Goal: Task Accomplishment & Management: Use online tool/utility

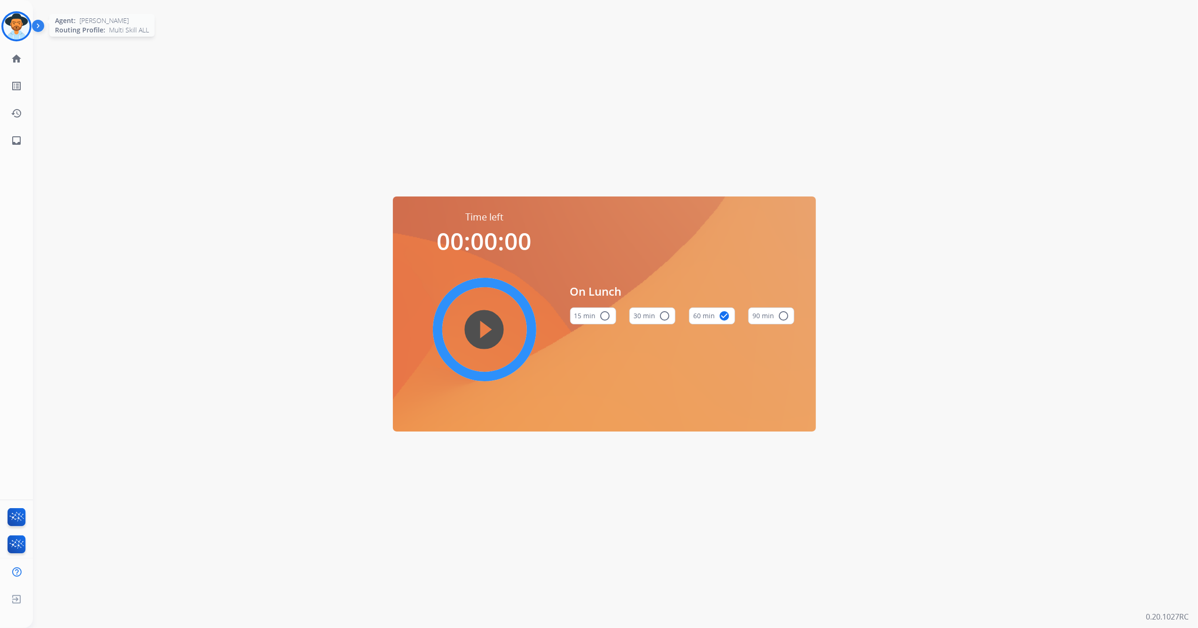
click at [12, 32] on img at bounding box center [16, 26] width 26 height 26
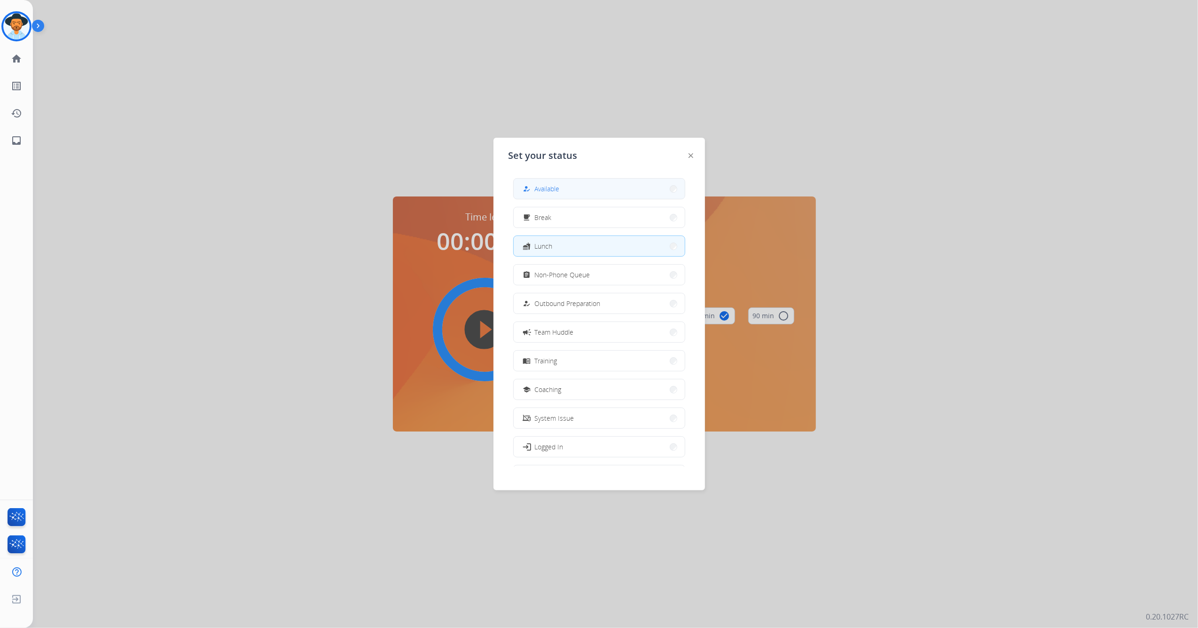
click at [565, 189] on button "how_to_reg Available" at bounding box center [599, 189] width 171 height 20
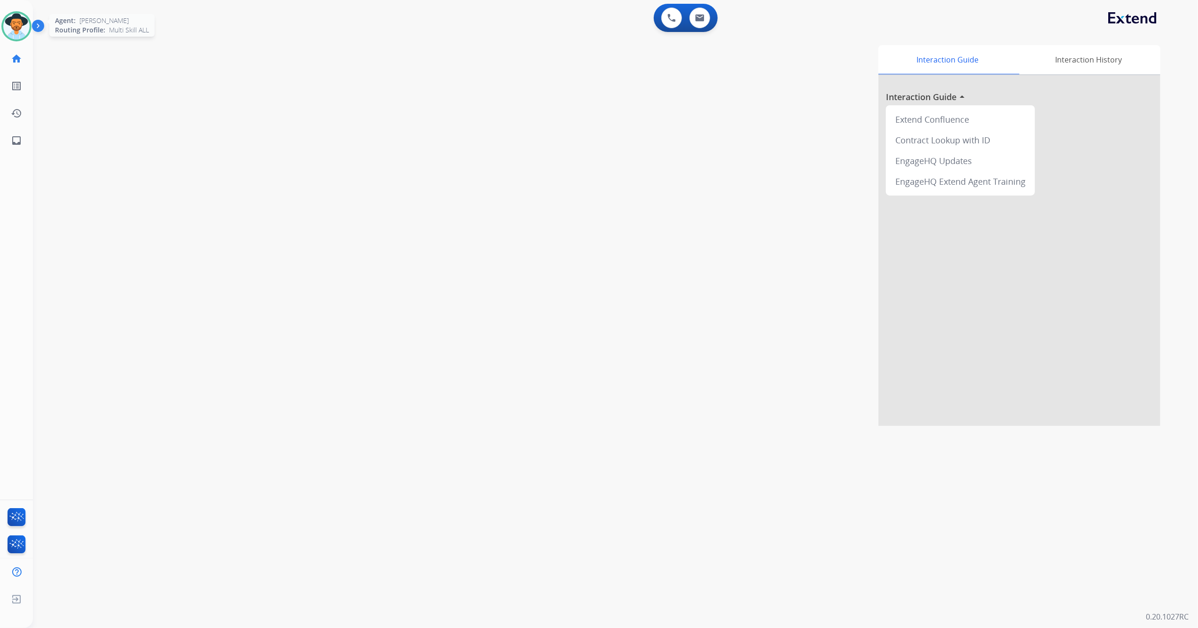
click at [14, 30] on img at bounding box center [16, 26] width 26 height 26
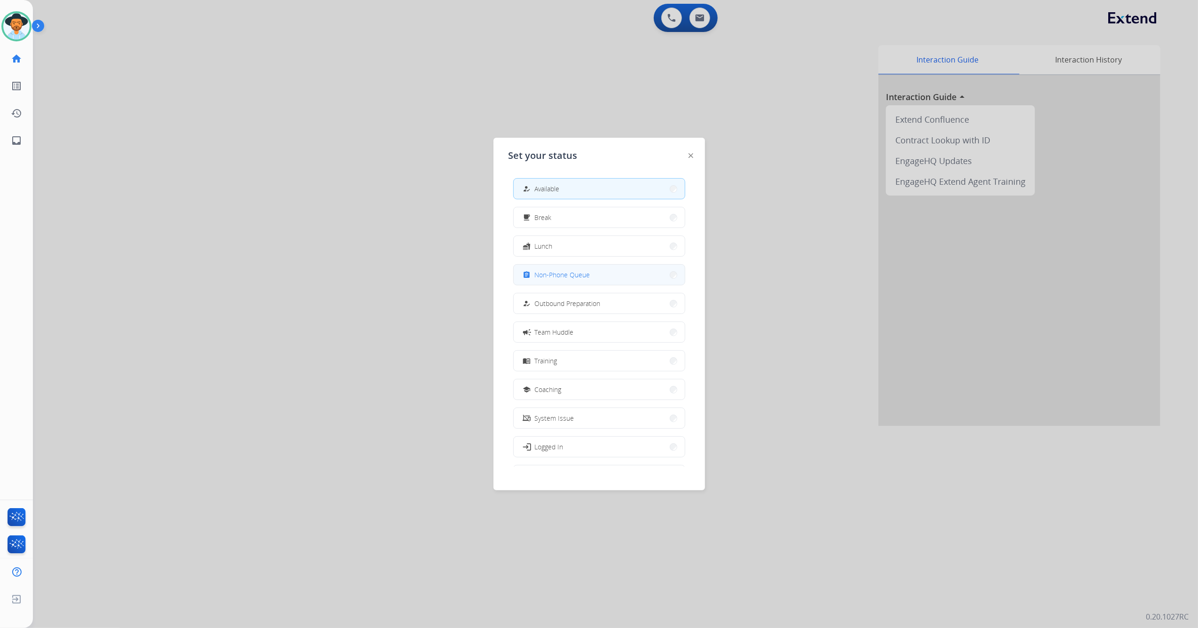
click at [570, 269] on div "assignment Non-Phone Queue" at bounding box center [555, 274] width 69 height 11
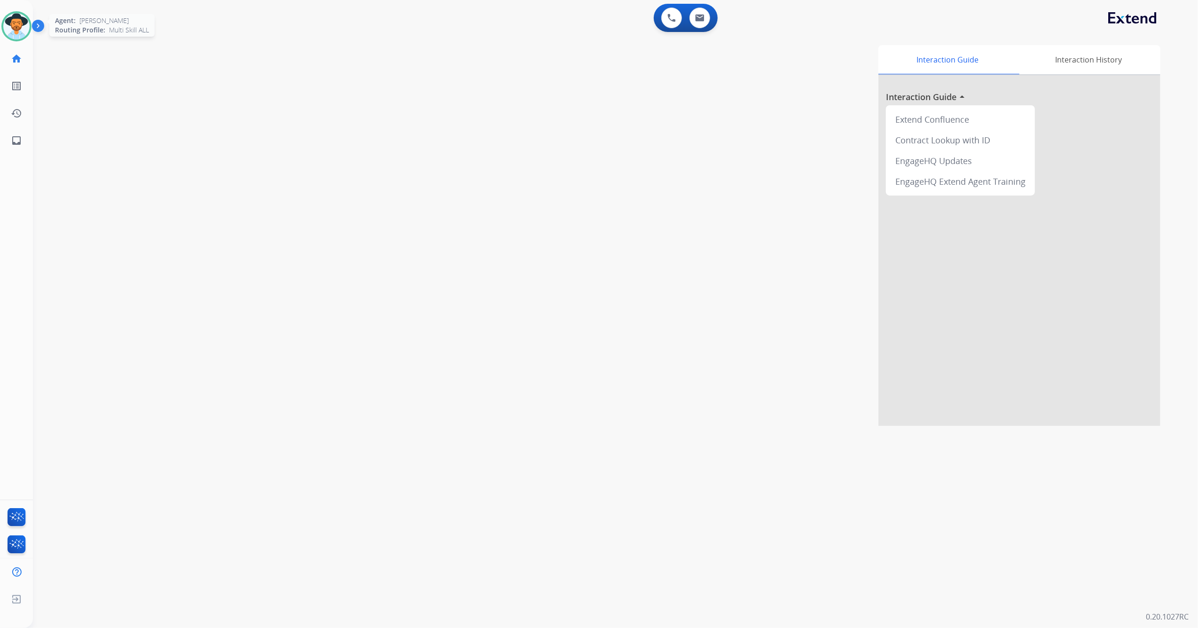
click at [14, 25] on img at bounding box center [16, 26] width 26 height 26
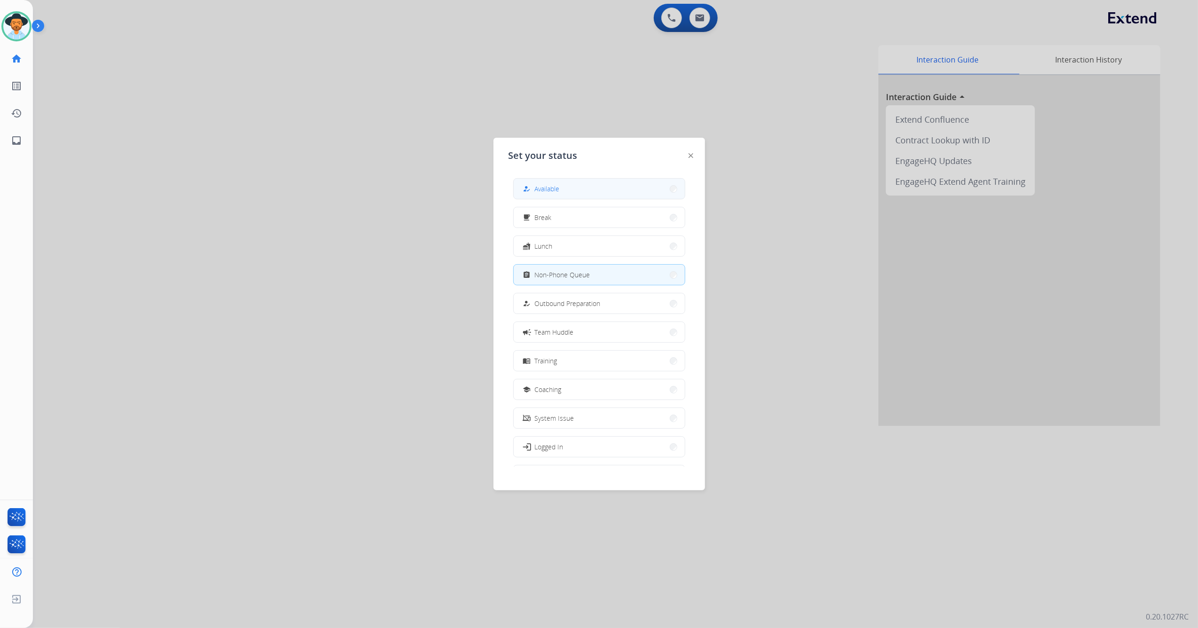
click at [558, 187] on span "Available" at bounding box center [547, 189] width 25 height 10
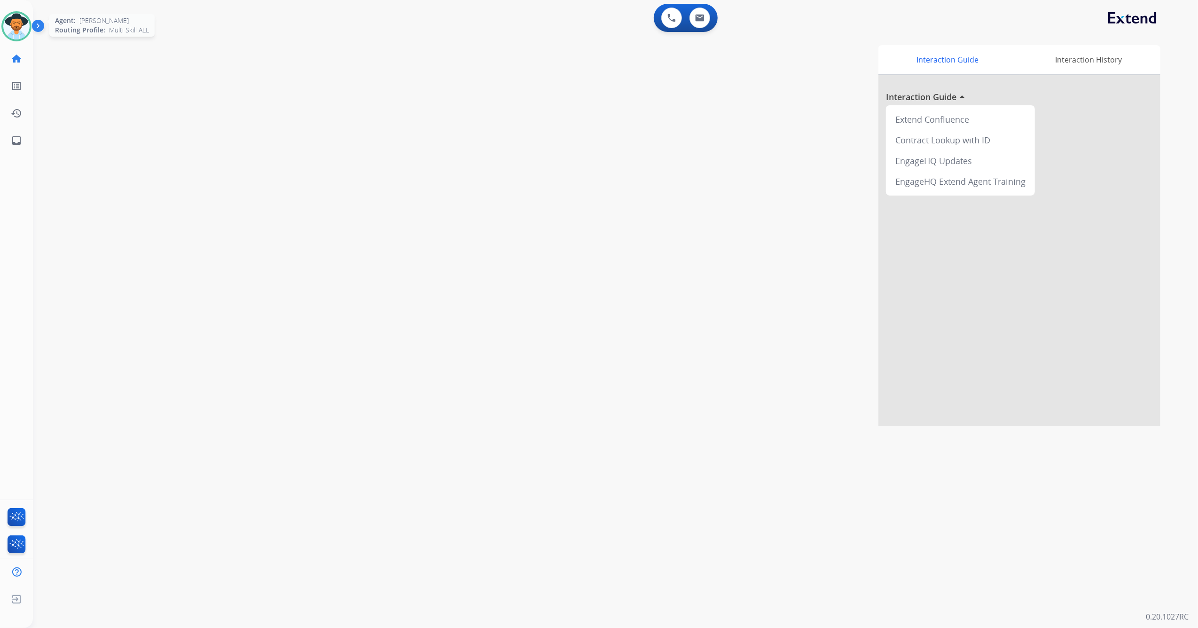
click at [20, 21] on img at bounding box center [16, 26] width 26 height 26
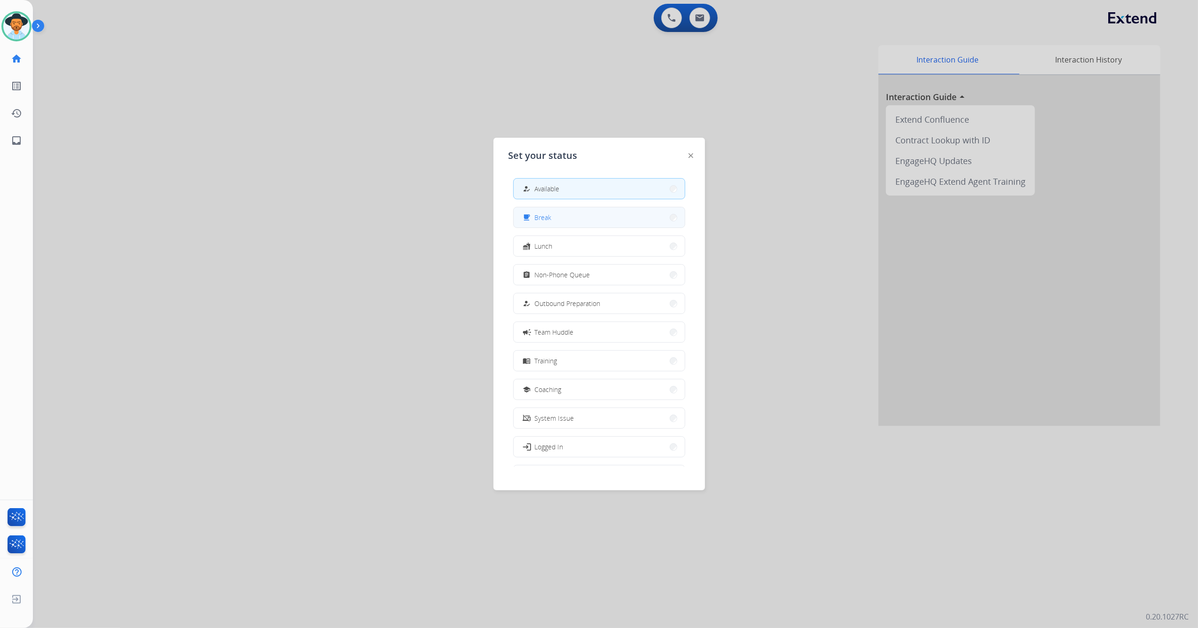
click at [569, 218] on button "free_breakfast Break" at bounding box center [599, 217] width 171 height 20
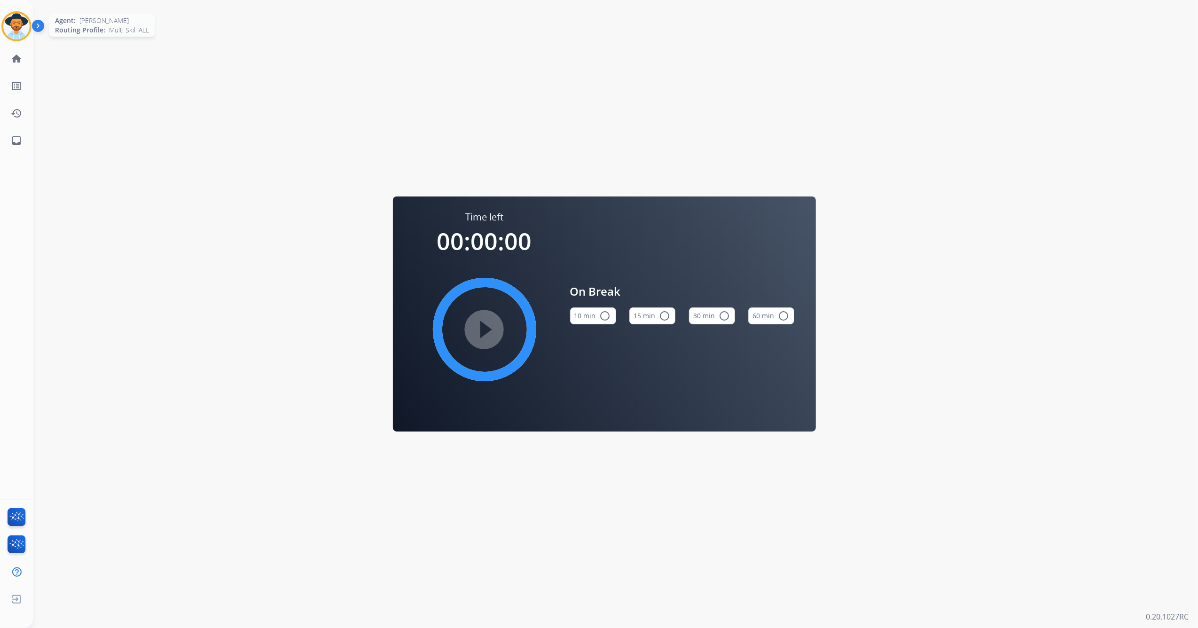
drag, startPoint x: 17, startPoint y: 22, endPoint x: 27, endPoint y: 38, distance: 18.8
click at [17, 22] on img at bounding box center [16, 26] width 26 height 26
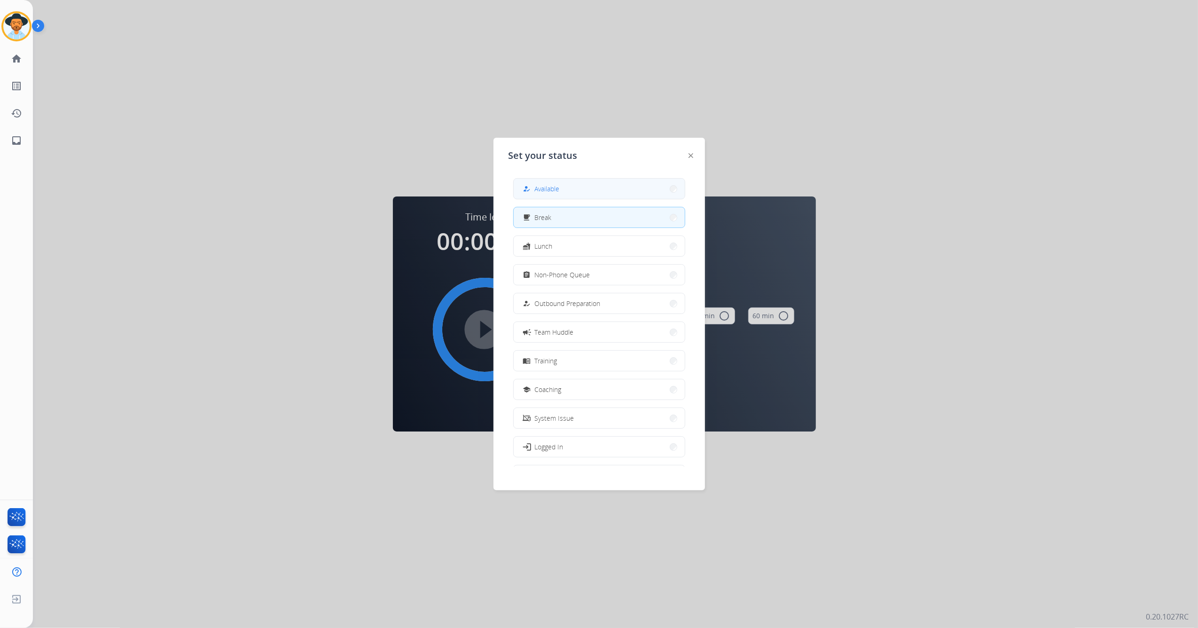
click at [599, 192] on button "how_to_reg Available" at bounding box center [599, 189] width 171 height 20
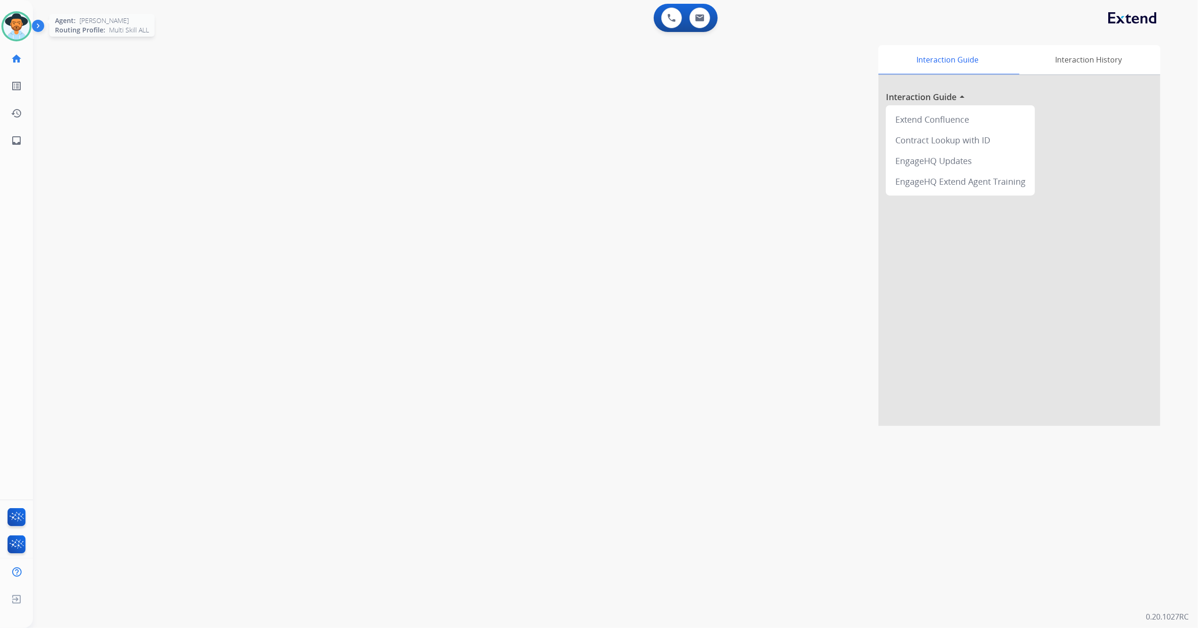
click at [16, 33] on img at bounding box center [16, 26] width 26 height 26
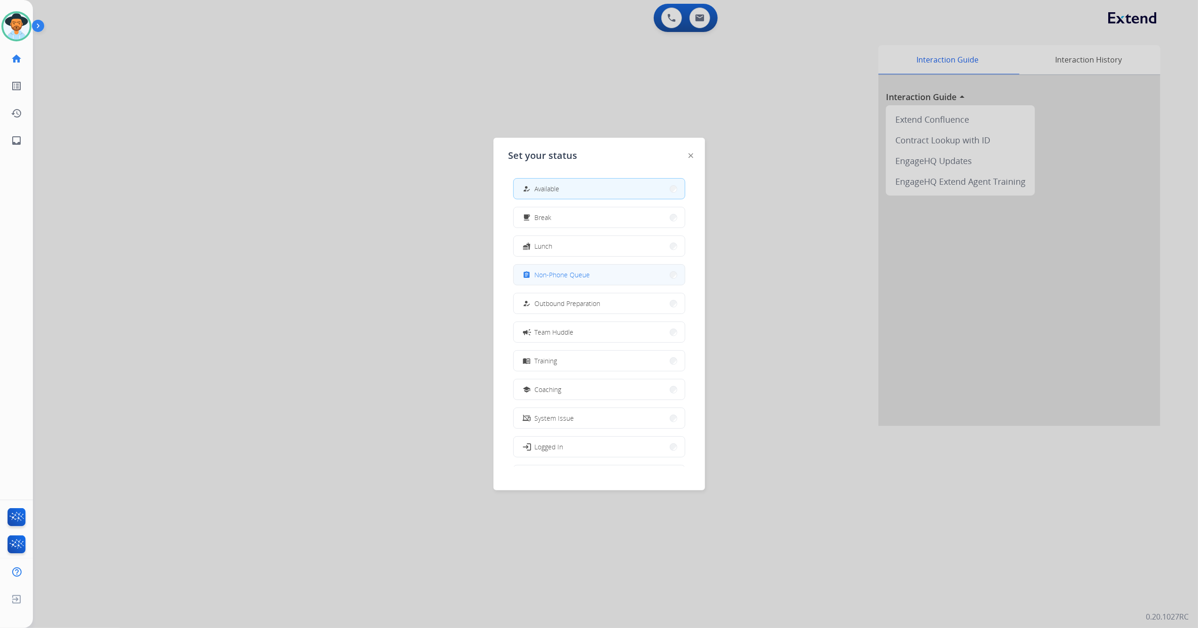
click at [580, 281] on button "assignment Non-Phone Queue" at bounding box center [599, 275] width 171 height 20
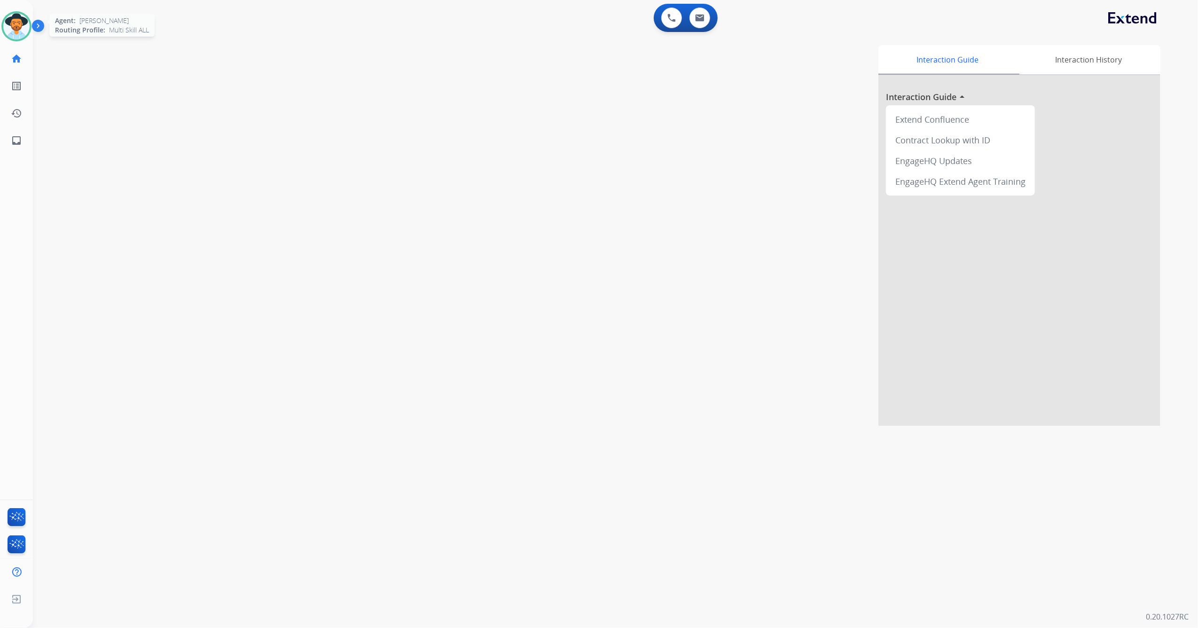
click at [13, 27] on img at bounding box center [16, 26] width 26 height 26
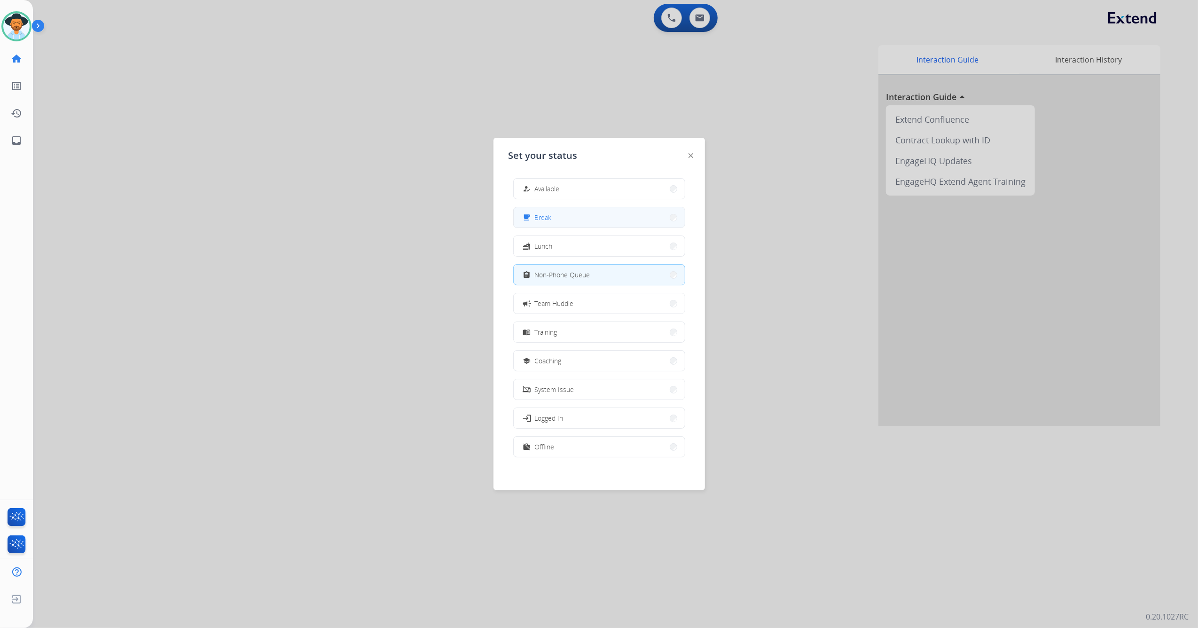
click at [562, 213] on button "free_breakfast Break" at bounding box center [599, 217] width 171 height 20
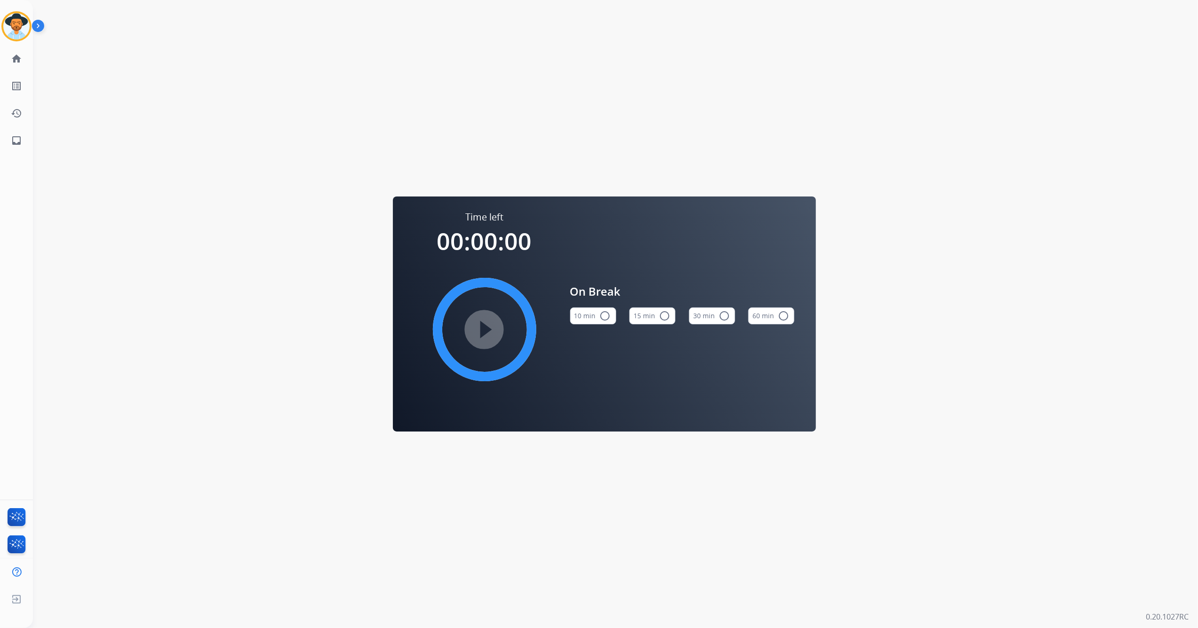
click at [650, 315] on button "15 min radio_button_unchecked" at bounding box center [652, 315] width 46 height 17
click at [489, 325] on mat-icon "play_circle_filled" at bounding box center [484, 329] width 11 height 11
click at [6, 24] on img at bounding box center [16, 26] width 26 height 26
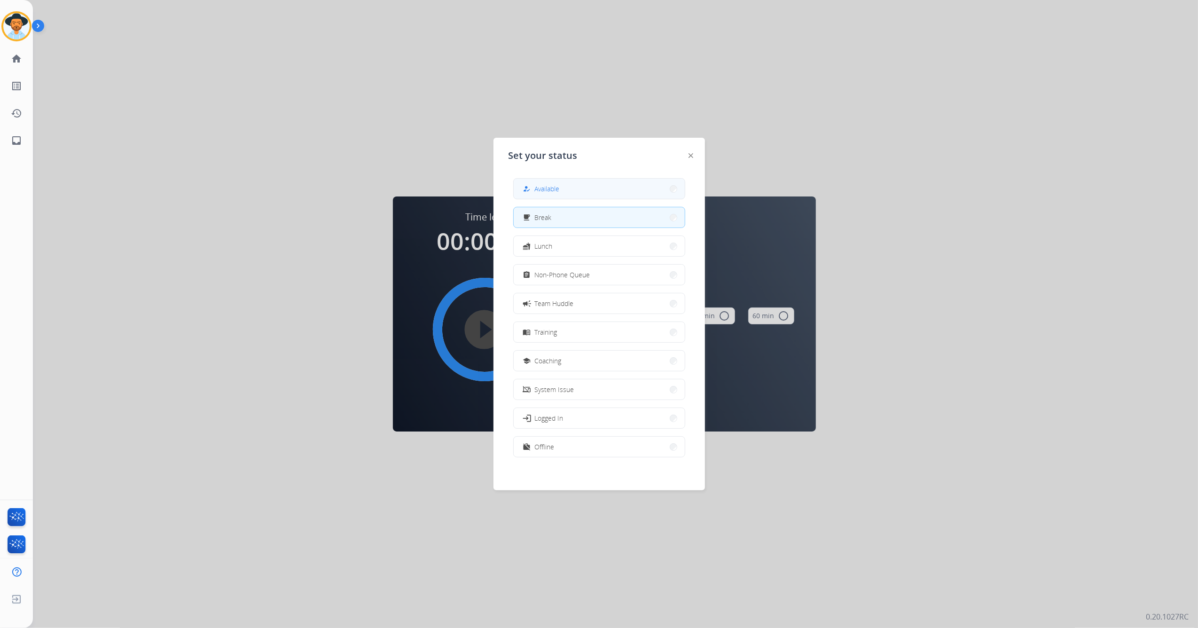
click at [559, 187] on span "Available" at bounding box center [547, 189] width 25 height 10
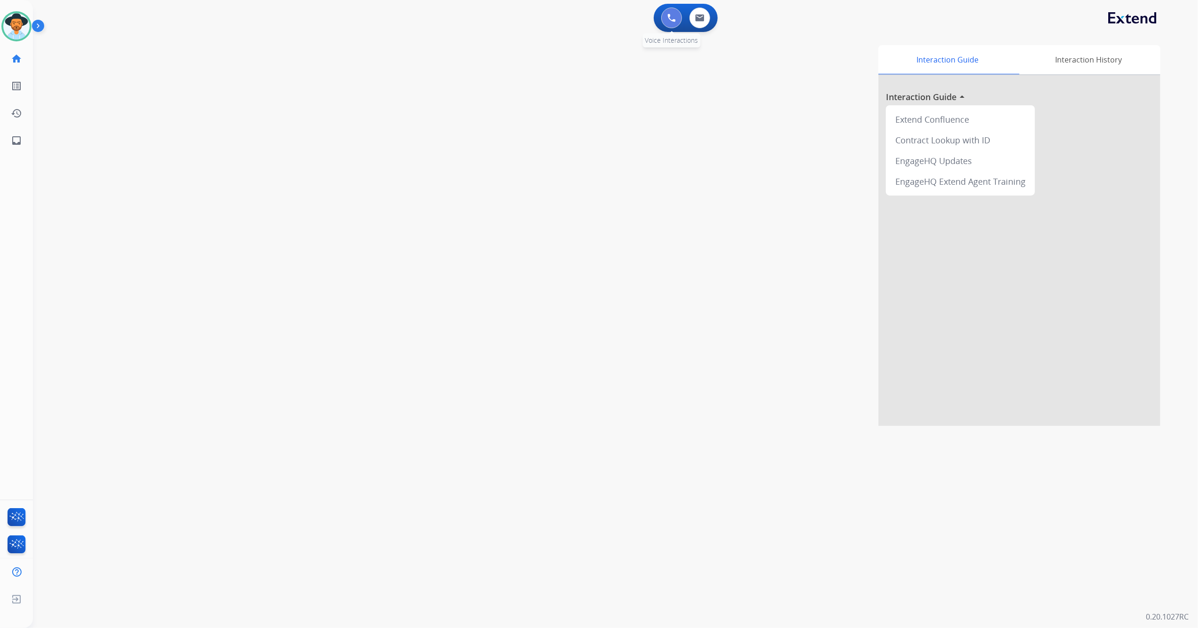
click at [672, 20] on img at bounding box center [672, 18] width 8 height 8
click at [672, 21] on img at bounding box center [672, 18] width 8 height 8
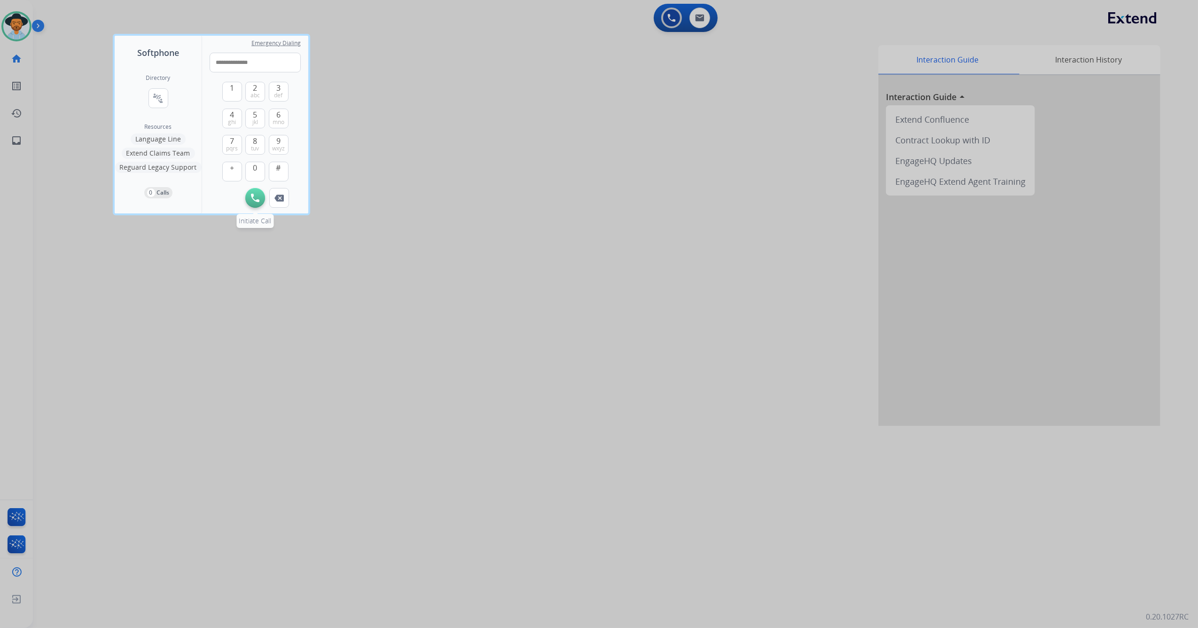
type input "**********"
click at [259, 199] on img at bounding box center [255, 198] width 8 height 8
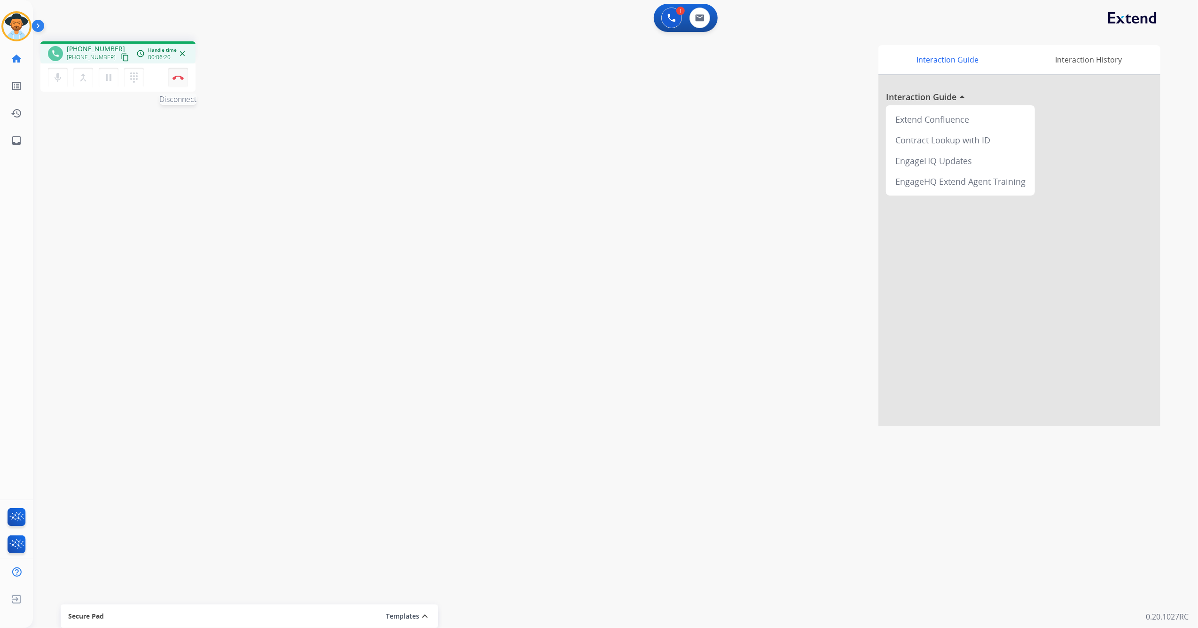
click at [179, 81] on button "Disconnect" at bounding box center [178, 78] width 20 height 20
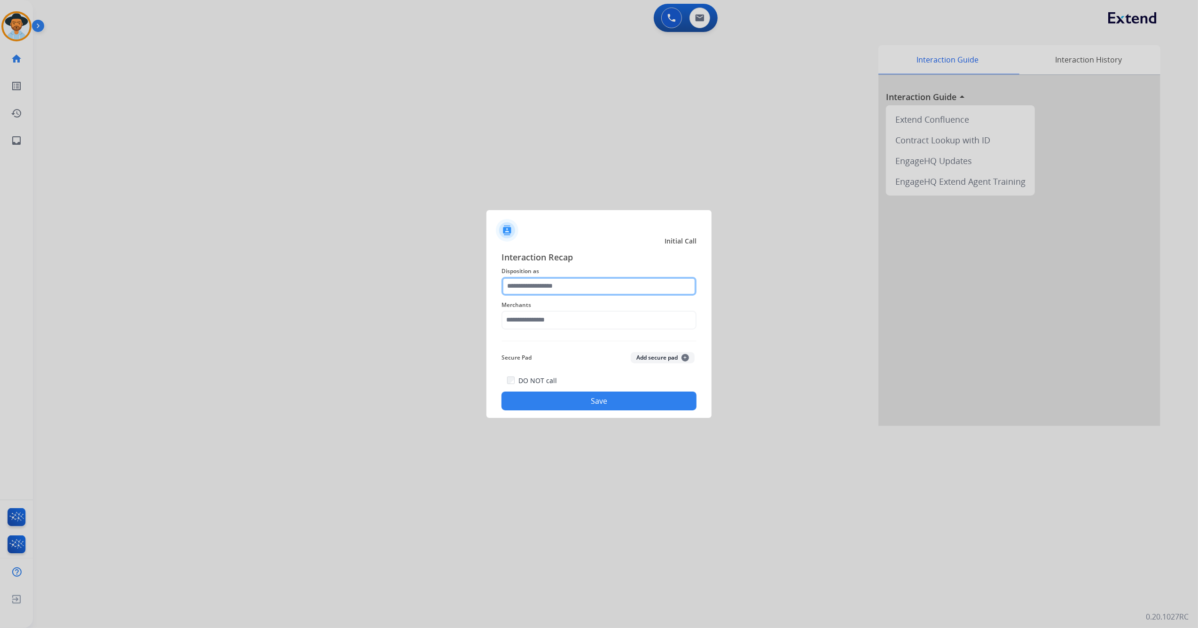
click at [634, 284] on input "text" at bounding box center [599, 286] width 195 height 19
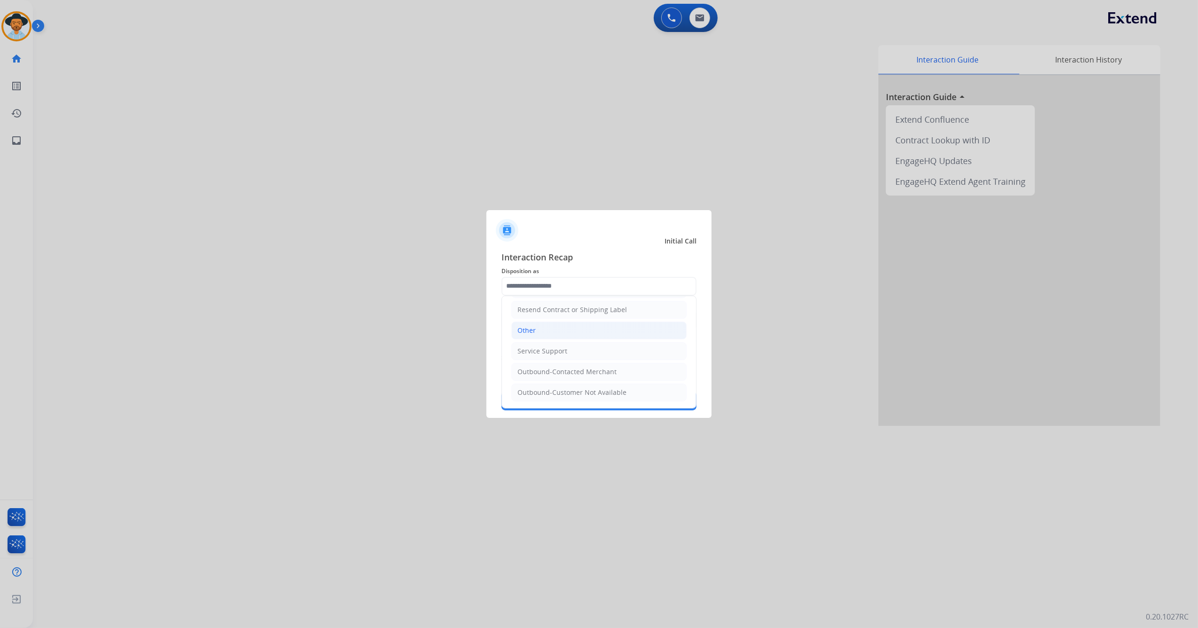
click at [587, 326] on li "Other" at bounding box center [598, 331] width 175 height 18
type input "*****"
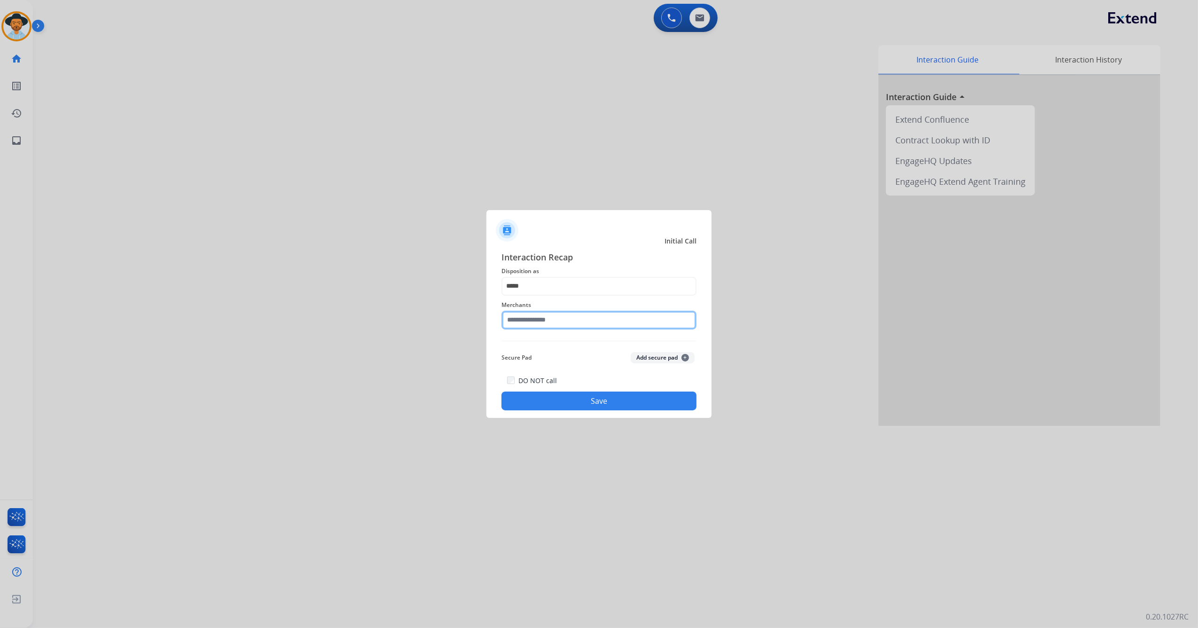
click at [557, 322] on input "text" at bounding box center [599, 320] width 195 height 19
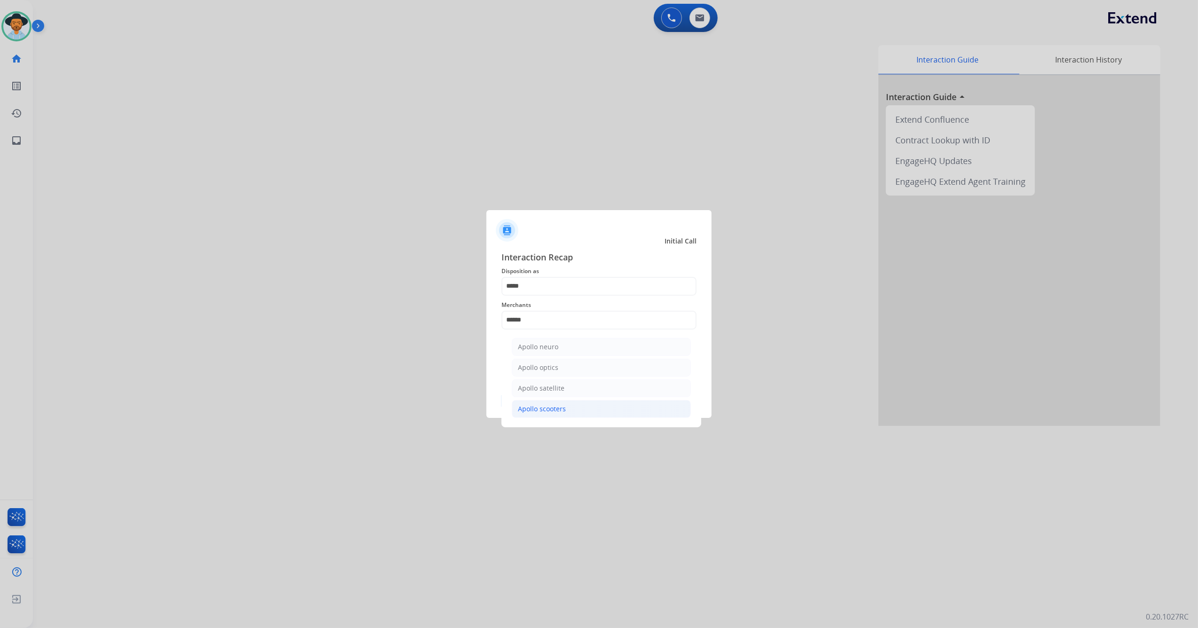
click at [573, 410] on li "Apollo scooters" at bounding box center [601, 409] width 179 height 18
type input "**********"
click at [585, 402] on button "Save" at bounding box center [599, 401] width 195 height 19
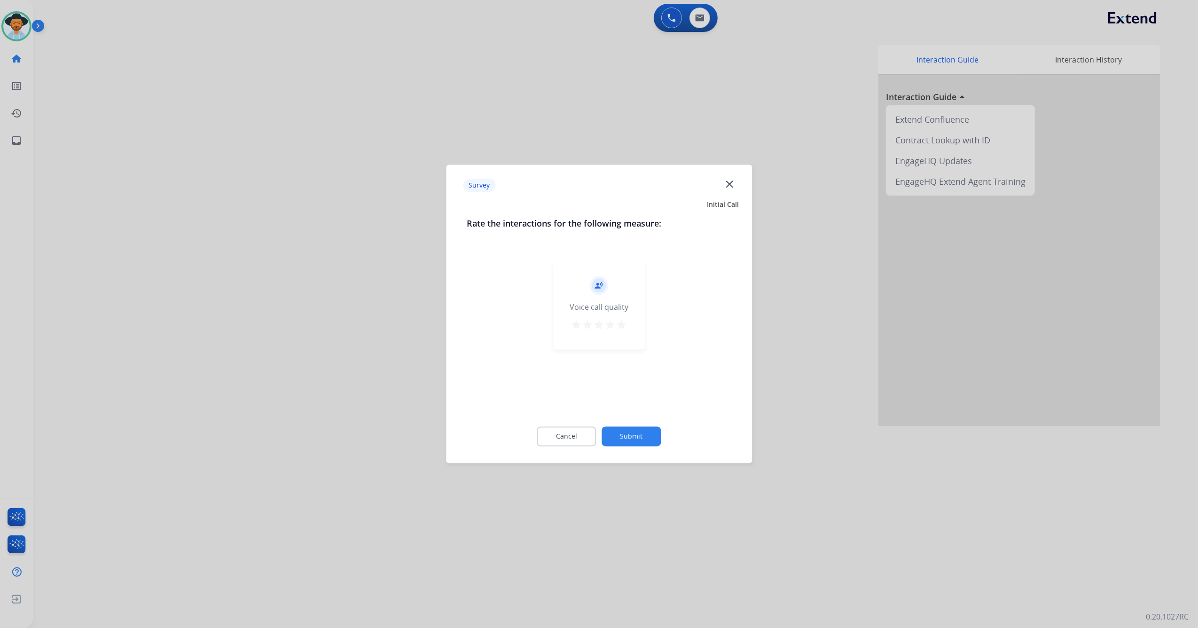
click at [620, 324] on mat-icon "star" at bounding box center [621, 325] width 11 height 11
click at [618, 428] on button "Submit" at bounding box center [631, 437] width 59 height 20
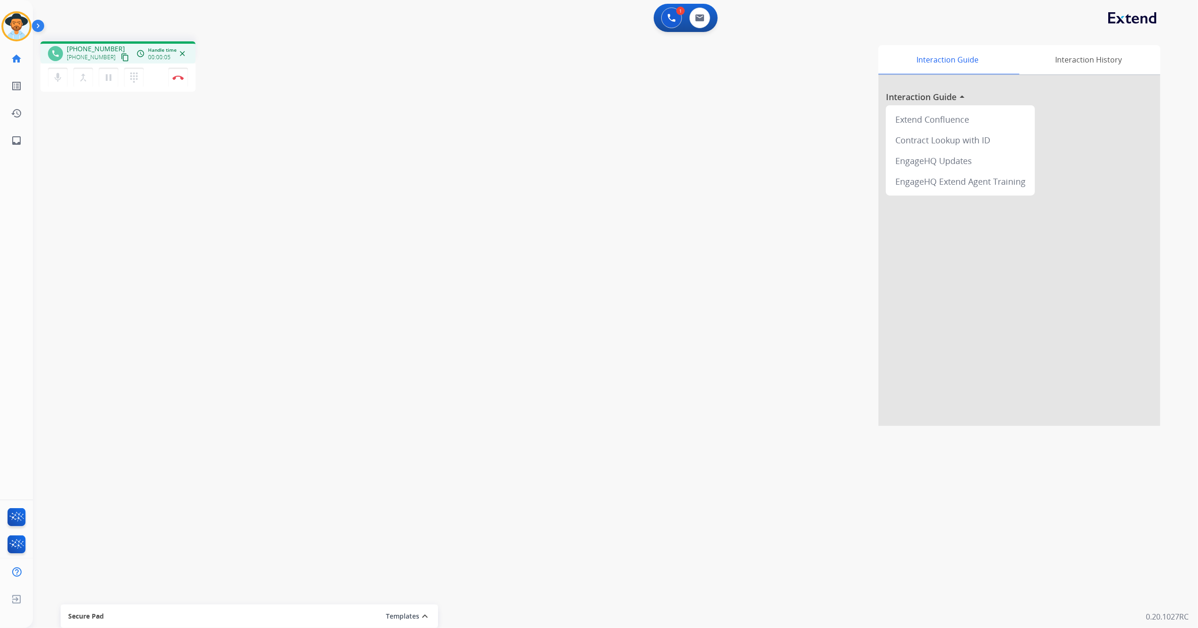
click at [121, 58] on mat-icon "content_copy" at bounding box center [125, 57] width 8 height 8
click at [121, 57] on mat-icon "content_copy" at bounding box center [125, 57] width 8 height 8
click at [178, 77] on img at bounding box center [178, 77] width 11 height 5
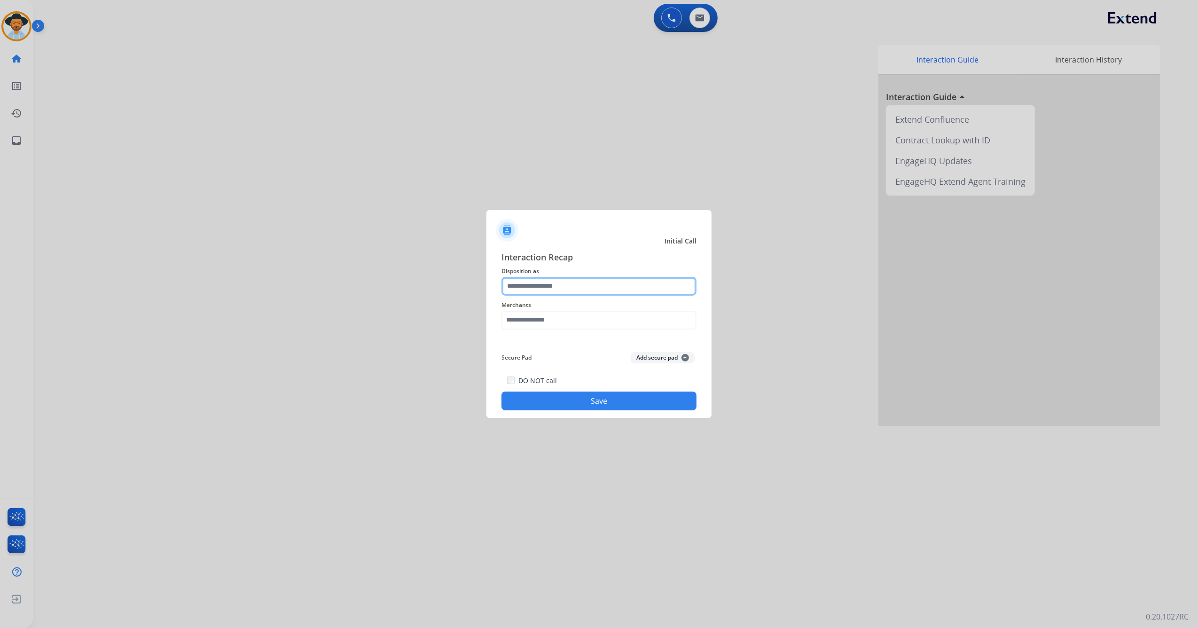
click at [545, 283] on input "text" at bounding box center [599, 286] width 195 height 19
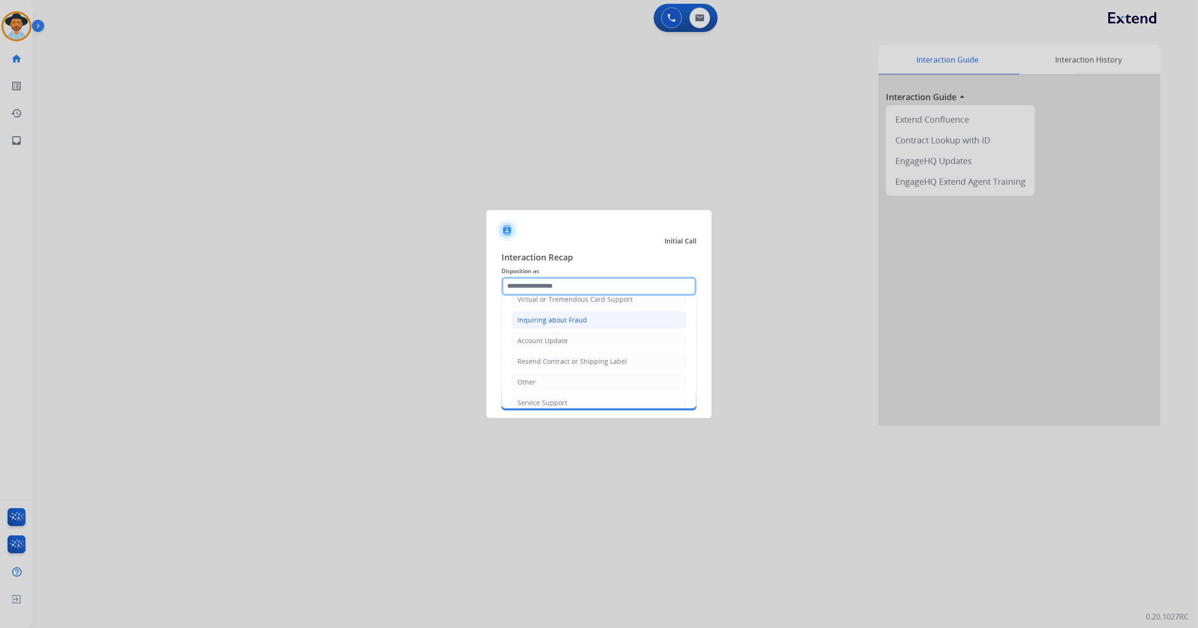
scroll to position [151, 0]
click at [568, 372] on li "Other" at bounding box center [598, 372] width 175 height 18
click at [557, 284] on input "*****" at bounding box center [599, 286] width 195 height 19
drag, startPoint x: 558, startPoint y: 279, endPoint x: 476, endPoint y: 286, distance: 82.6
click at [0, 286] on app-contact-recap-modal "Initial Call Interaction Recap Disposition as ***** Other Merchants Secure Pad …" at bounding box center [0, 314] width 0 height 628
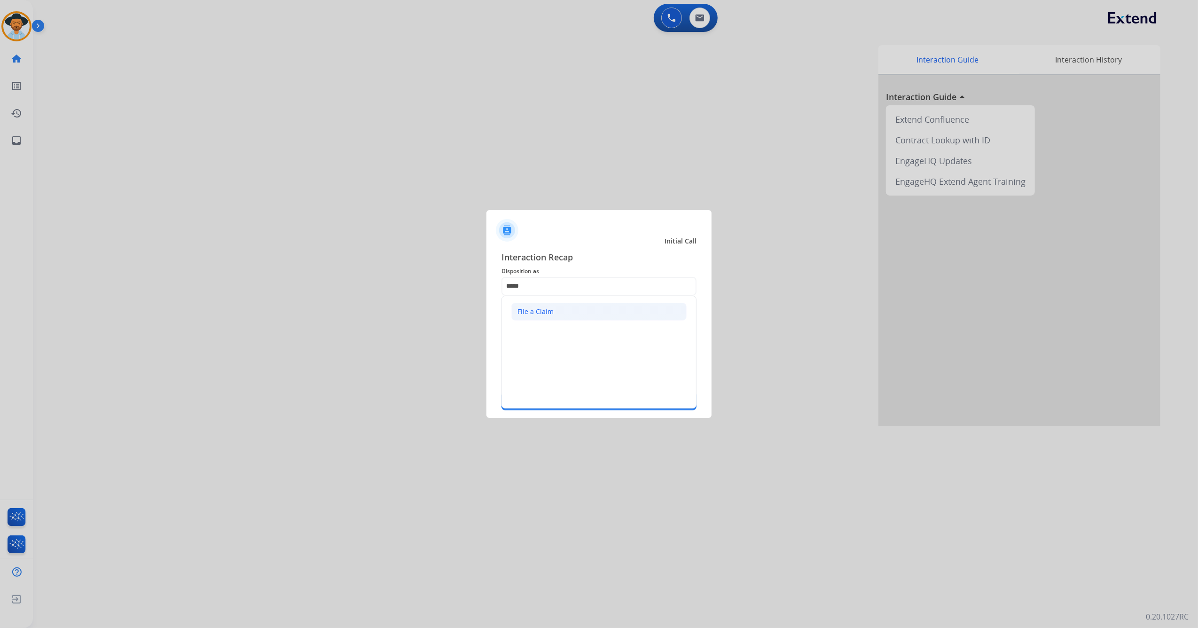
click at [542, 311] on div "File a Claim" at bounding box center [536, 311] width 36 height 9
type input "**********"
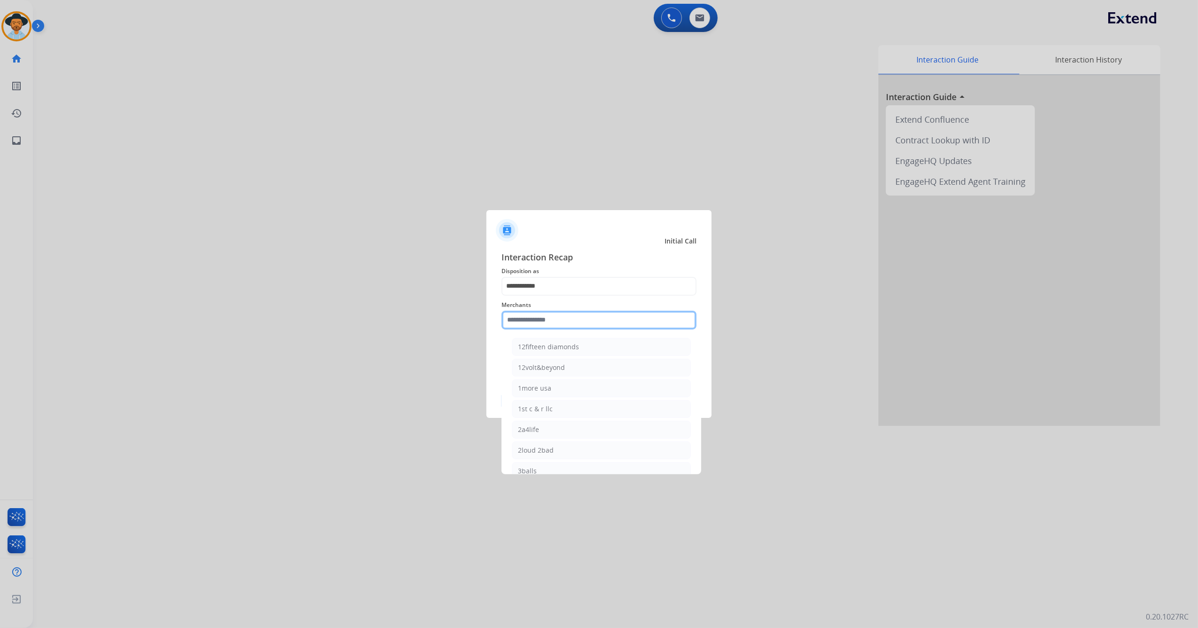
click at [551, 318] on input "text" at bounding box center [599, 320] width 195 height 19
click at [602, 369] on li "Ashley furniture" at bounding box center [601, 368] width 179 height 18
type input "**********"
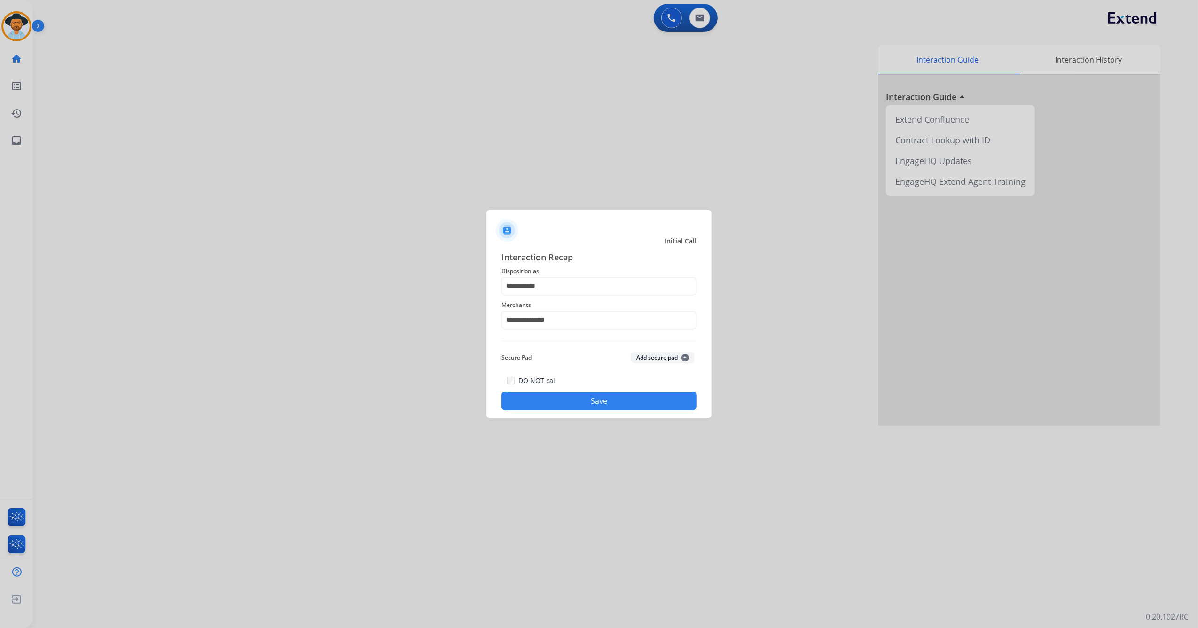
click at [578, 390] on div "DO NOT call Save" at bounding box center [599, 393] width 195 height 36
click at [583, 403] on button "Save" at bounding box center [599, 401] width 195 height 19
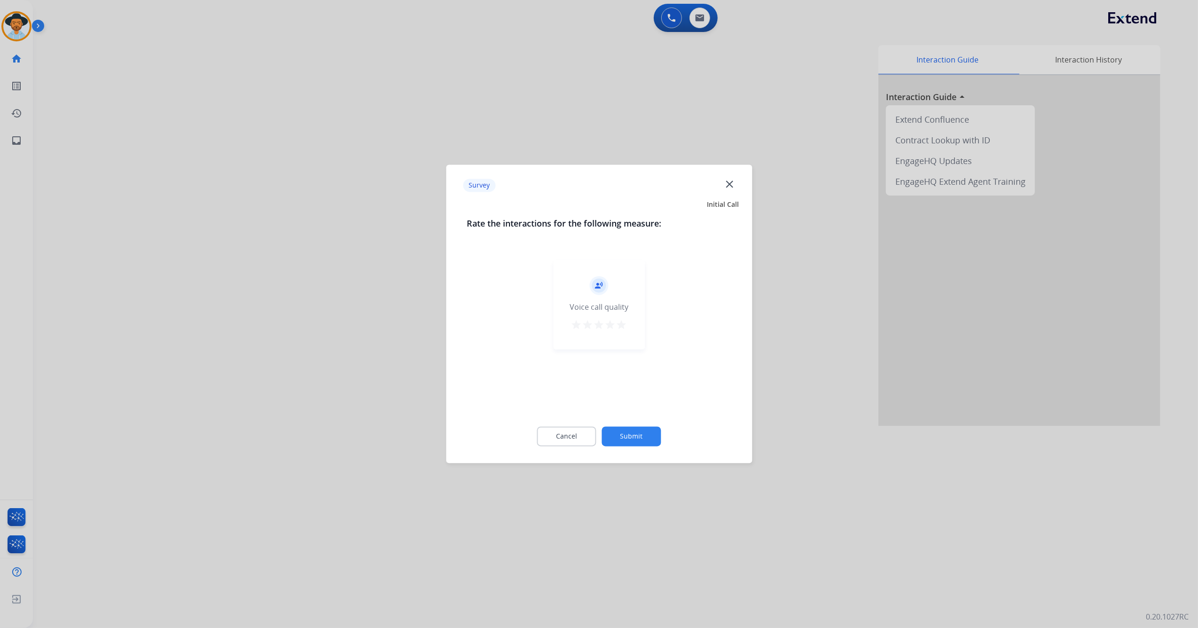
click at [628, 323] on div "record_voice_over Voice call quality star star star star star" at bounding box center [599, 304] width 92 height 89
click at [621, 325] on mat-icon "star" at bounding box center [621, 325] width 11 height 11
click at [633, 435] on button "Submit" at bounding box center [631, 437] width 59 height 20
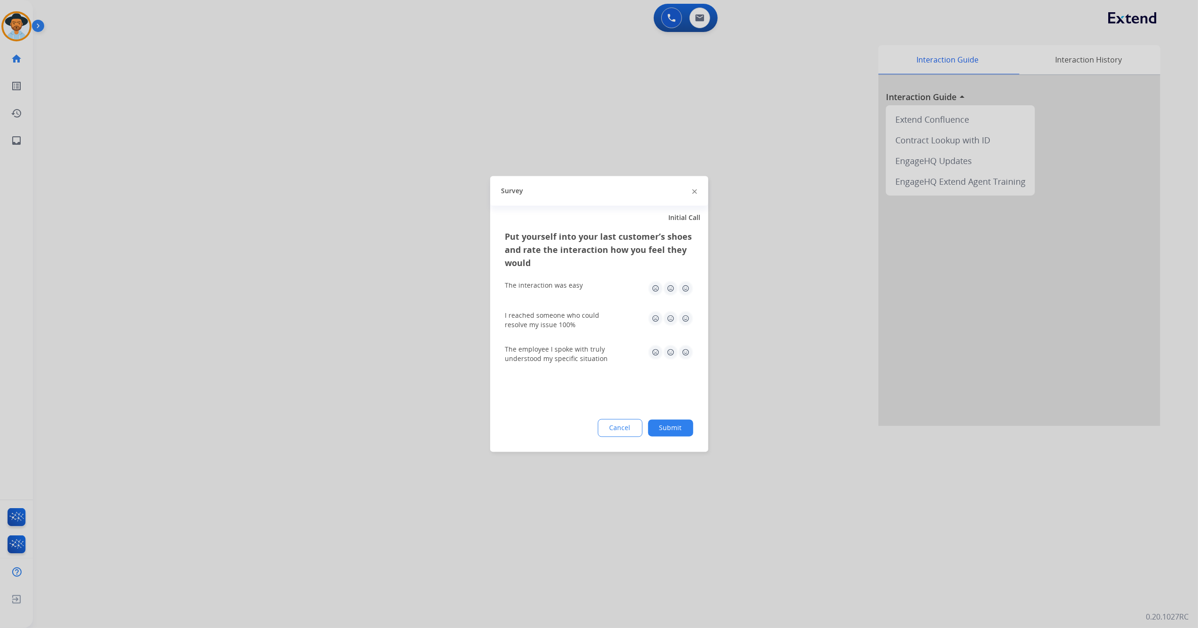
click at [687, 288] on img at bounding box center [685, 288] width 15 height 15
click at [684, 320] on img at bounding box center [685, 318] width 15 height 15
click at [682, 354] on img at bounding box center [685, 352] width 15 height 15
click at [677, 431] on button "Submit" at bounding box center [670, 428] width 45 height 17
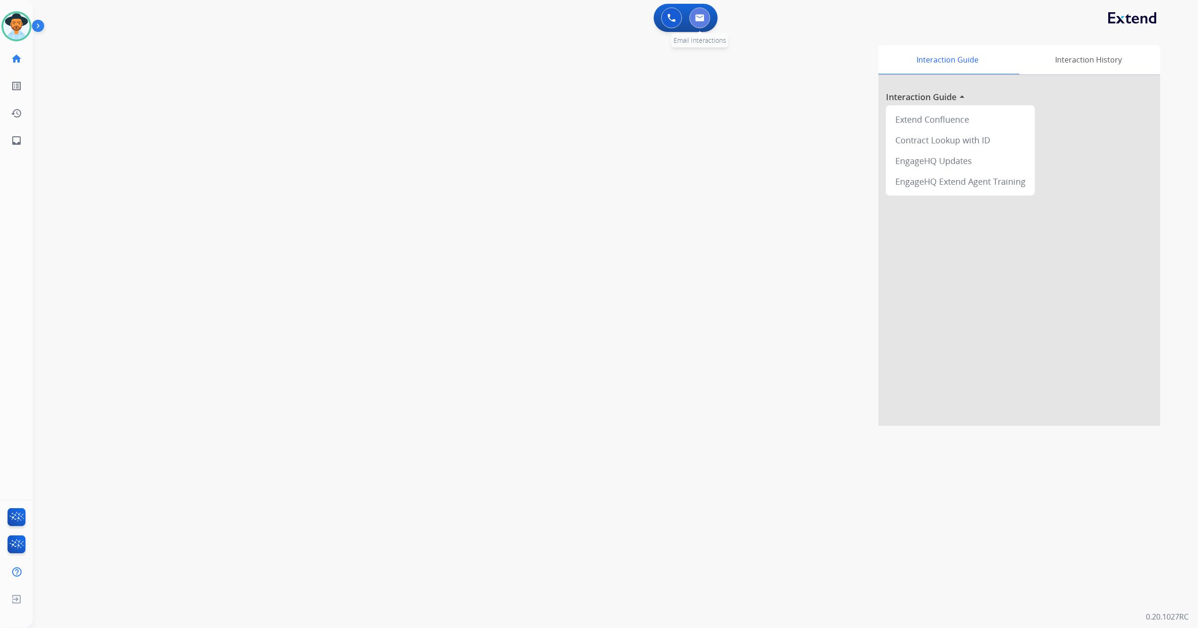
click at [700, 18] on img at bounding box center [699, 18] width 9 height 8
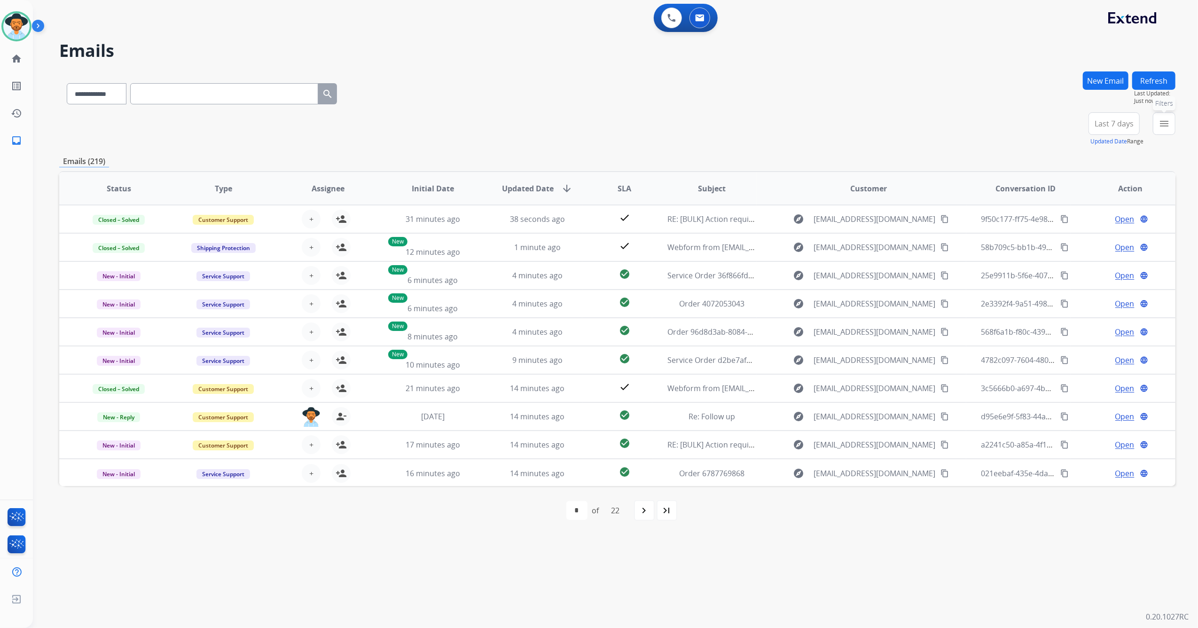
click at [1161, 122] on mat-icon "menu" at bounding box center [1164, 123] width 11 height 11
click at [1070, 296] on label "Open - All" at bounding box center [1090, 295] width 43 height 9
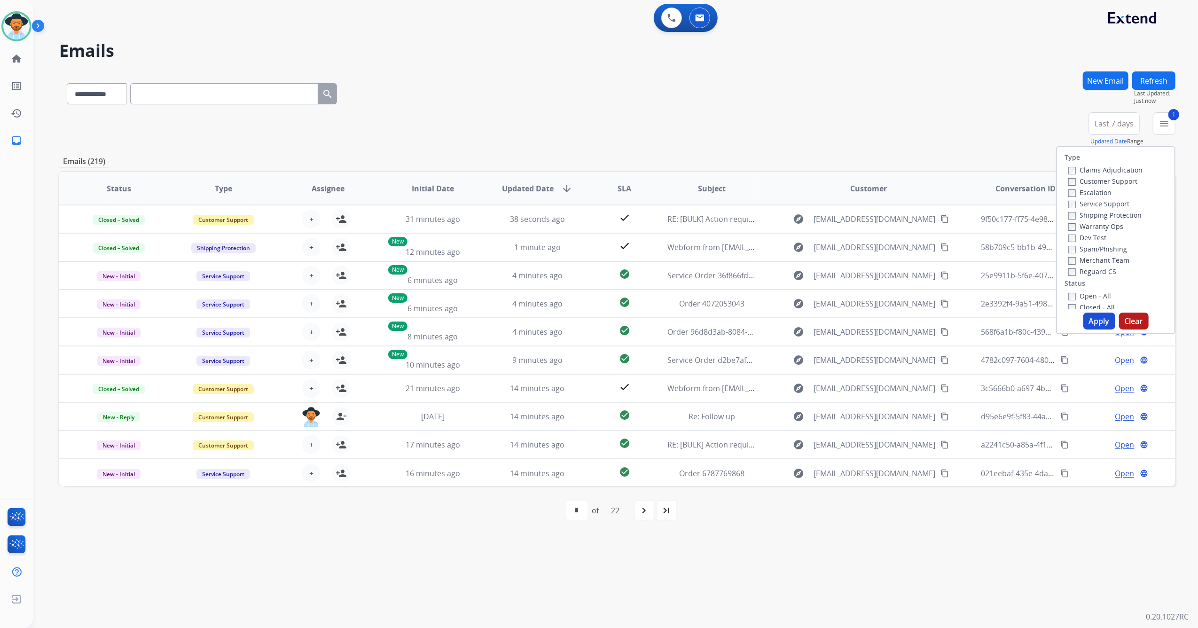
click at [1093, 316] on button "Apply" at bounding box center [1100, 321] width 32 height 17
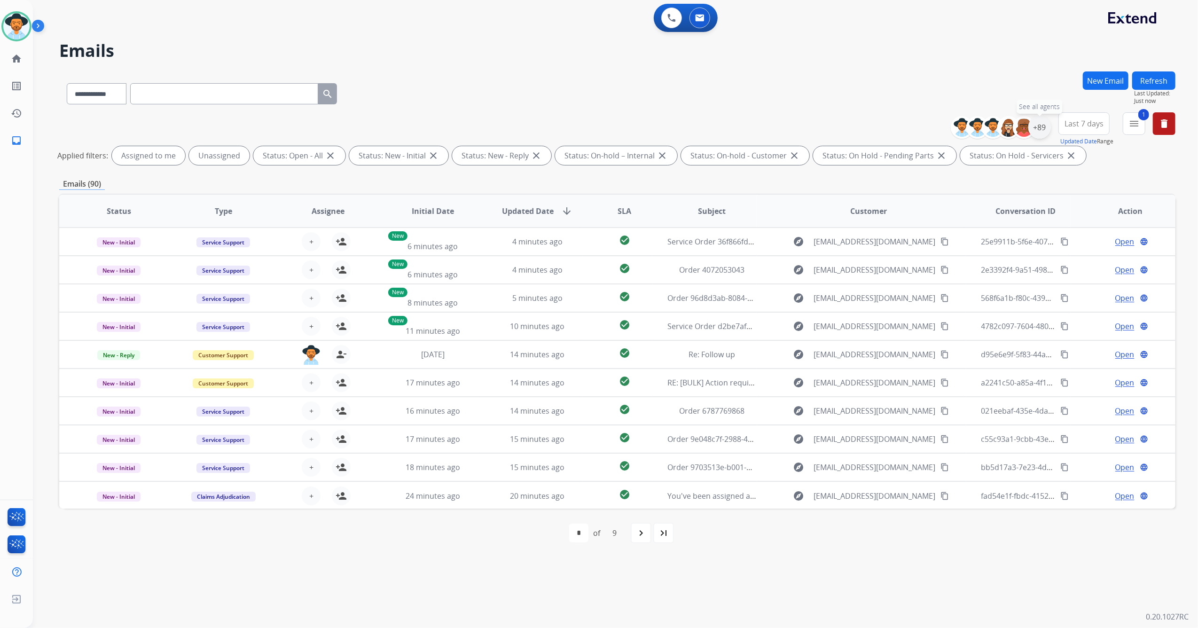
click at [1041, 130] on div "+89" at bounding box center [1040, 127] width 23 height 23
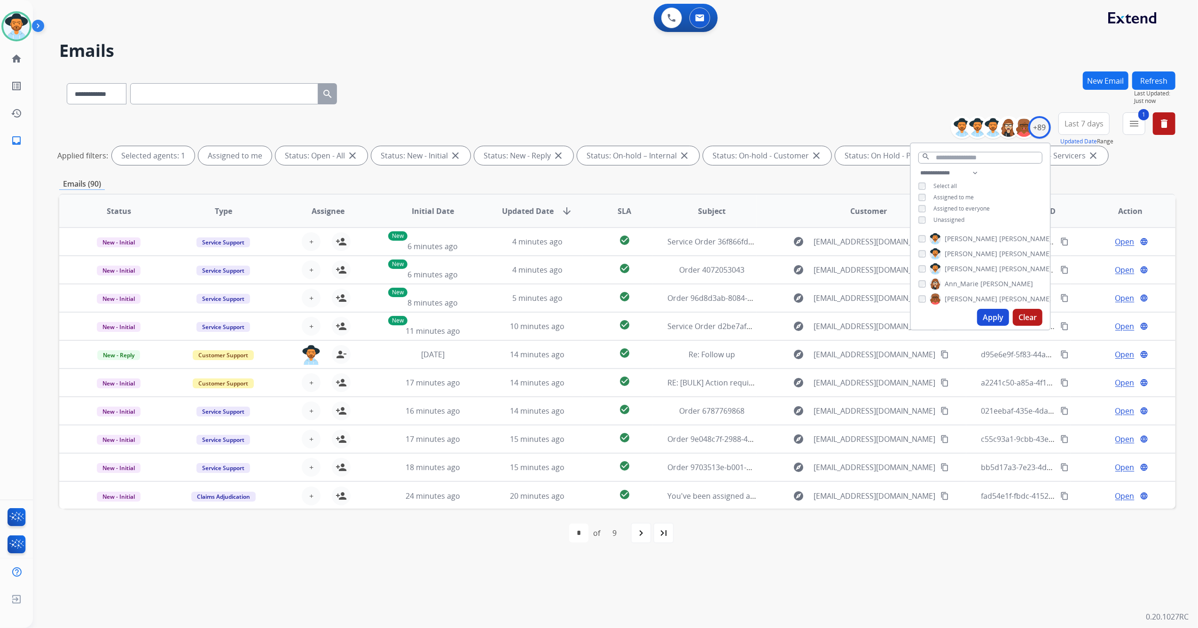
click at [995, 320] on button "Apply" at bounding box center [993, 317] width 32 height 17
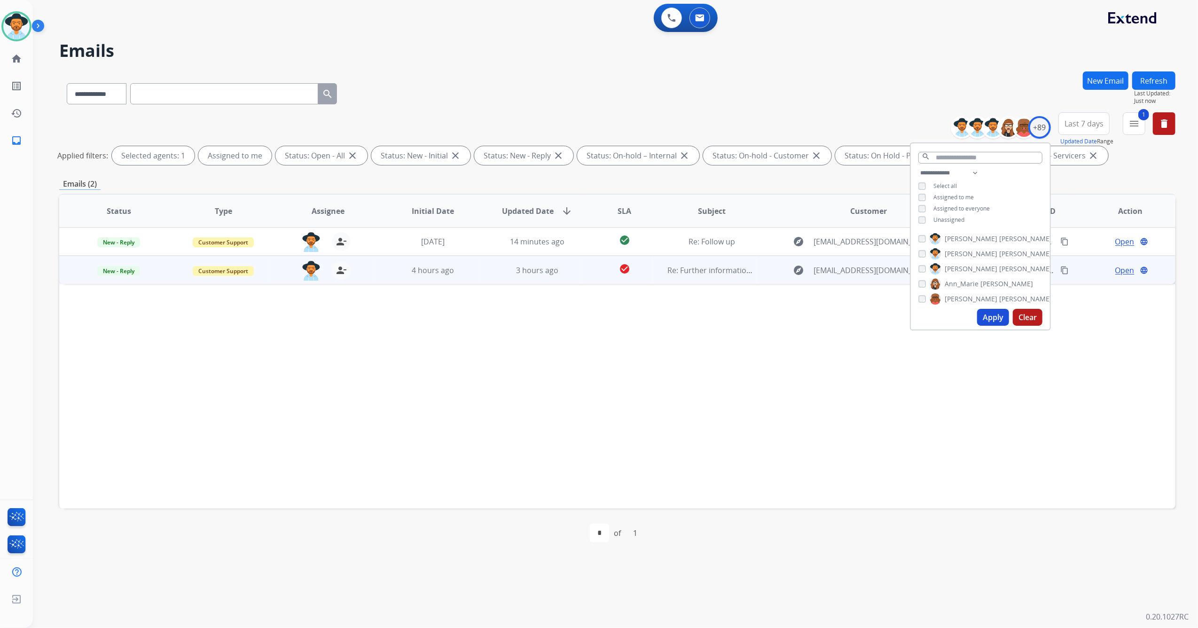
click at [478, 275] on td "3 hours ago" at bounding box center [530, 270] width 105 height 28
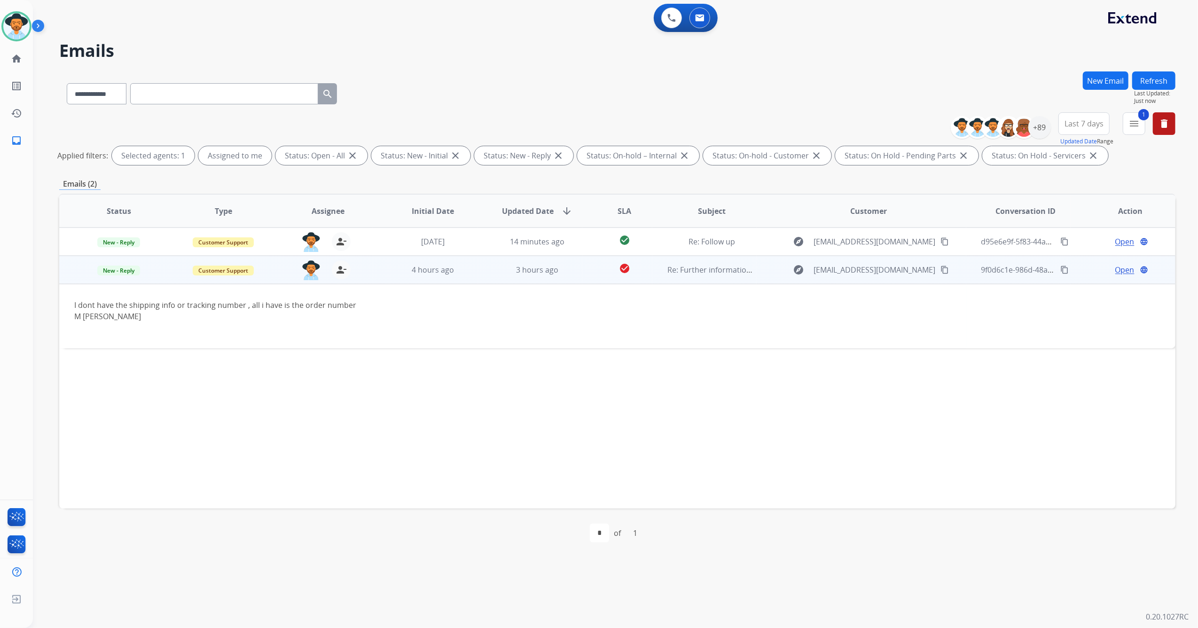
click at [1116, 266] on span "Open" at bounding box center [1125, 269] width 19 height 11
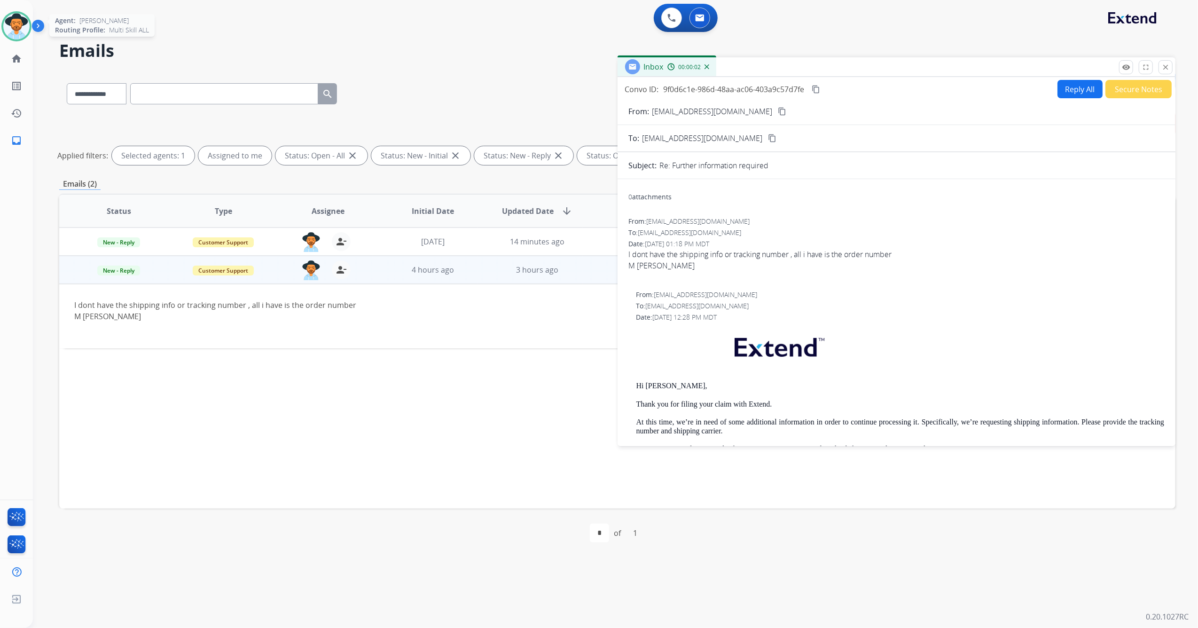
click at [17, 26] on img at bounding box center [16, 26] width 26 height 26
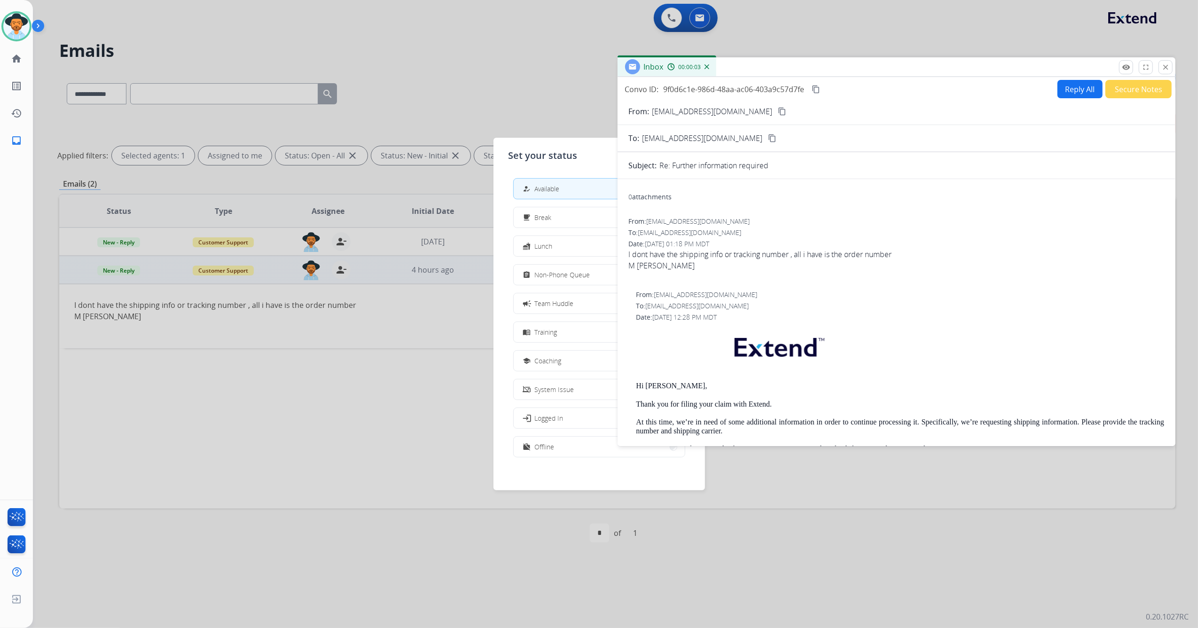
click at [354, 48] on div at bounding box center [599, 314] width 1198 height 628
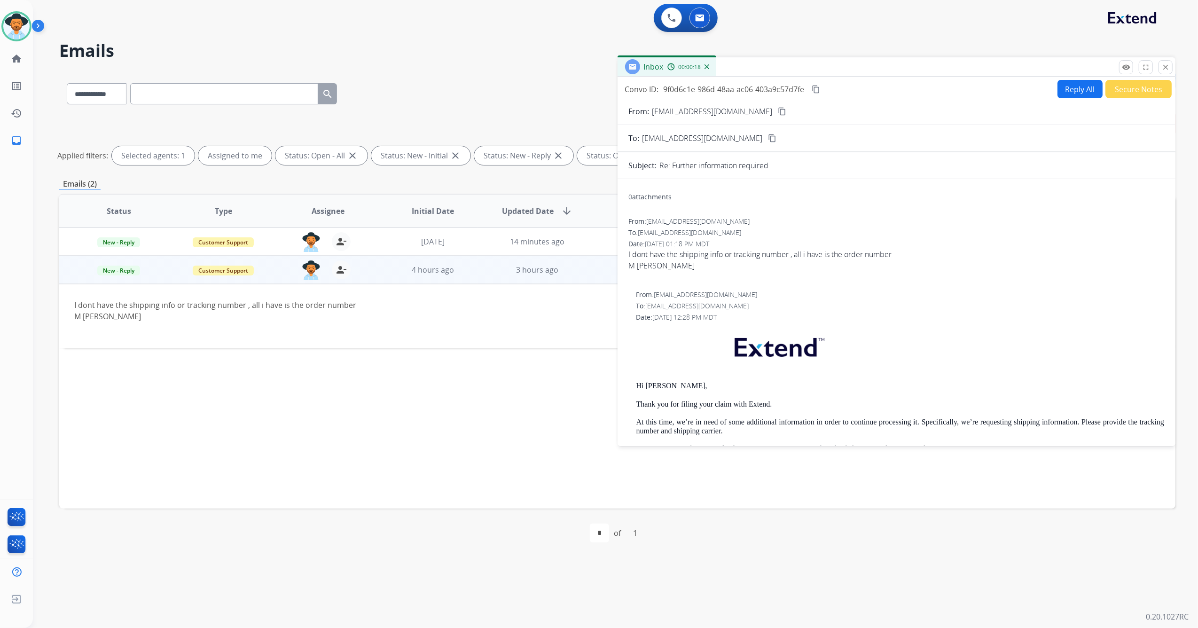
click at [778, 109] on mat-icon "content_copy" at bounding box center [782, 111] width 8 height 8
click at [1164, 68] on mat-icon "close" at bounding box center [1166, 67] width 8 height 8
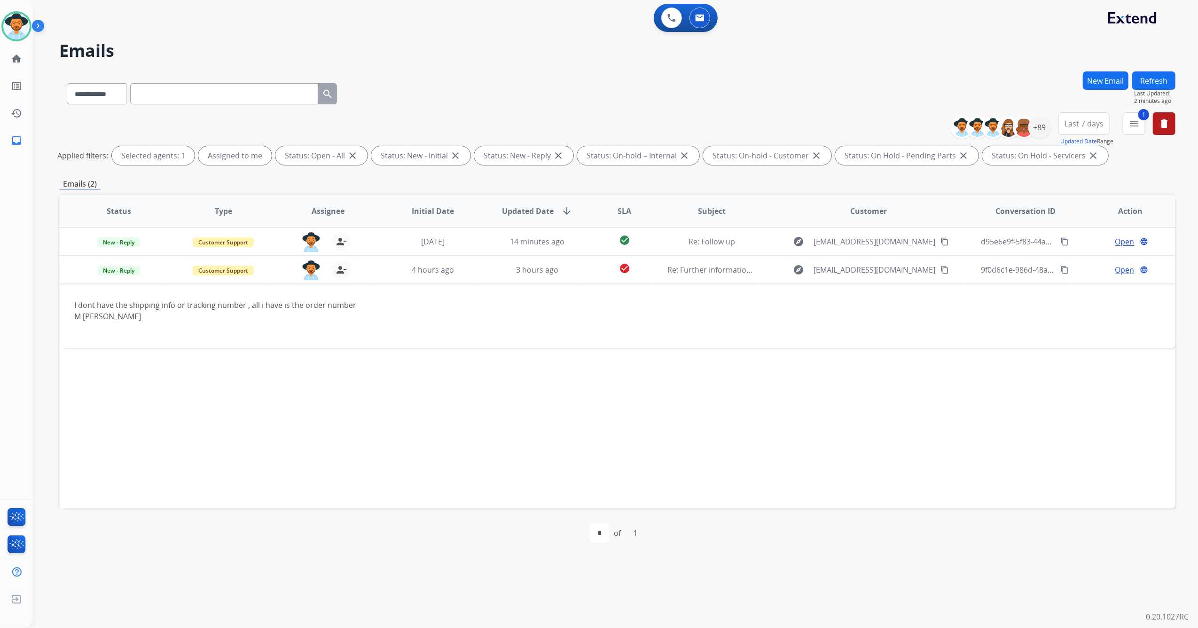
drag, startPoint x: 474, startPoint y: 418, endPoint x: 474, endPoint y: 410, distance: 8.0
click at [474, 412] on div "Status Type Assignee Initial Date Updated Date arrow_downward SLA Subject Custo…" at bounding box center [617, 351] width 1116 height 315
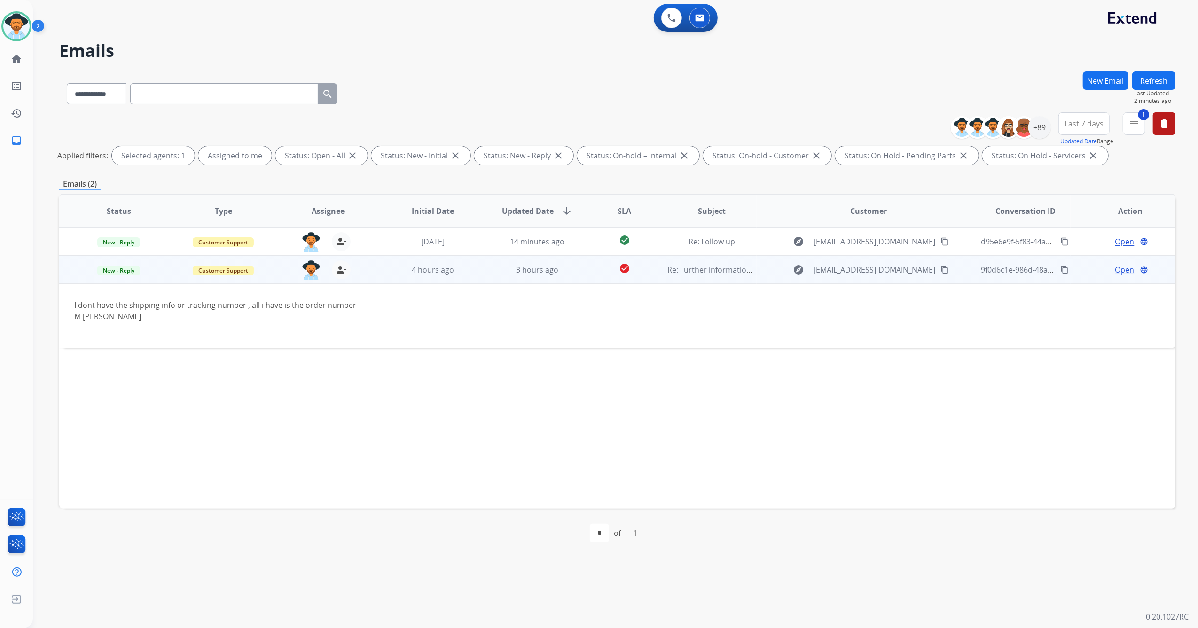
click at [953, 277] on td "explore [EMAIL_ADDRESS][DOMAIN_NAME] content_copy" at bounding box center [861, 270] width 209 height 28
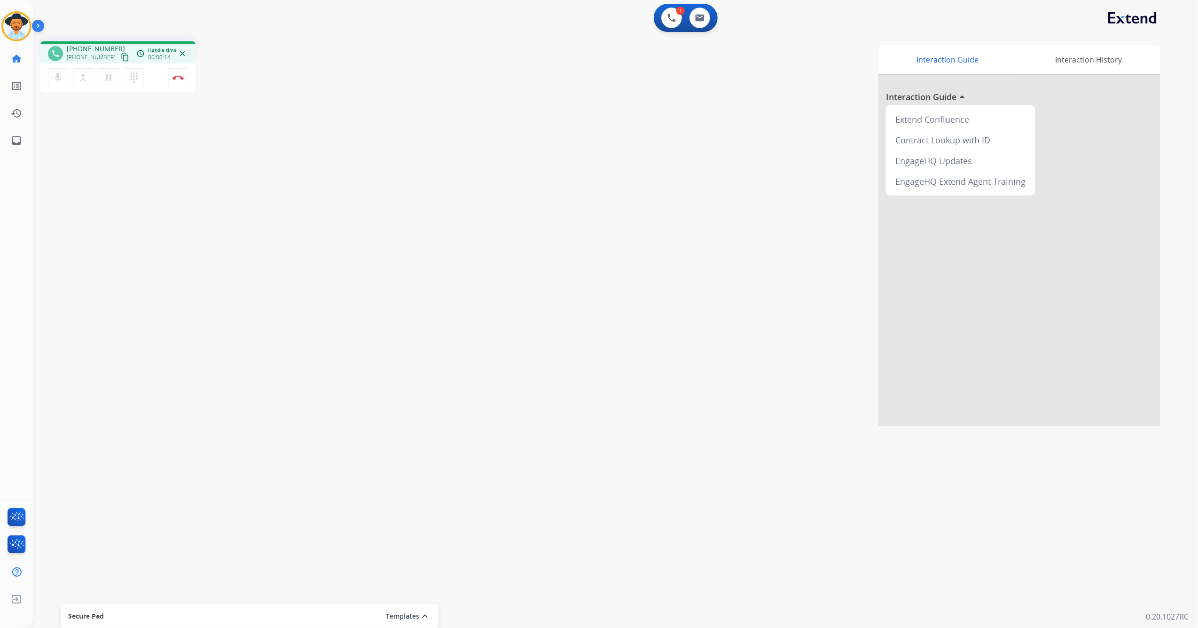
click at [121, 57] on mat-icon "content_copy" at bounding box center [125, 57] width 8 height 8
click at [180, 78] on img at bounding box center [178, 77] width 11 height 5
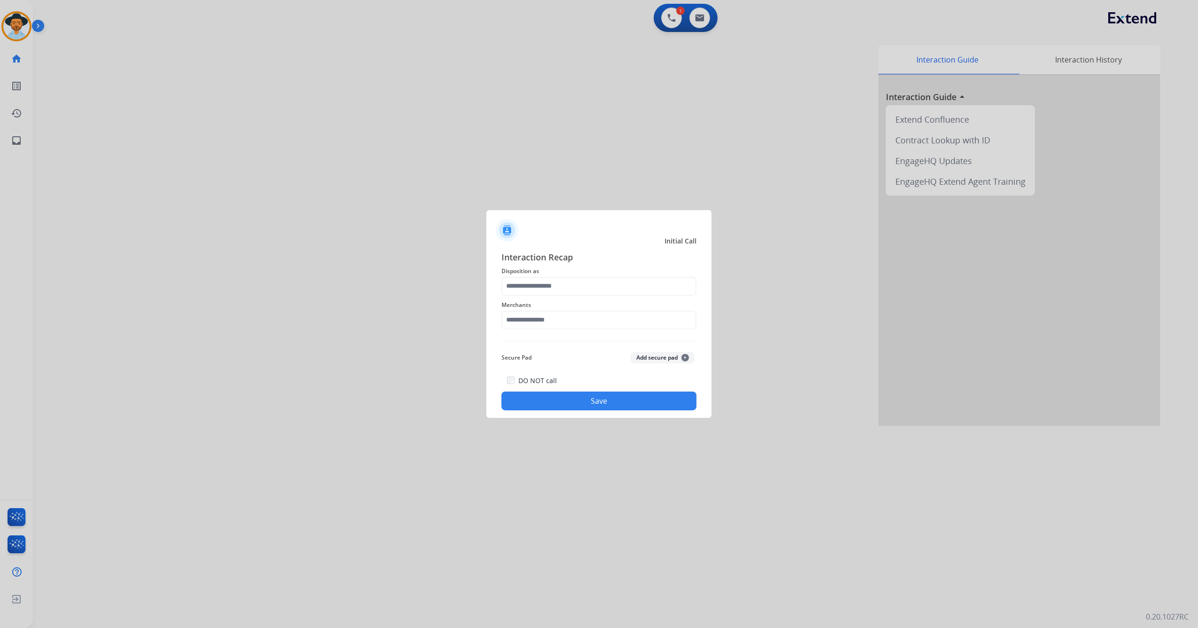
click at [556, 272] on span "Disposition as" at bounding box center [599, 271] width 195 height 11
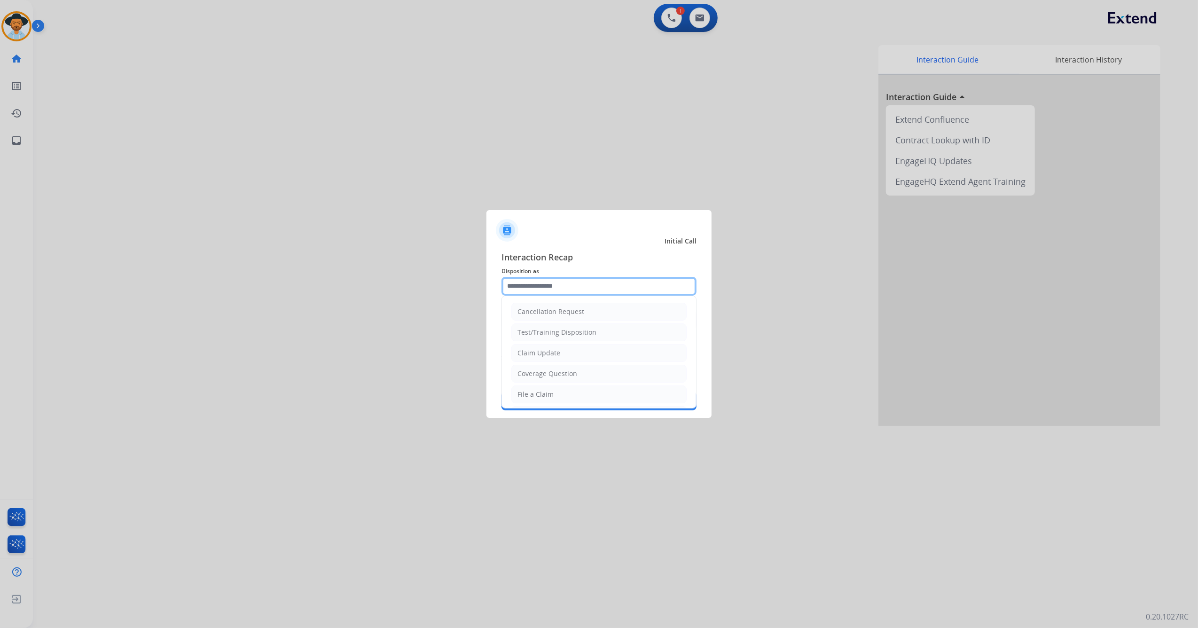
click at [558, 281] on input "text" at bounding box center [599, 286] width 195 height 19
click at [547, 397] on div "File a Claim" at bounding box center [536, 394] width 36 height 9
type input "**********"
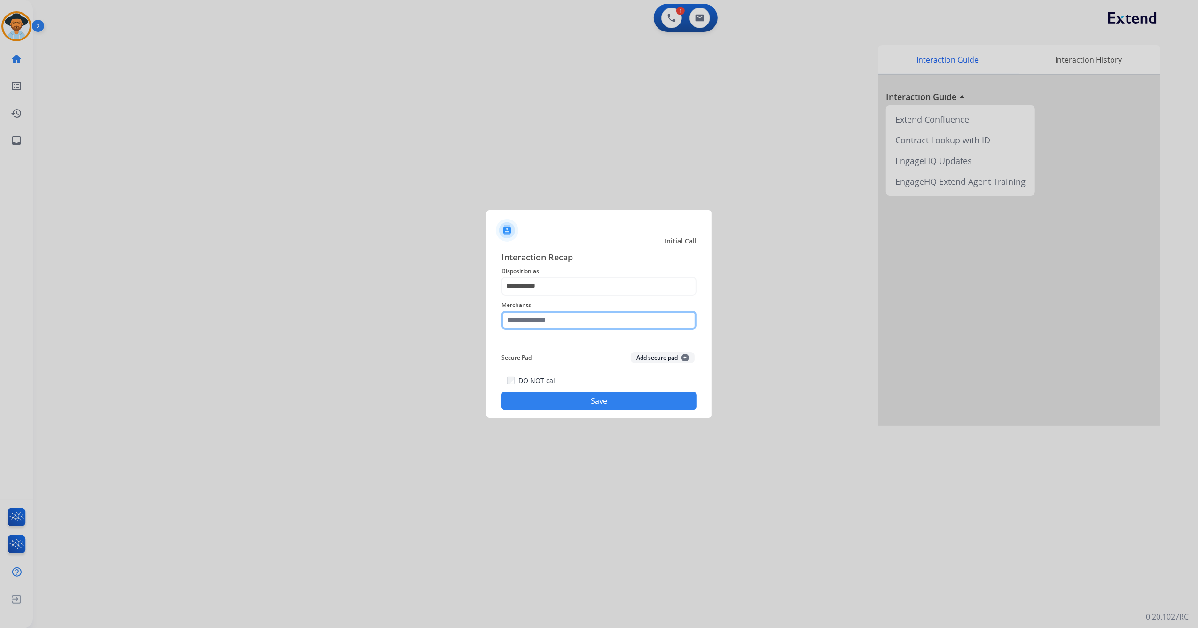
click at [562, 322] on input "text" at bounding box center [599, 320] width 195 height 19
click at [551, 347] on li "Jomashop" at bounding box center [601, 347] width 179 height 18
type input "********"
click at [577, 401] on button "Save" at bounding box center [599, 401] width 195 height 19
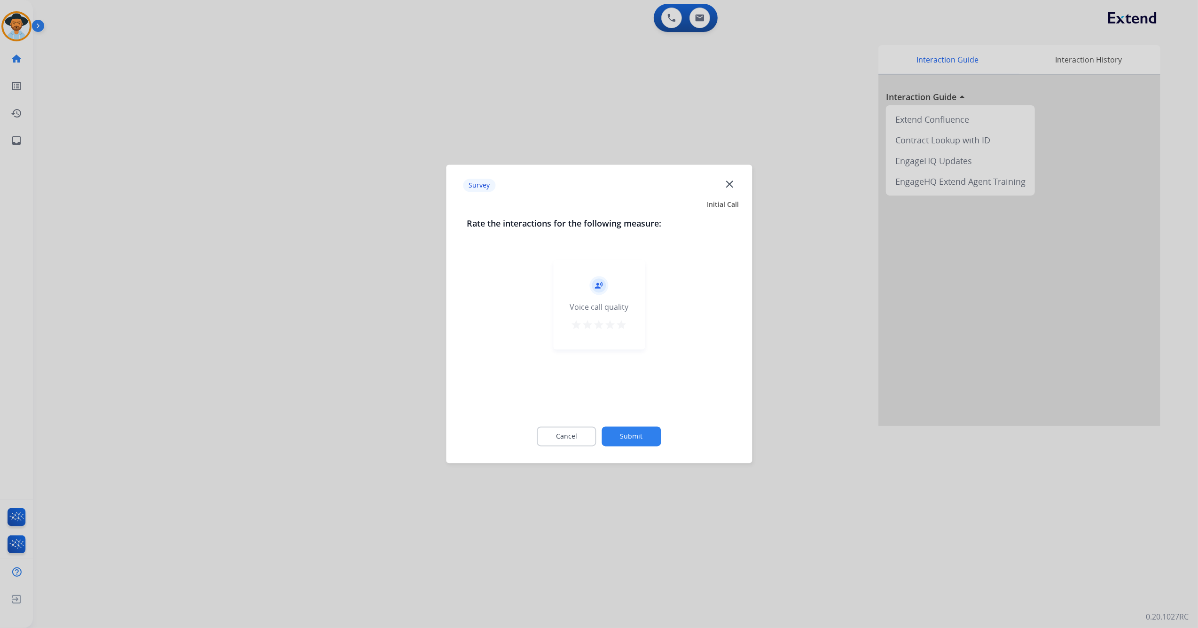
click at [625, 321] on mat-icon "star" at bounding box center [621, 325] width 11 height 11
click at [628, 435] on button "Submit" at bounding box center [631, 437] width 59 height 20
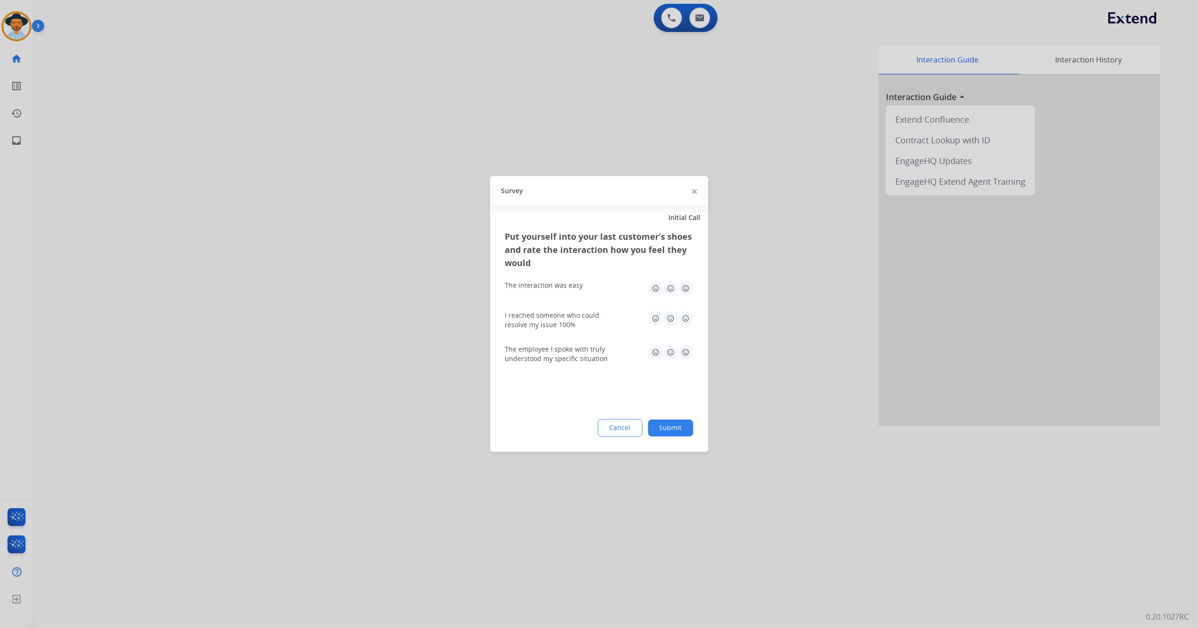
click at [691, 284] on img at bounding box center [685, 288] width 15 height 15
click at [689, 323] on img at bounding box center [685, 318] width 15 height 15
click at [683, 351] on img at bounding box center [685, 352] width 15 height 15
click at [666, 425] on button "Submit" at bounding box center [670, 428] width 45 height 17
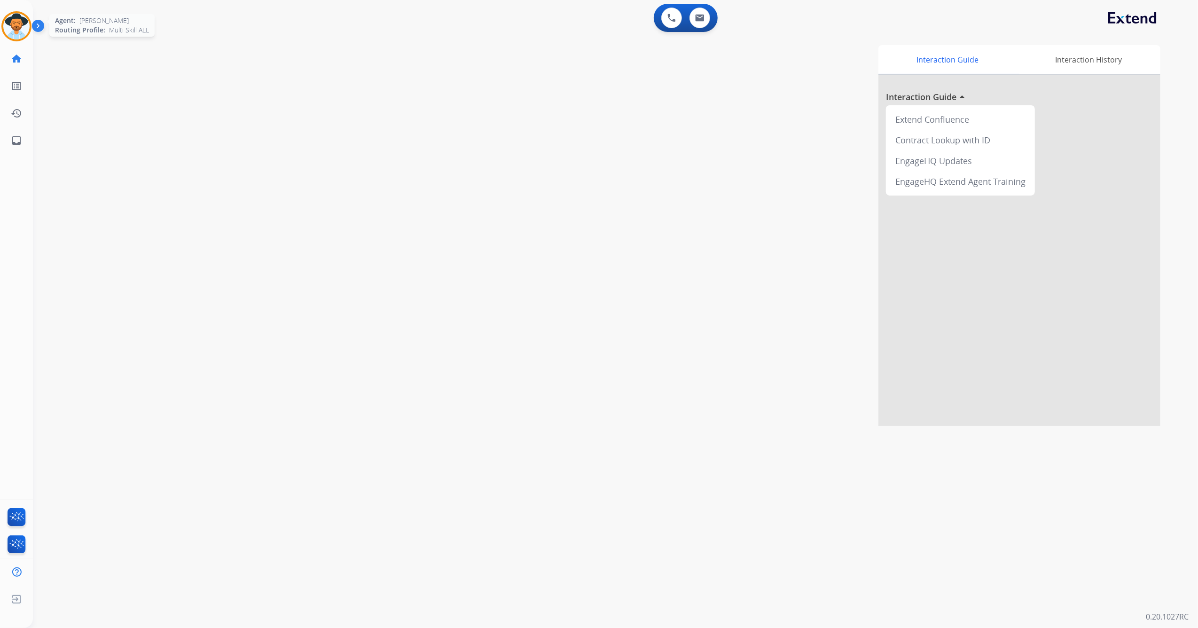
click at [16, 24] on img at bounding box center [16, 26] width 26 height 26
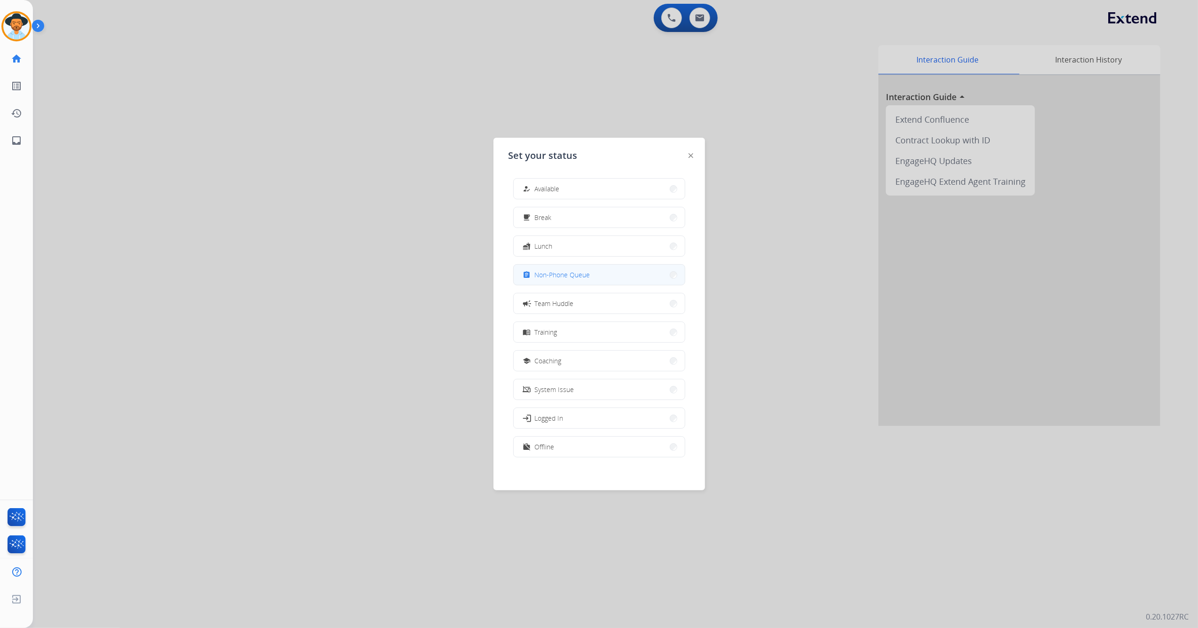
click at [546, 275] on span "Non-Phone Queue" at bounding box center [562, 275] width 55 height 10
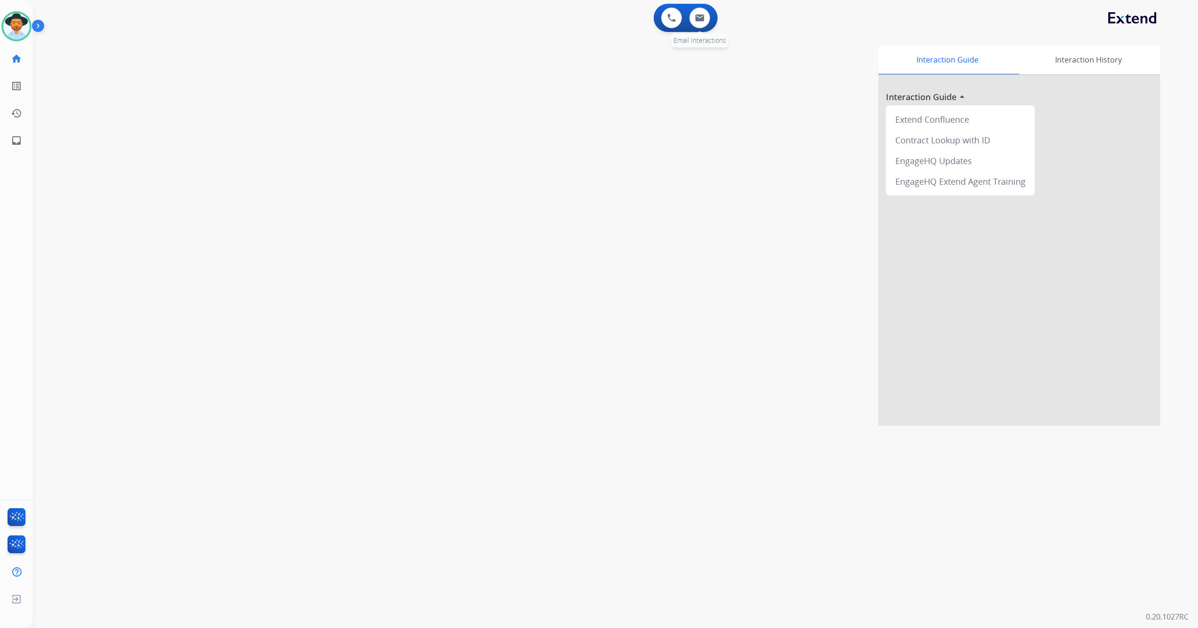
click at [683, 17] on div "0 Voice Interactions" at bounding box center [672, 18] width 28 height 21
click at [694, 17] on button at bounding box center [700, 18] width 21 height 21
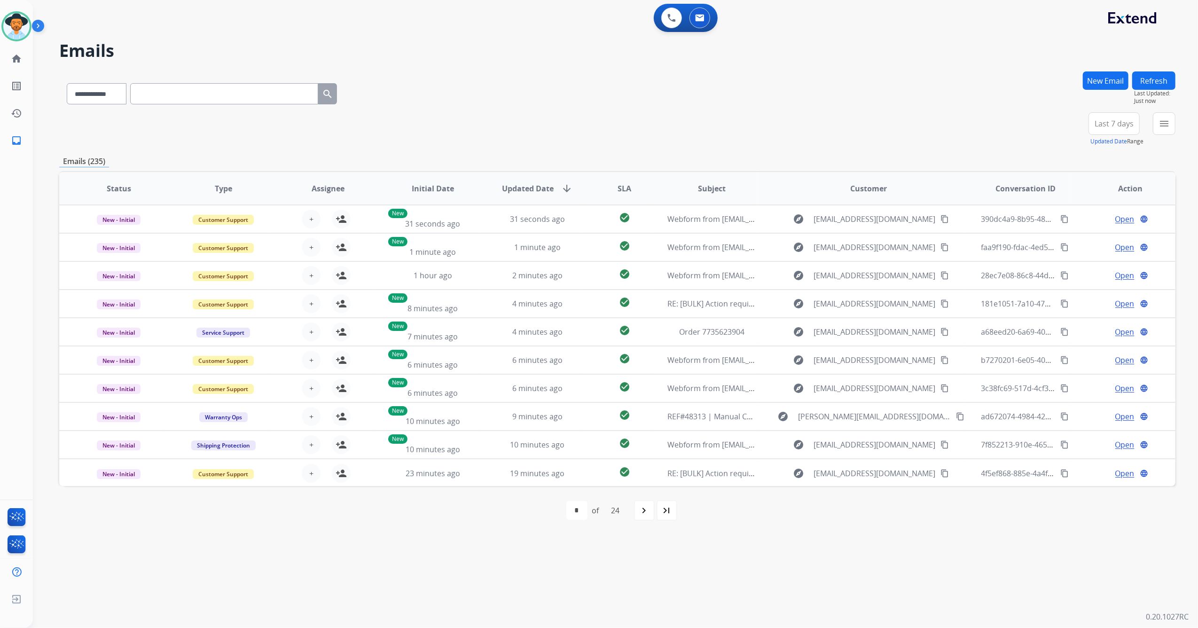
click at [1106, 74] on button "New Email" at bounding box center [1106, 80] width 46 height 18
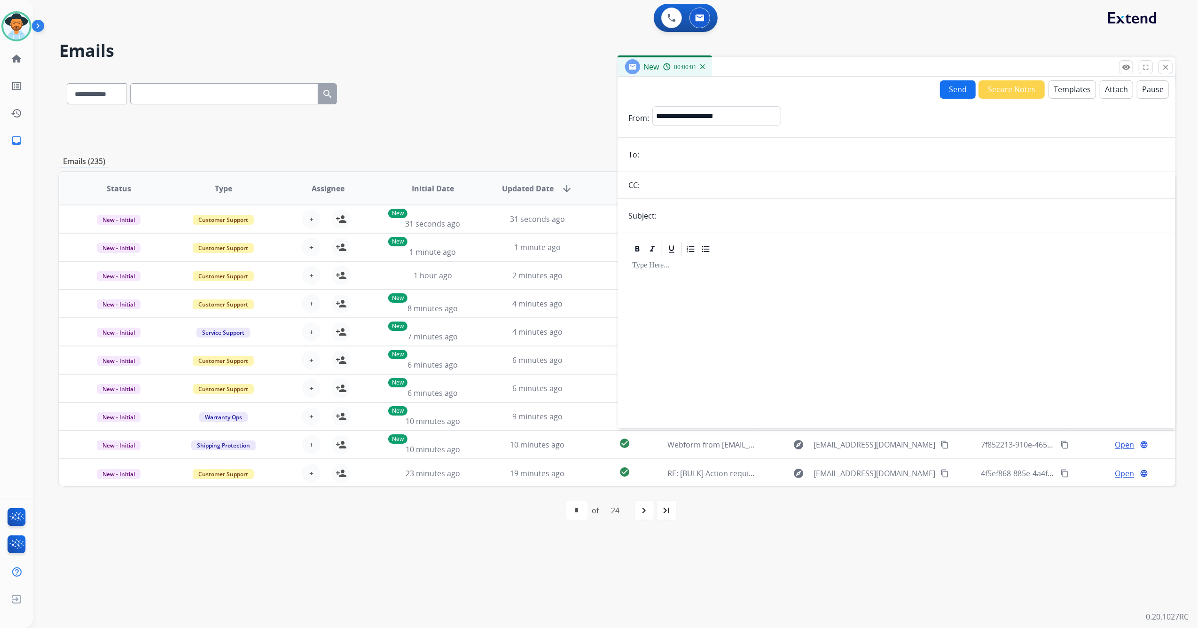
click at [1059, 89] on button "Templates" at bounding box center [1072, 89] width 47 height 18
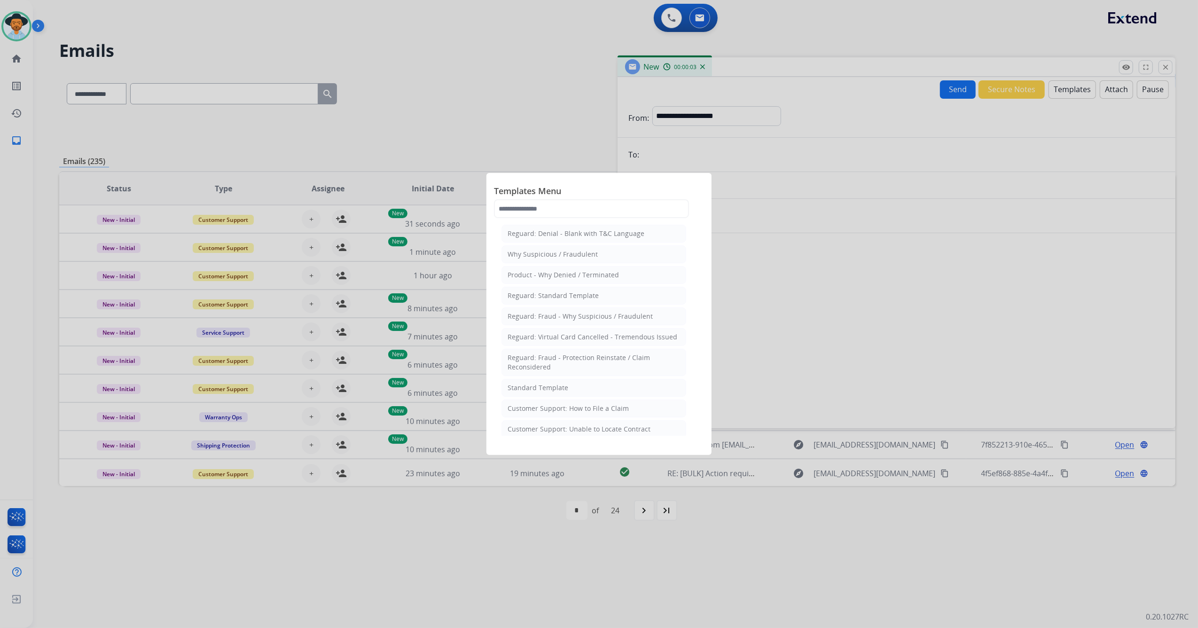
drag, startPoint x: 545, startPoint y: 388, endPoint x: 635, endPoint y: 286, distance: 135.6
drag, startPoint x: 635, startPoint y: 286, endPoint x: 564, endPoint y: 209, distance: 104.8
click at [564, 209] on input "text" at bounding box center [591, 208] width 195 height 19
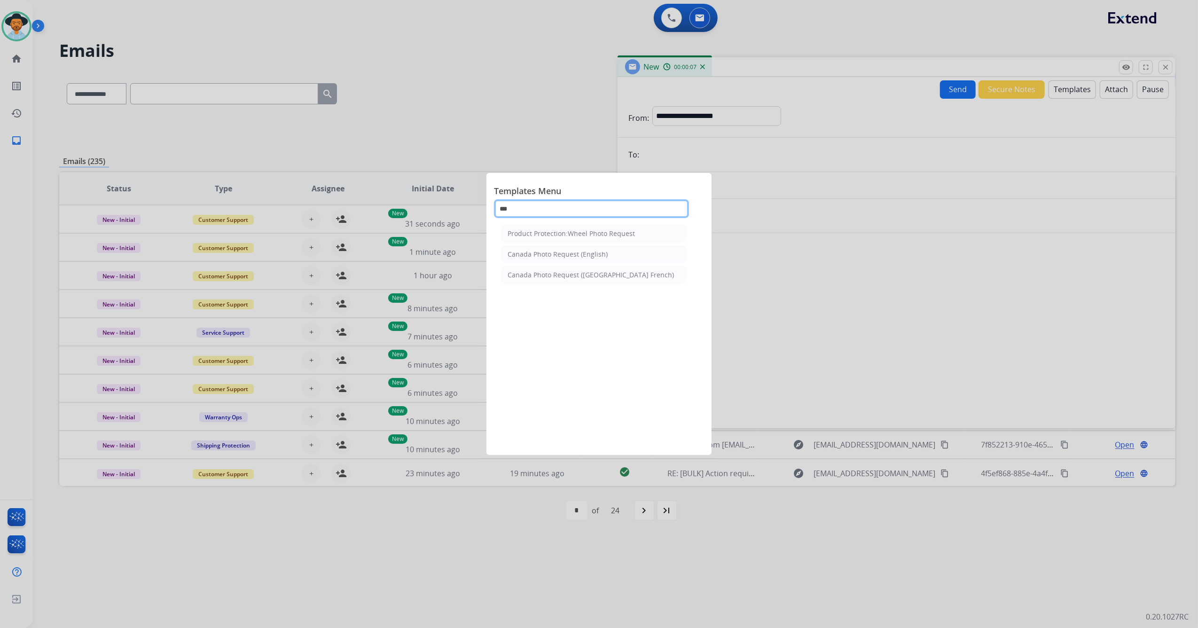
type input "****"
click at [583, 232] on div "Product Protection:Wheel Photo Request" at bounding box center [571, 233] width 127 height 9
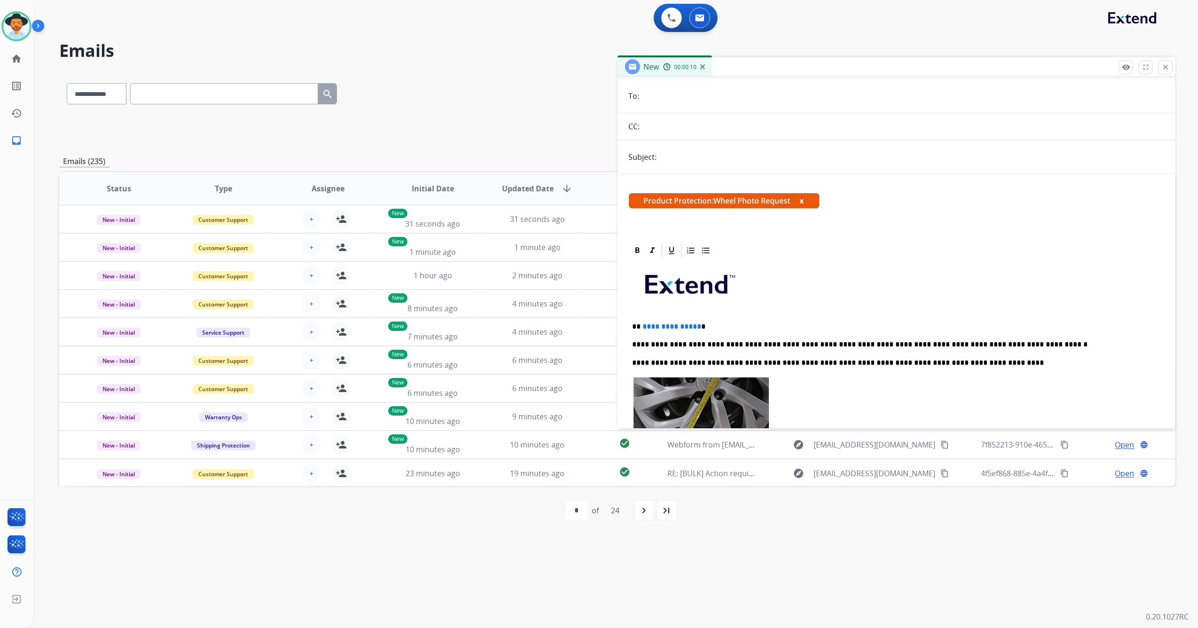
scroll to position [125, 0]
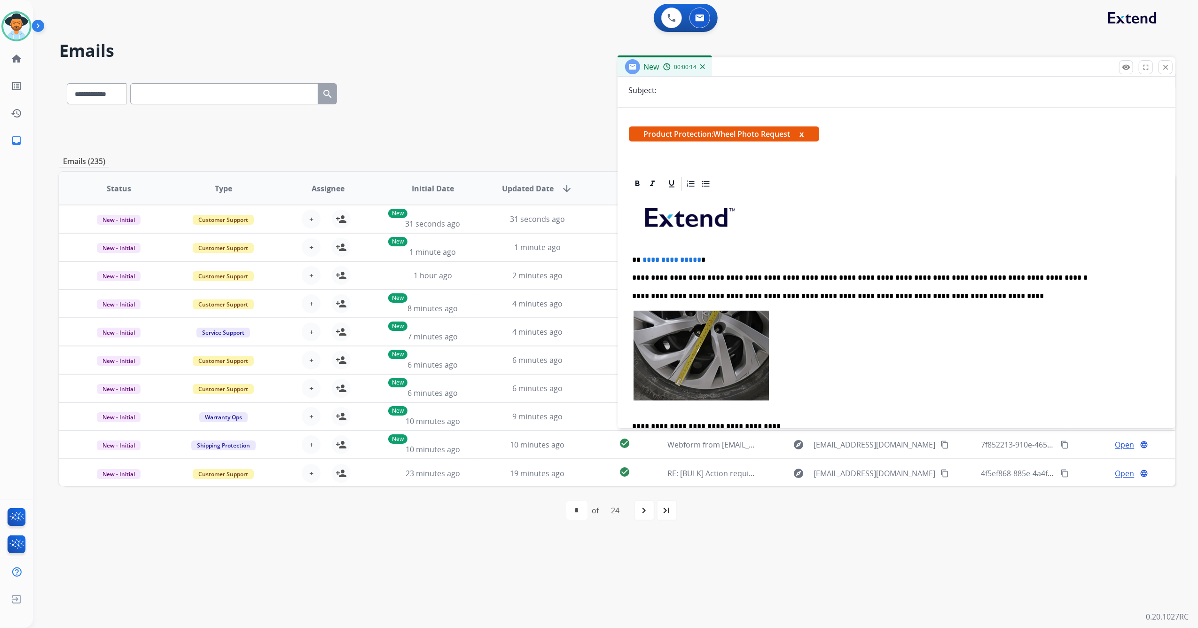
click at [693, 259] on span "**********" at bounding box center [672, 259] width 59 height 7
drag, startPoint x: 696, startPoint y: 259, endPoint x: 651, endPoint y: 260, distance: 45.2
click at [643, 260] on span "**********" at bounding box center [672, 259] width 59 height 7
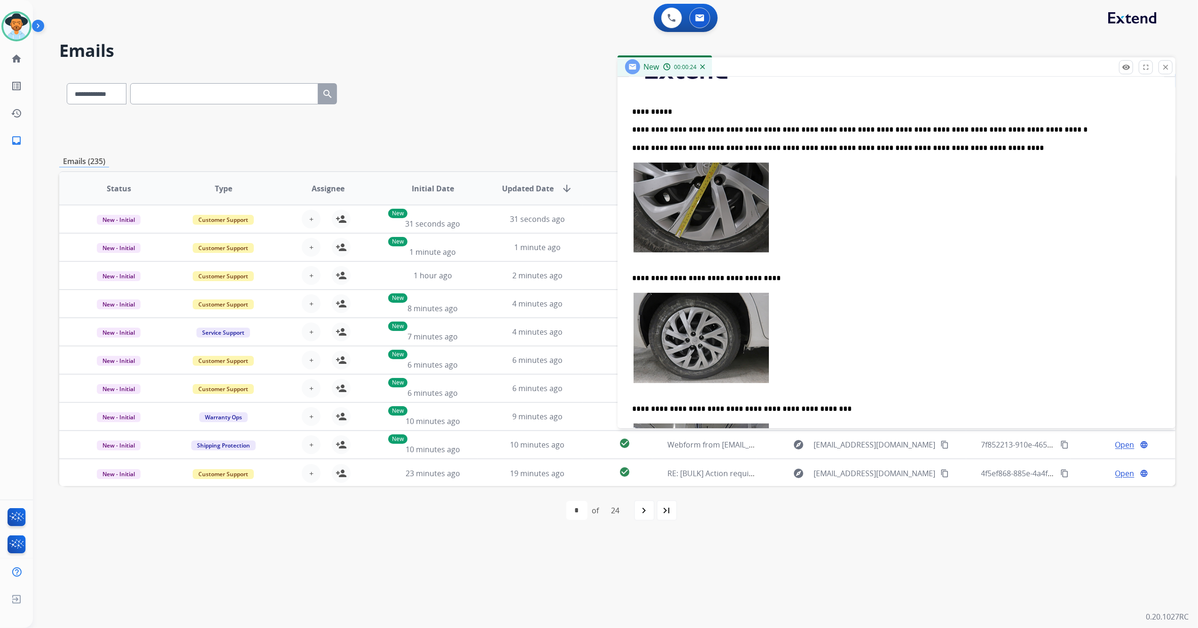
scroll to position [251, 0]
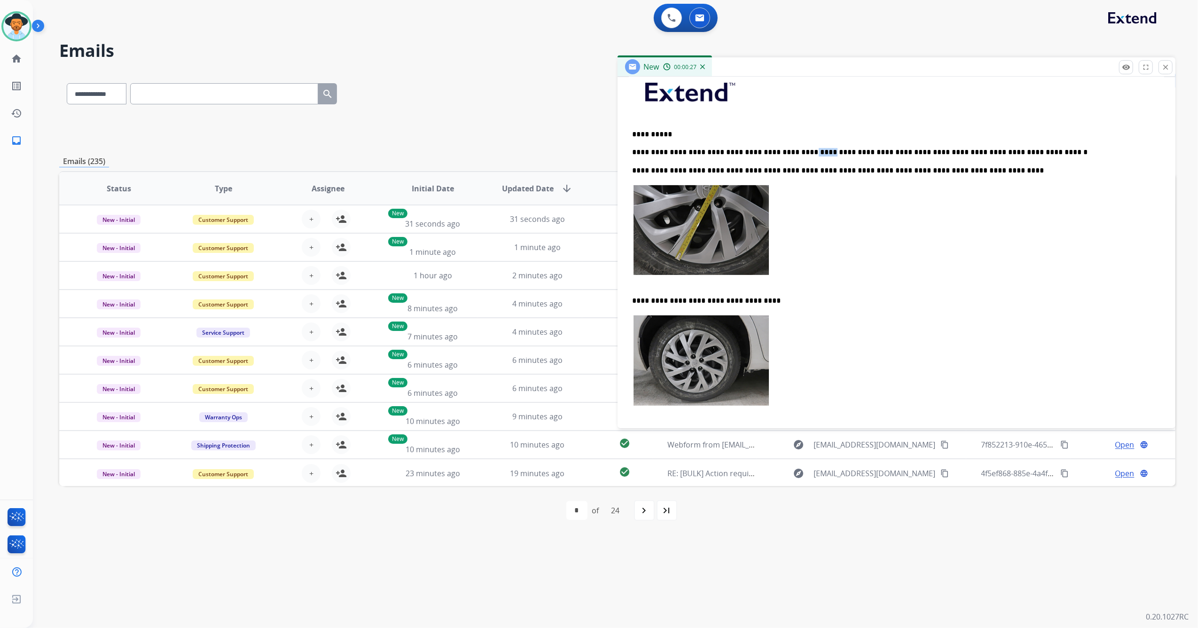
drag, startPoint x: 776, startPoint y: 151, endPoint x: 794, endPoint y: 154, distance: 18.5
click at [794, 154] on p "**********" at bounding box center [893, 152] width 521 height 8
click at [721, 170] on p "**********" at bounding box center [893, 170] width 521 height 8
drag, startPoint x: 715, startPoint y: 170, endPoint x: 736, endPoint y: 170, distance: 20.7
click at [736, 170] on p "**********" at bounding box center [893, 170] width 521 height 8
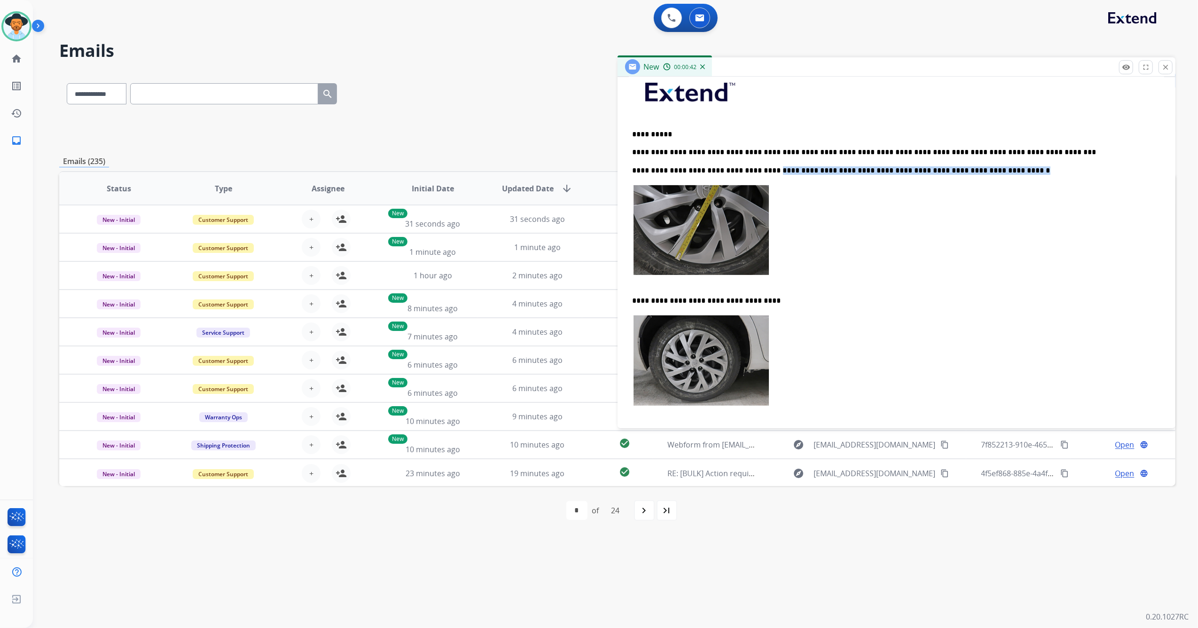
drag, startPoint x: 763, startPoint y: 169, endPoint x: 976, endPoint y: 181, distance: 213.7
click at [976, 181] on div "**********" at bounding box center [897, 402] width 536 height 670
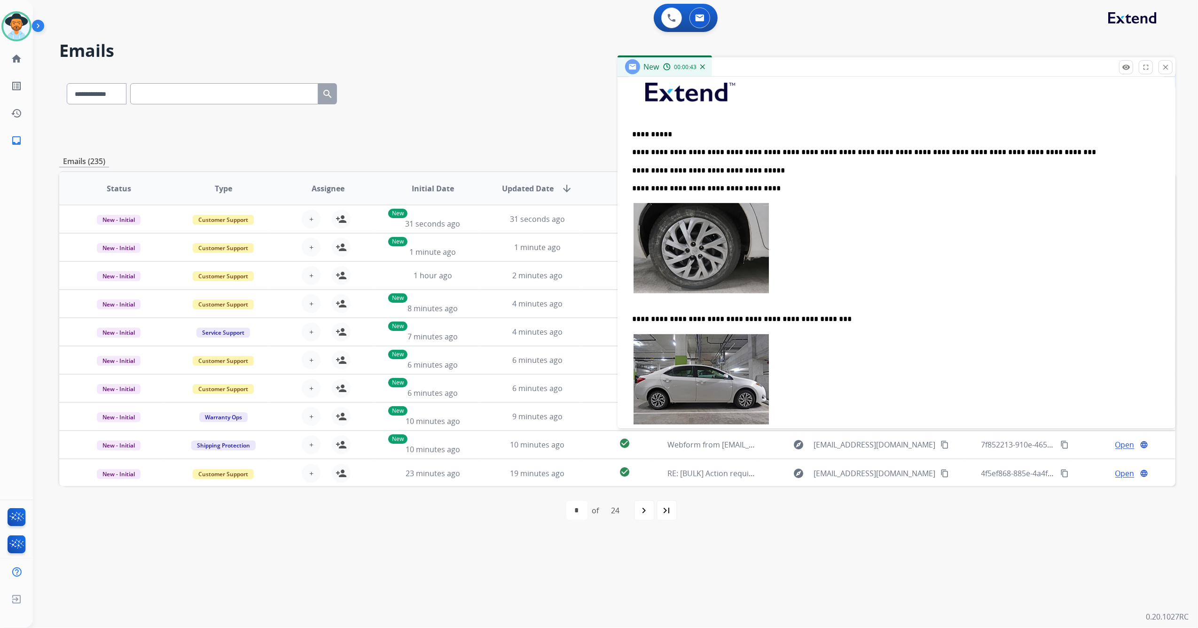
drag, startPoint x: 784, startPoint y: 273, endPoint x: 691, endPoint y: 224, distance: 105.6
click at [691, 224] on p at bounding box center [897, 253] width 528 height 103
click at [790, 267] on p at bounding box center [897, 253] width 528 height 103
click at [771, 287] on p at bounding box center [897, 253] width 528 height 103
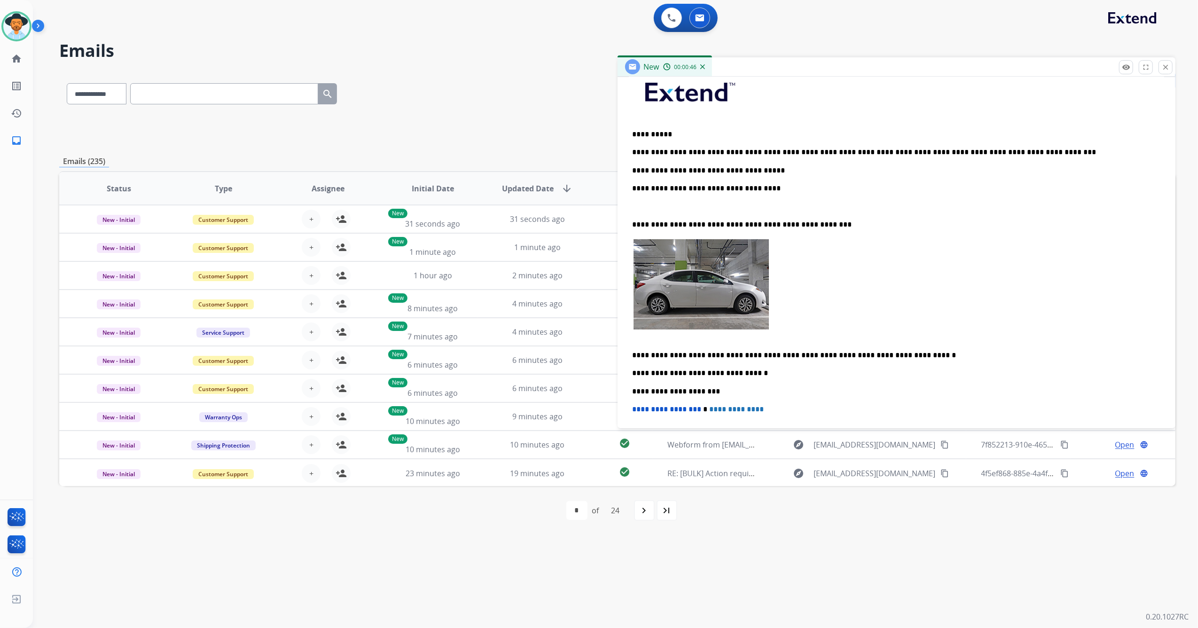
click at [776, 311] on p at bounding box center [897, 289] width 528 height 103
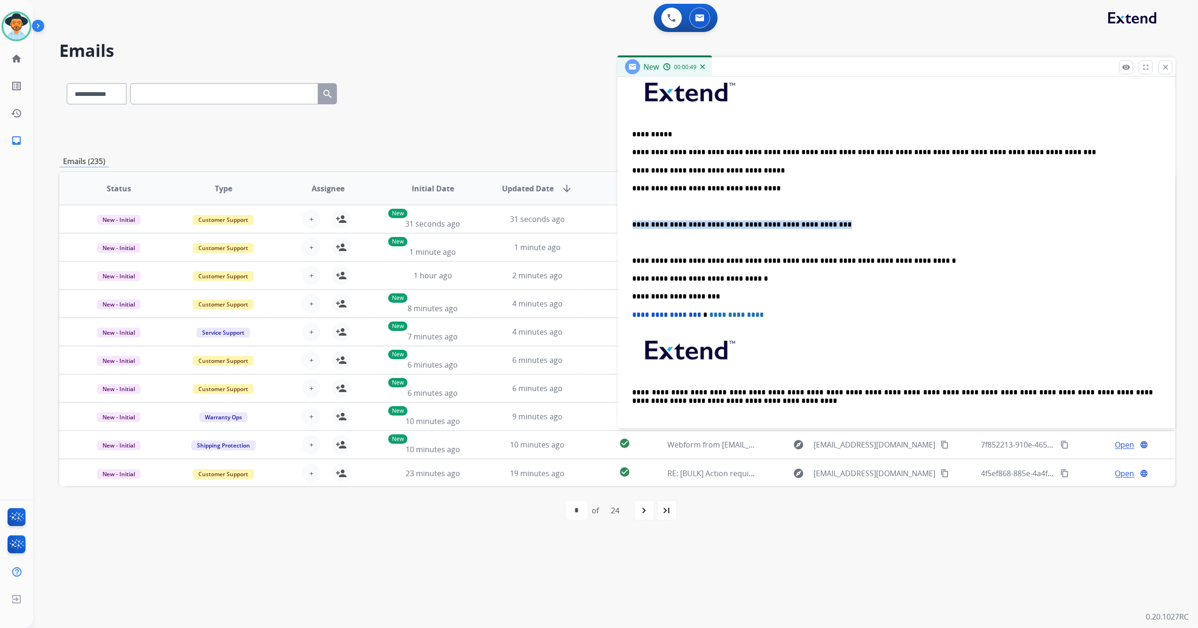
drag, startPoint x: 771, startPoint y: 209, endPoint x: 632, endPoint y: 228, distance: 140.0
click at [633, 226] on p "**********" at bounding box center [893, 224] width 521 height 8
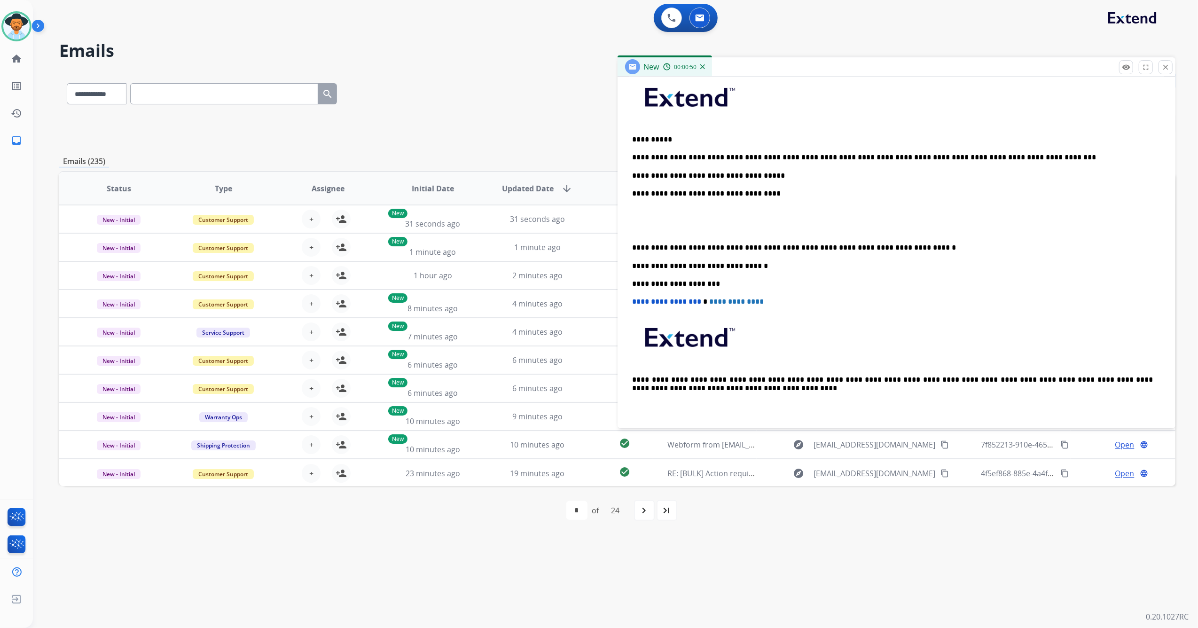
scroll to position [228, 0]
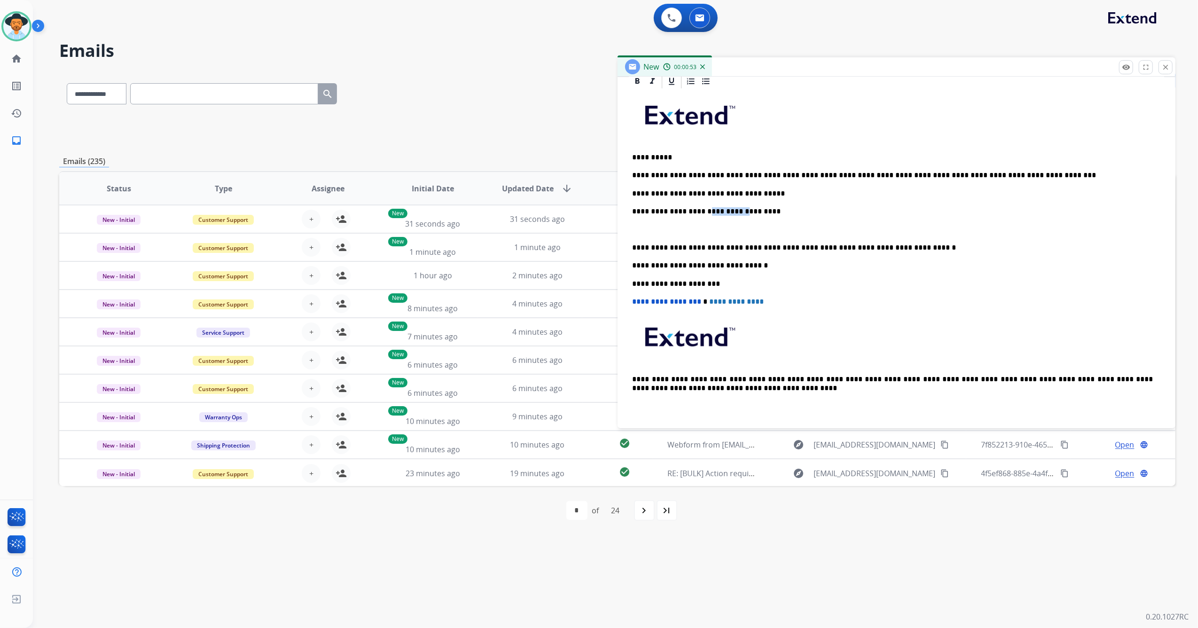
drag, startPoint x: 701, startPoint y: 211, endPoint x: 734, endPoint y: 213, distance: 32.5
click at [734, 213] on p "**********" at bounding box center [893, 211] width 521 height 8
drag, startPoint x: 633, startPoint y: 248, endPoint x: 663, endPoint y: 250, distance: 30.1
click at [633, 248] on p "**********" at bounding box center [893, 248] width 521 height 8
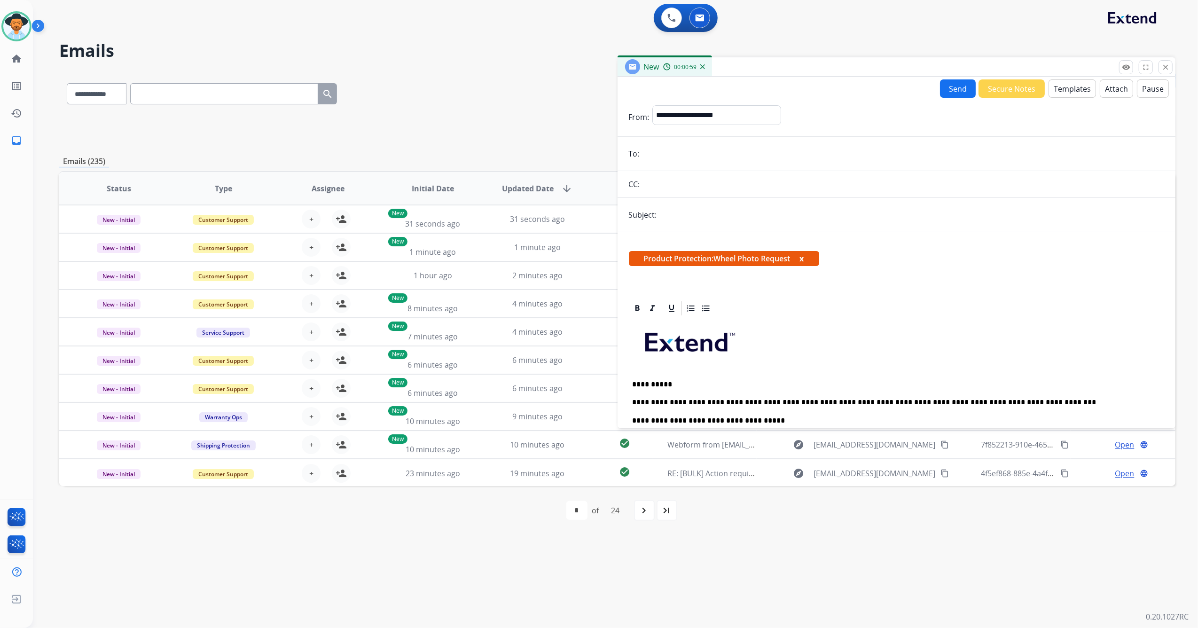
scroll to position [0, 0]
click at [663, 157] on input "email" at bounding box center [904, 154] width 522 height 19
click at [725, 115] on select "**********" at bounding box center [717, 115] width 128 height 19
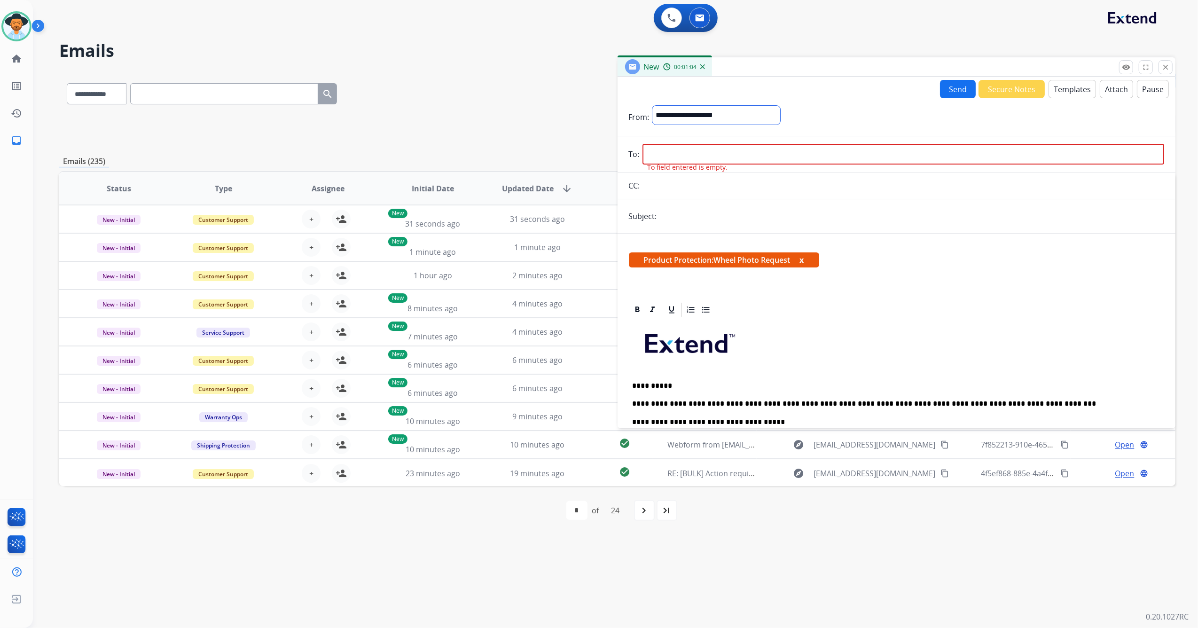
select select "**********"
click at [653, 106] on select "**********" at bounding box center [717, 115] width 128 height 19
click at [677, 150] on input "email" at bounding box center [904, 155] width 522 height 21
paste input "**********"
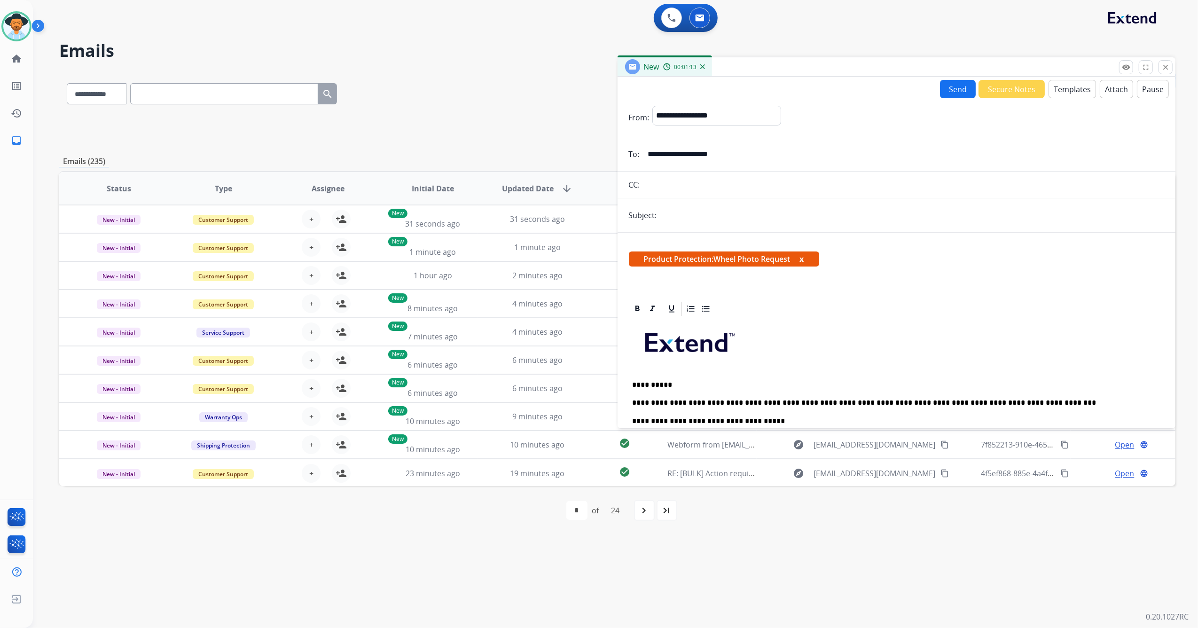
type input "**********"
click at [698, 209] on input "text" at bounding box center [912, 215] width 505 height 19
type input "**********"
click at [946, 89] on button "Send" at bounding box center [958, 89] width 36 height 18
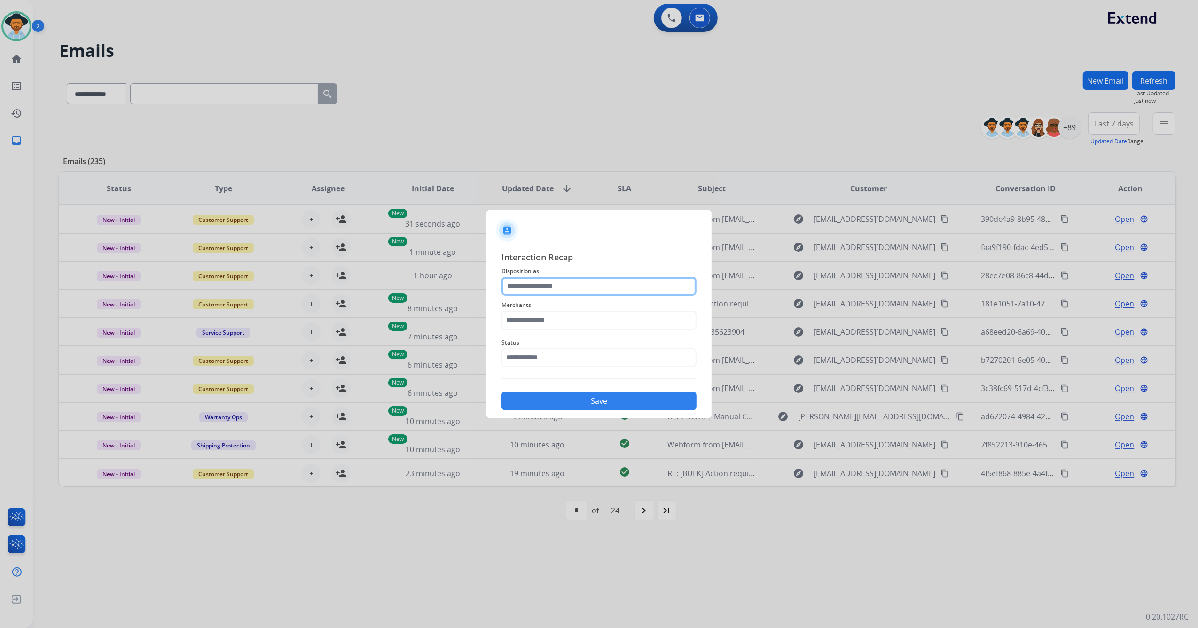
click at [532, 291] on input "text" at bounding box center [599, 286] width 195 height 19
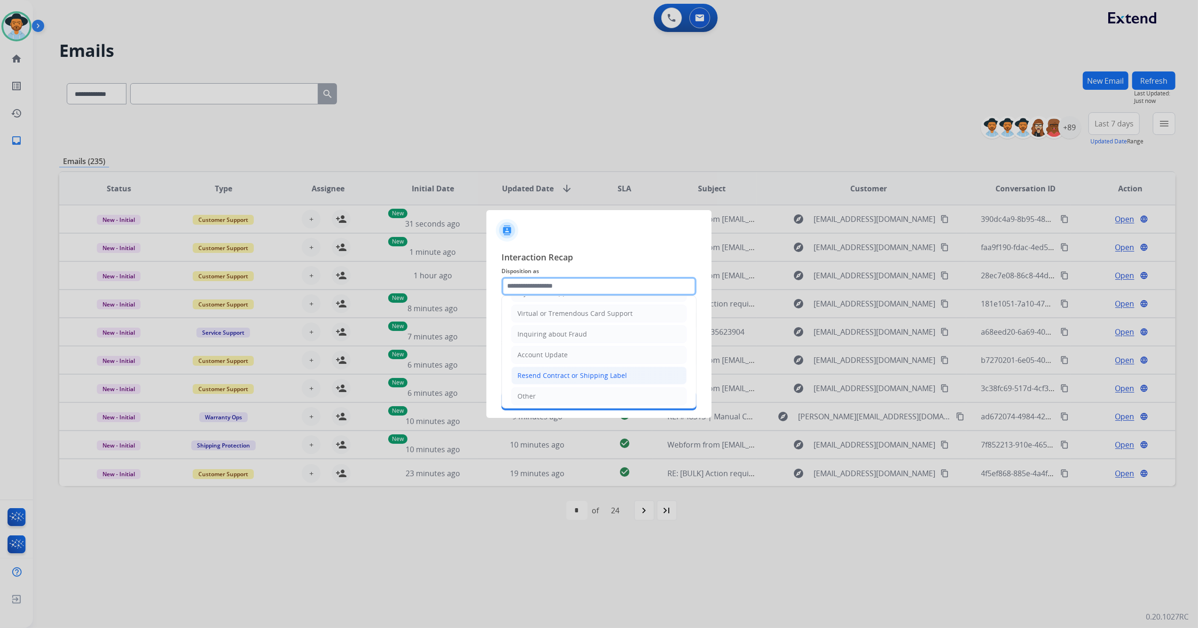
scroll to position [151, 0]
click at [534, 365] on li "Other" at bounding box center [598, 372] width 175 height 18
type input "*****"
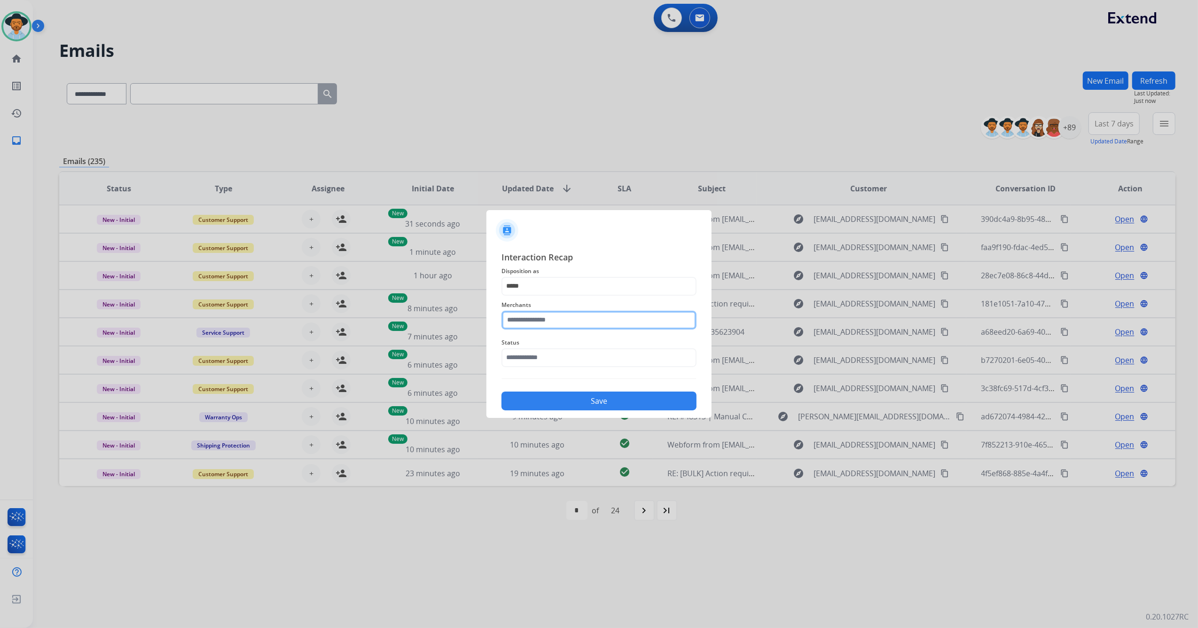
click at [550, 318] on input "text" at bounding box center [599, 320] width 195 height 19
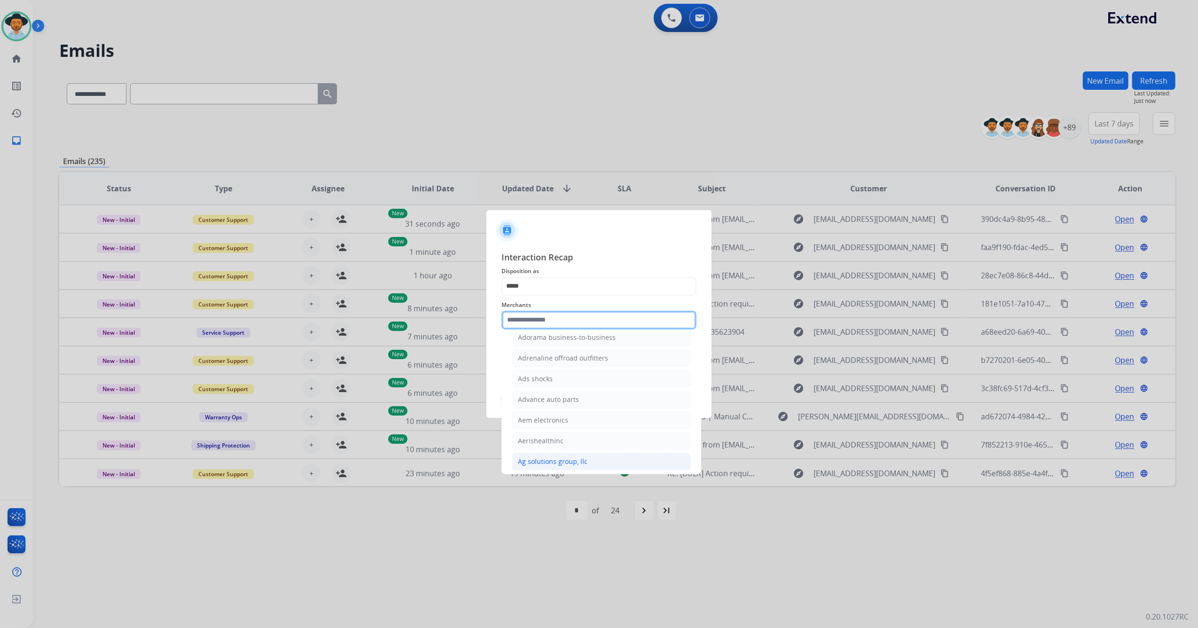
scroll to position [376, 0]
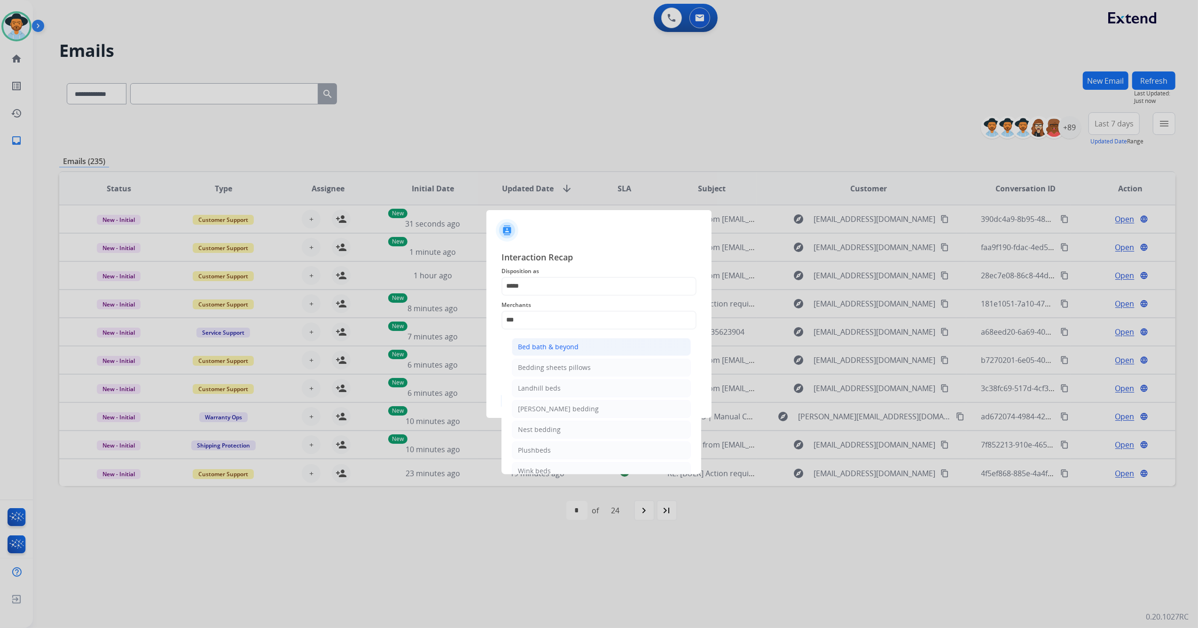
click at [547, 342] on div "Bed bath & beyond" at bounding box center [548, 346] width 61 height 9
type input "**********"
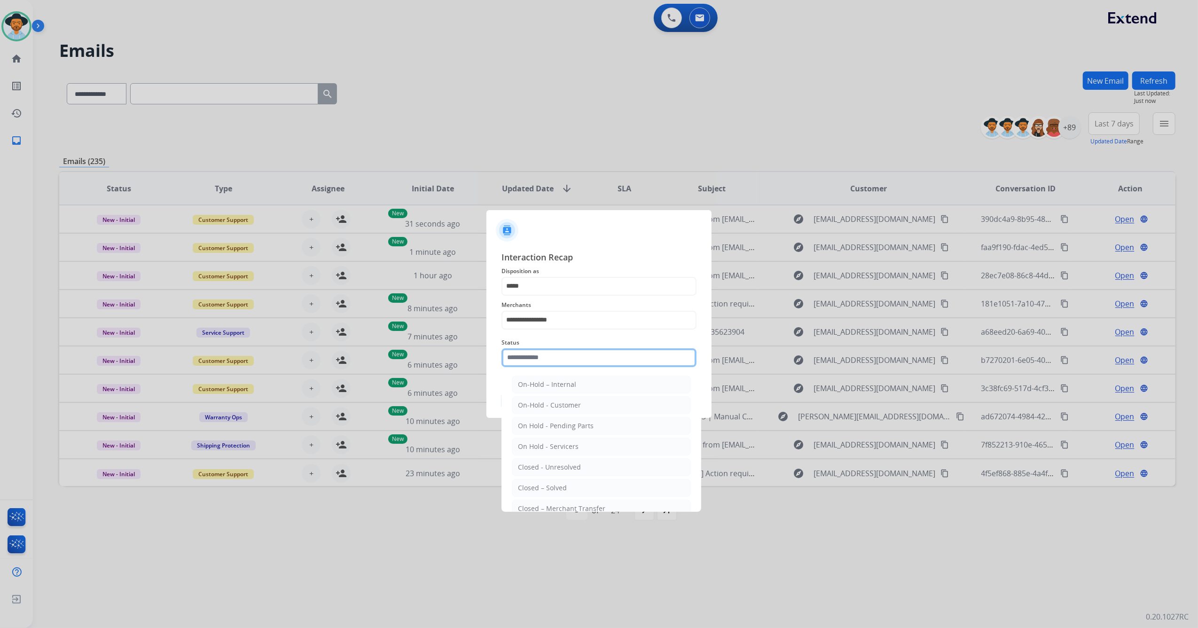
click at [538, 356] on input "text" at bounding box center [599, 357] width 195 height 19
click at [536, 472] on div "Closed - Unresolved" at bounding box center [549, 467] width 63 height 9
type input "**********"
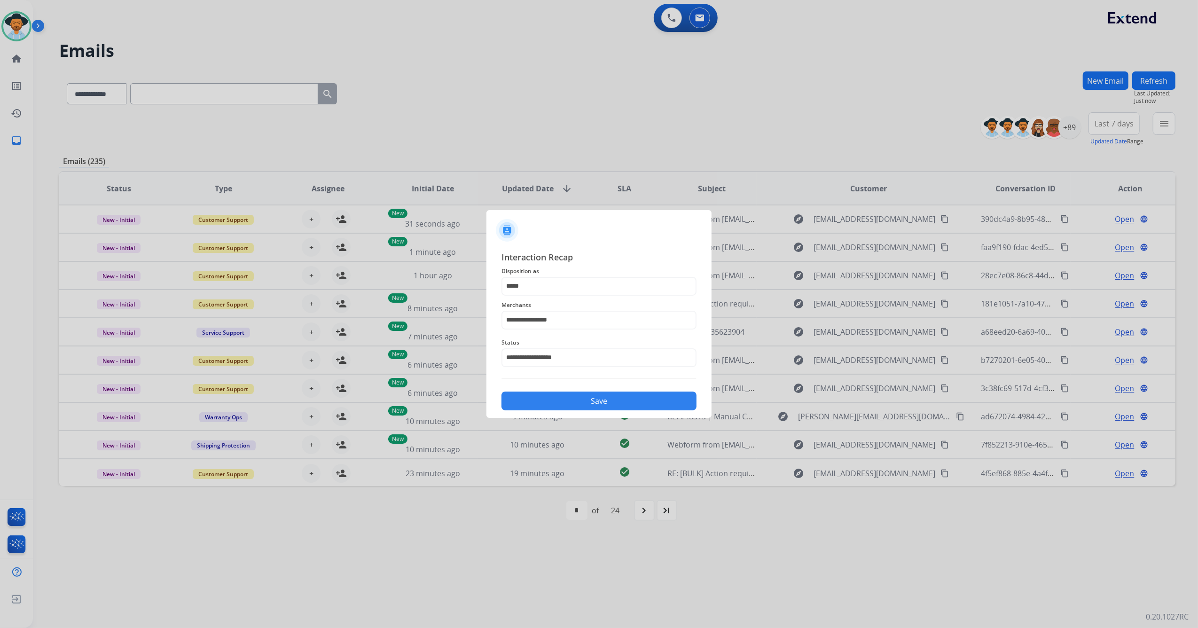
click at [593, 399] on button "Save" at bounding box center [599, 401] width 195 height 19
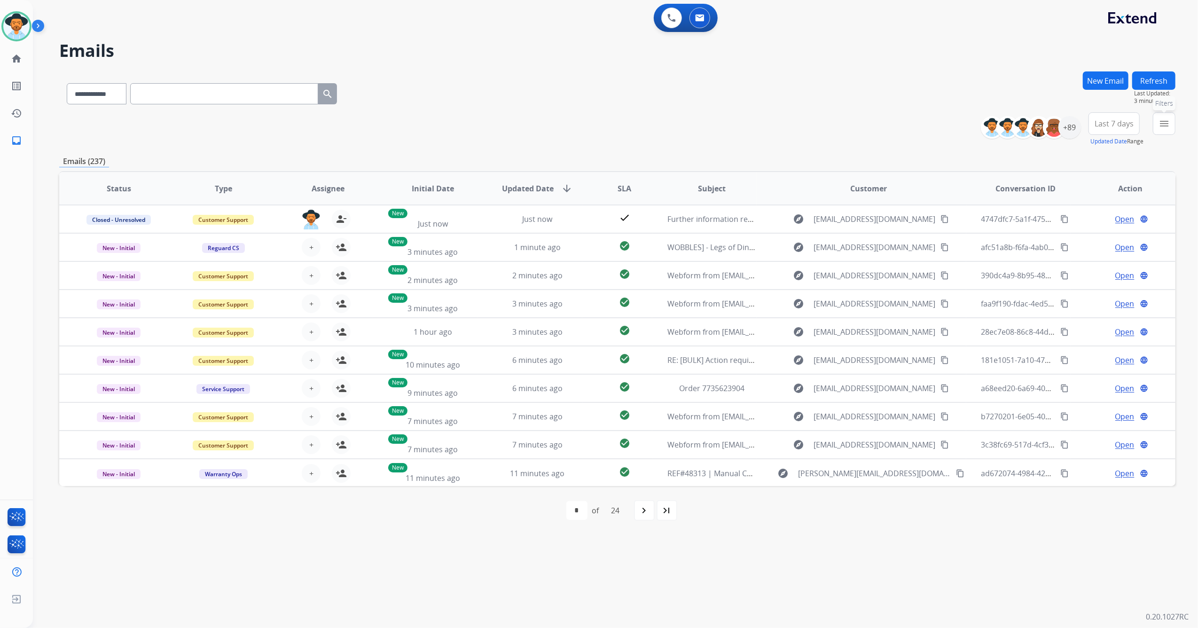
click at [1164, 126] on mat-icon "menu" at bounding box center [1164, 123] width 11 height 11
click at [1071, 297] on label "Open - All" at bounding box center [1090, 295] width 43 height 9
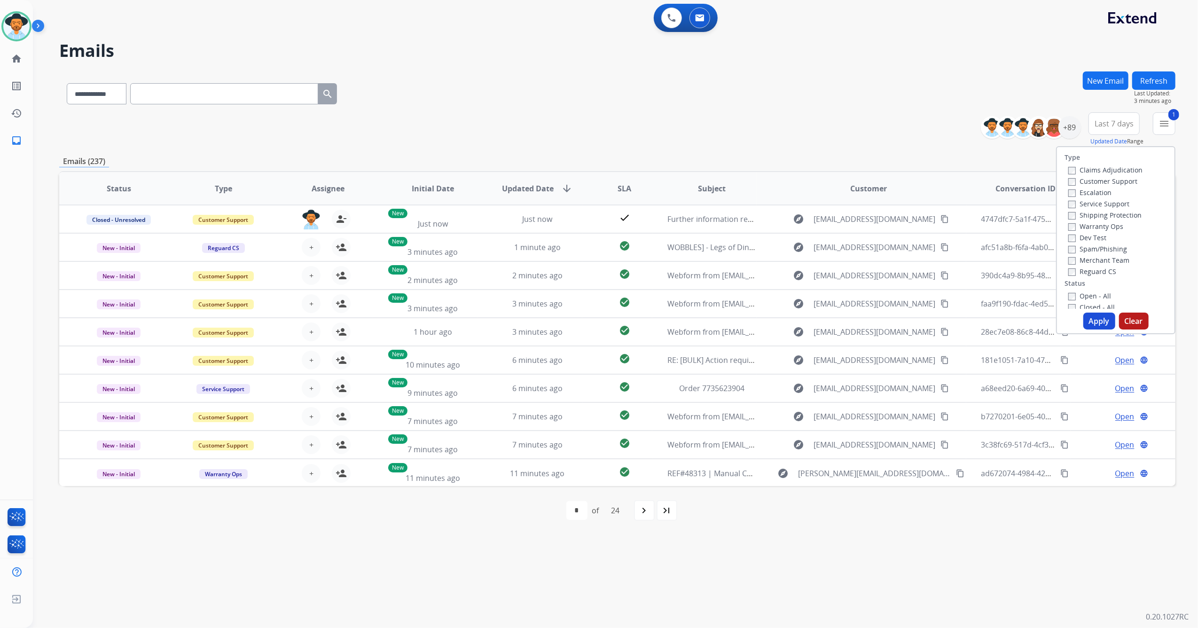
click at [1097, 318] on button "Apply" at bounding box center [1100, 321] width 32 height 17
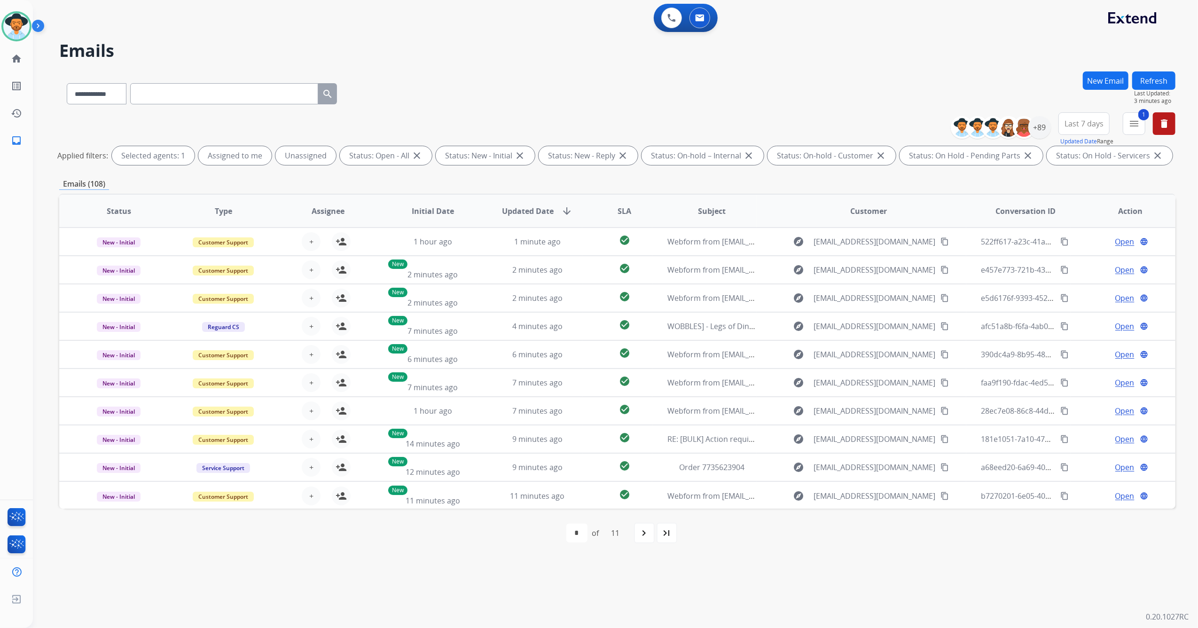
click at [1080, 122] on span "Last 7 days" at bounding box center [1084, 124] width 39 height 4
click at [1040, 128] on div "+89" at bounding box center [1040, 127] width 23 height 23
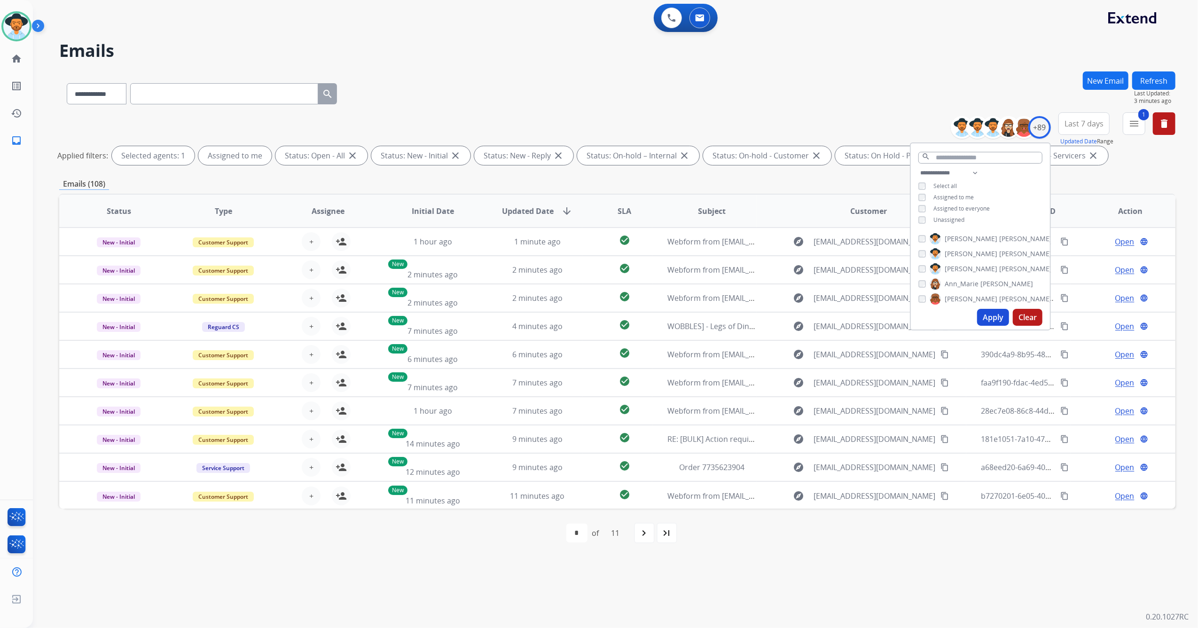
click at [991, 318] on button "Apply" at bounding box center [993, 317] width 32 height 17
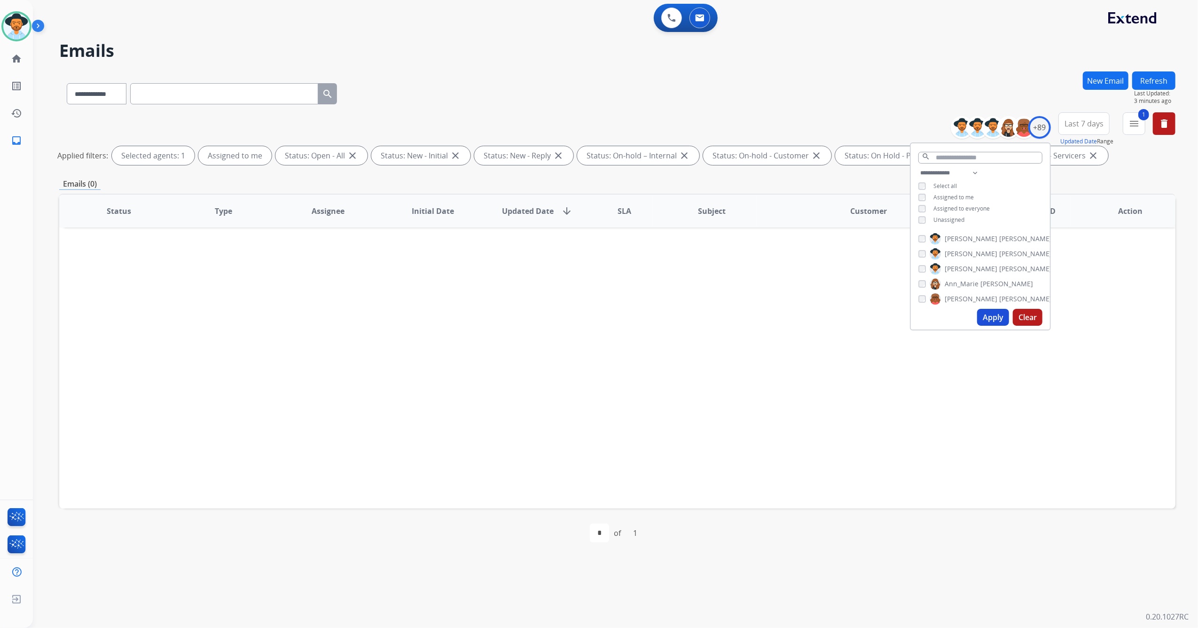
click at [827, 90] on div "**********" at bounding box center [617, 91] width 1116 height 41
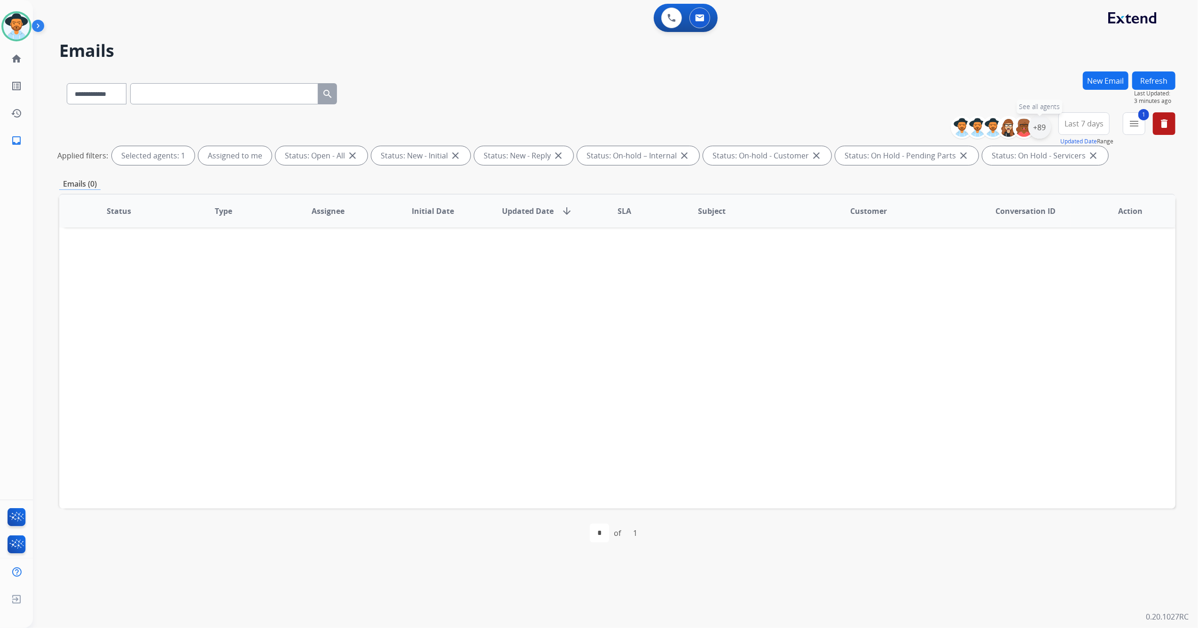
click at [1036, 127] on div "+89" at bounding box center [1040, 127] width 23 height 23
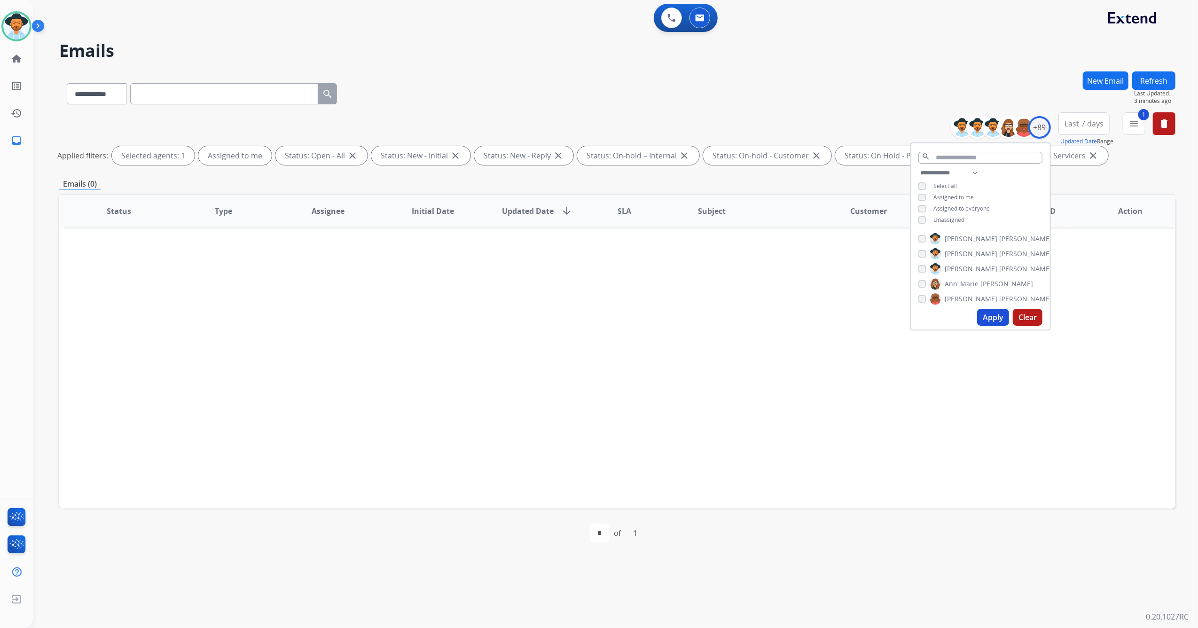
click at [890, 67] on div "**********" at bounding box center [604, 331] width 1143 height 594
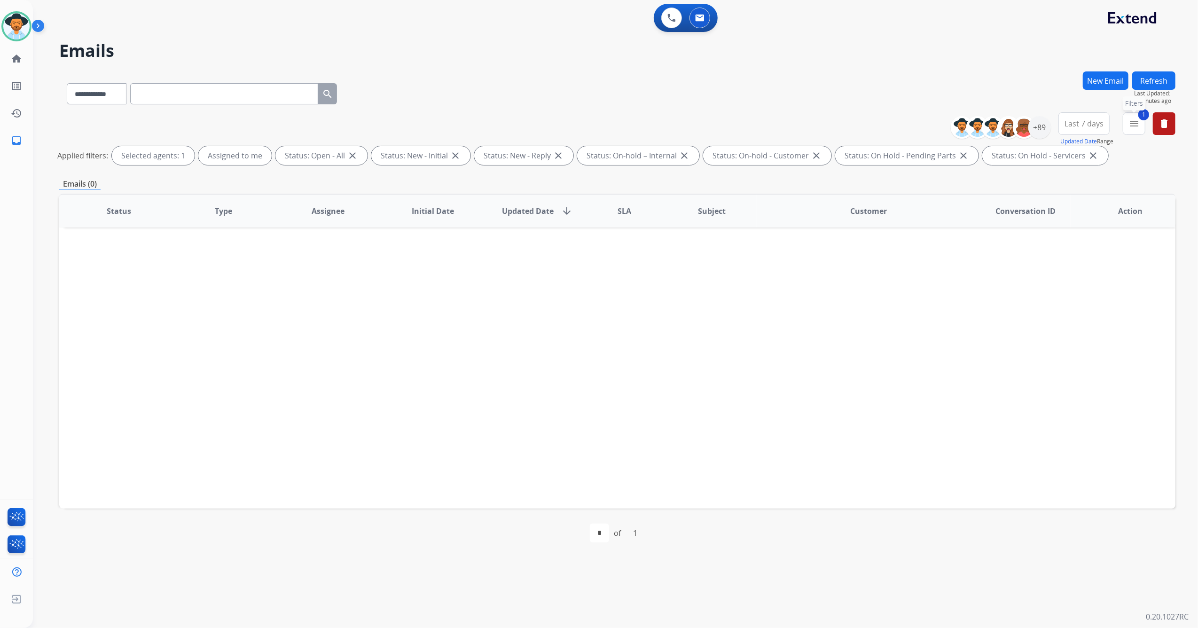
click at [1125, 126] on button "1 menu Filters" at bounding box center [1134, 123] width 23 height 23
click at [1046, 129] on div "+89" at bounding box center [1040, 127] width 23 height 23
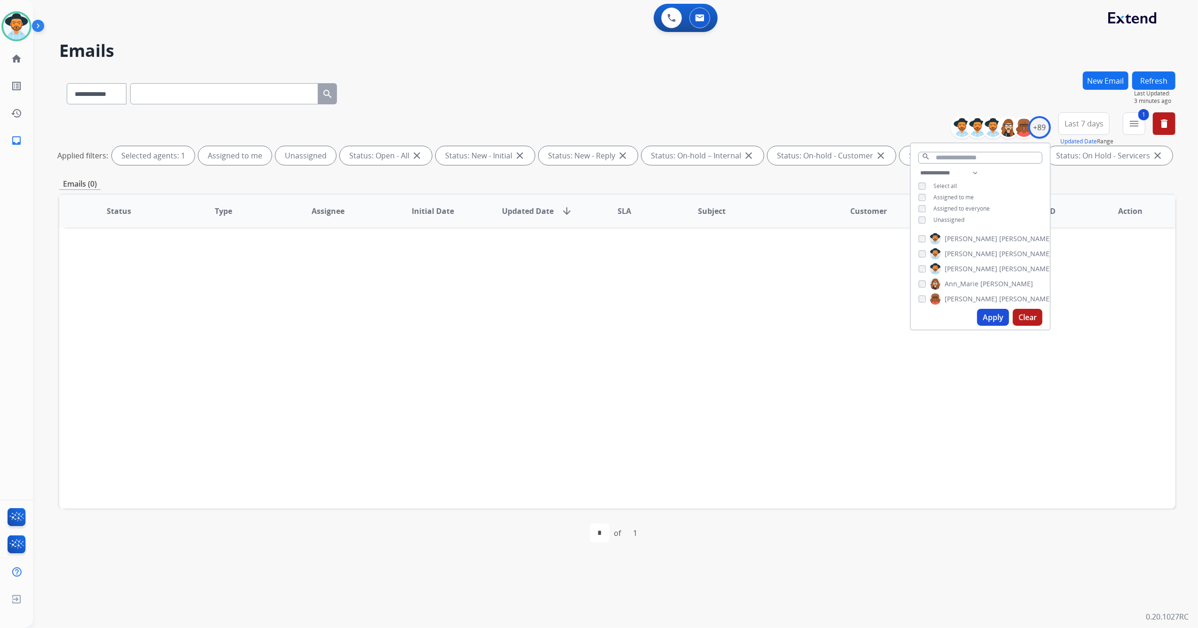
click at [993, 322] on button "Apply" at bounding box center [993, 317] width 32 height 17
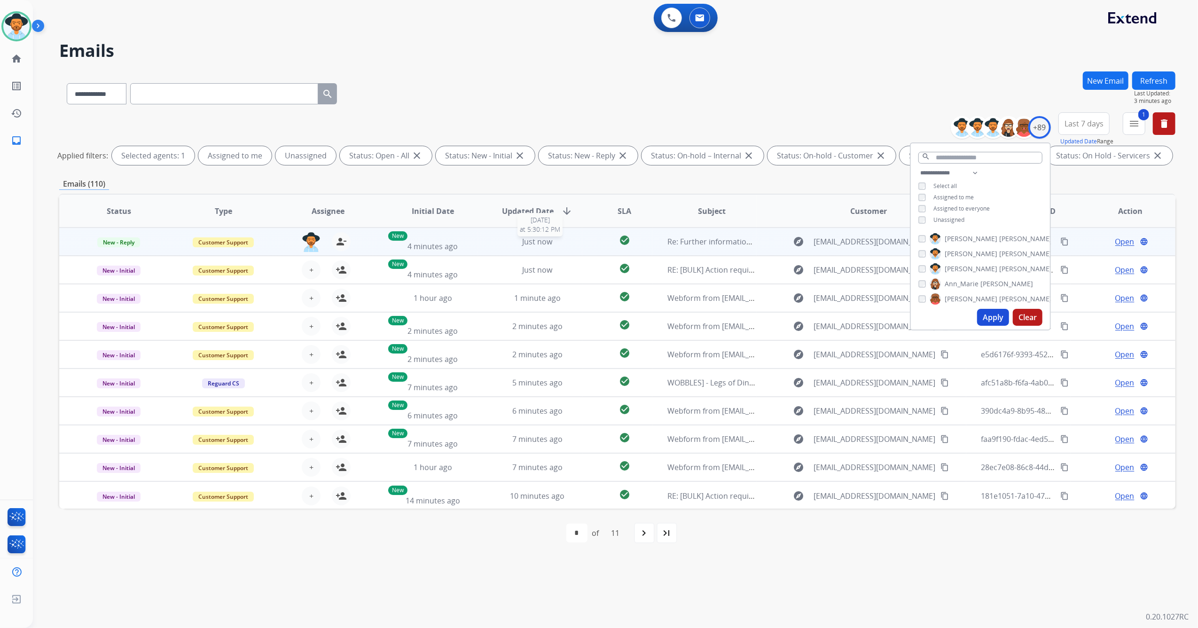
click at [564, 240] on div "Just now" at bounding box center [537, 241] width 89 height 11
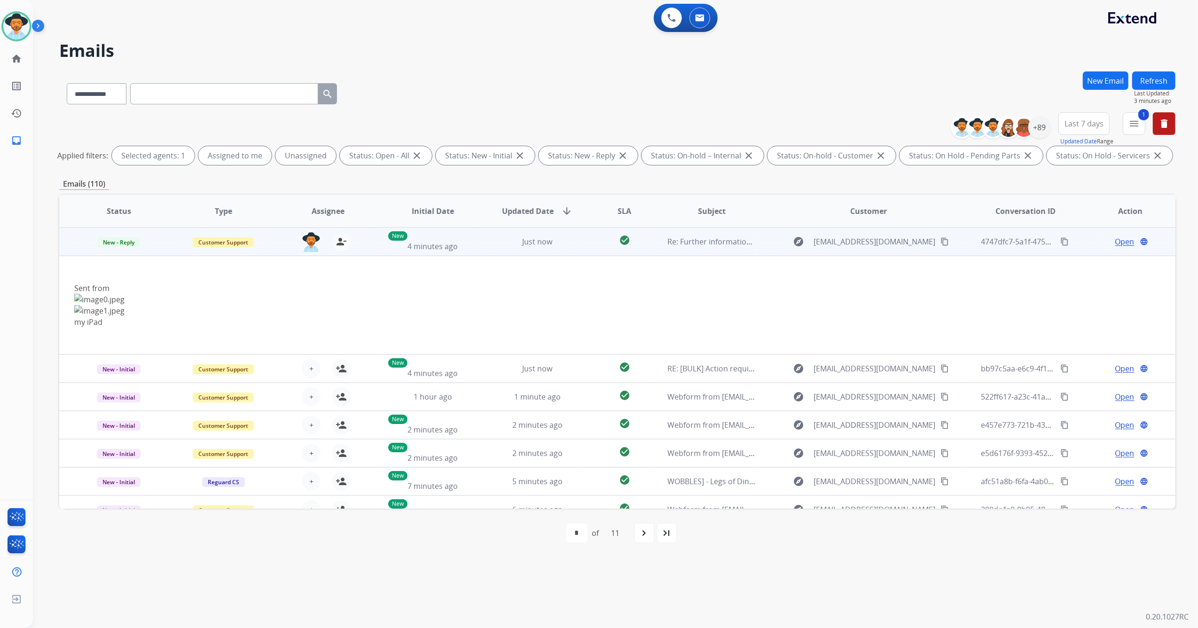
click at [1116, 245] on span "Open" at bounding box center [1125, 241] width 19 height 11
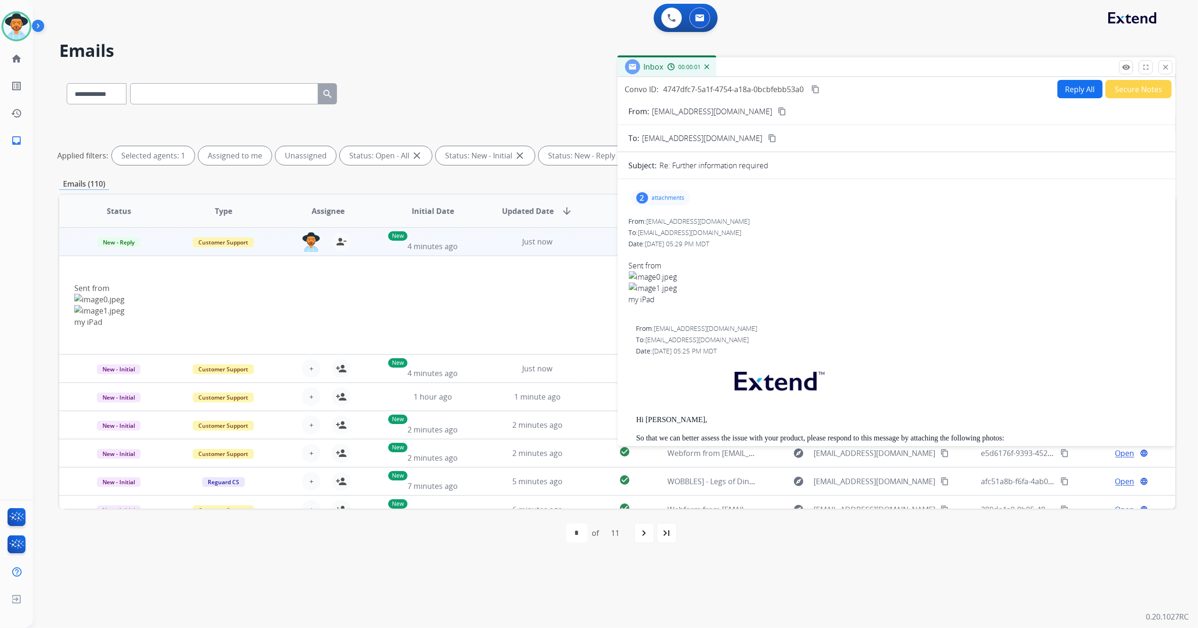
click at [669, 204] on div "2 attachments" at bounding box center [661, 197] width 60 height 15
click at [685, 254] on p "image1.jpeg" at bounding box center [706, 254] width 43 height 11
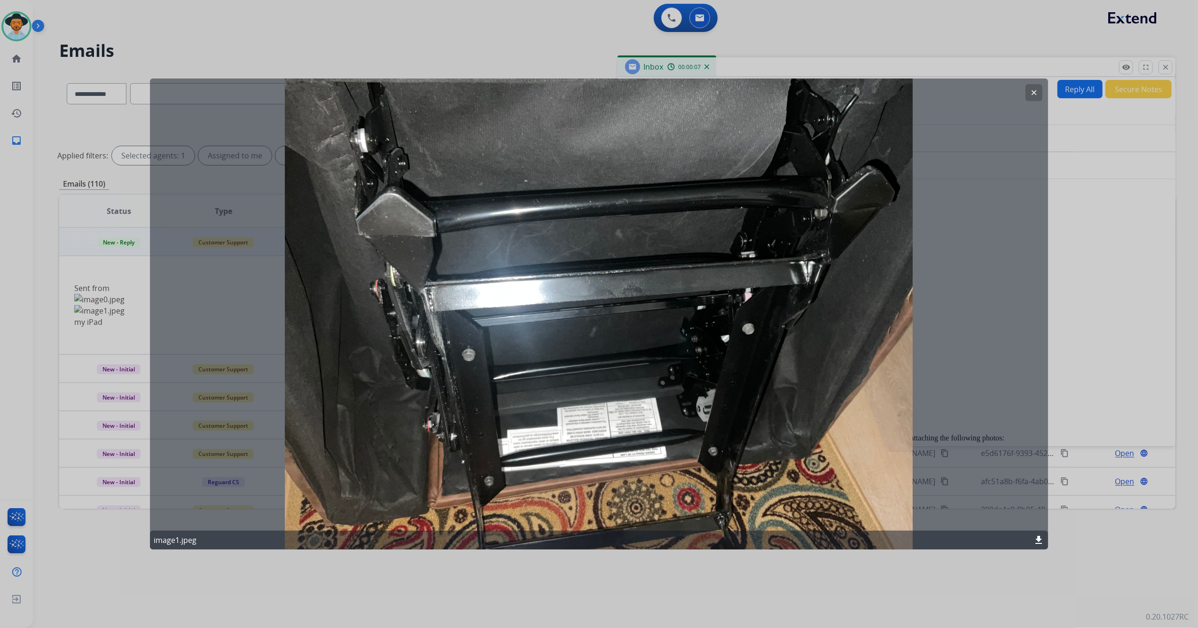
click at [1037, 88] on mat-icon "clear" at bounding box center [1034, 92] width 8 height 8
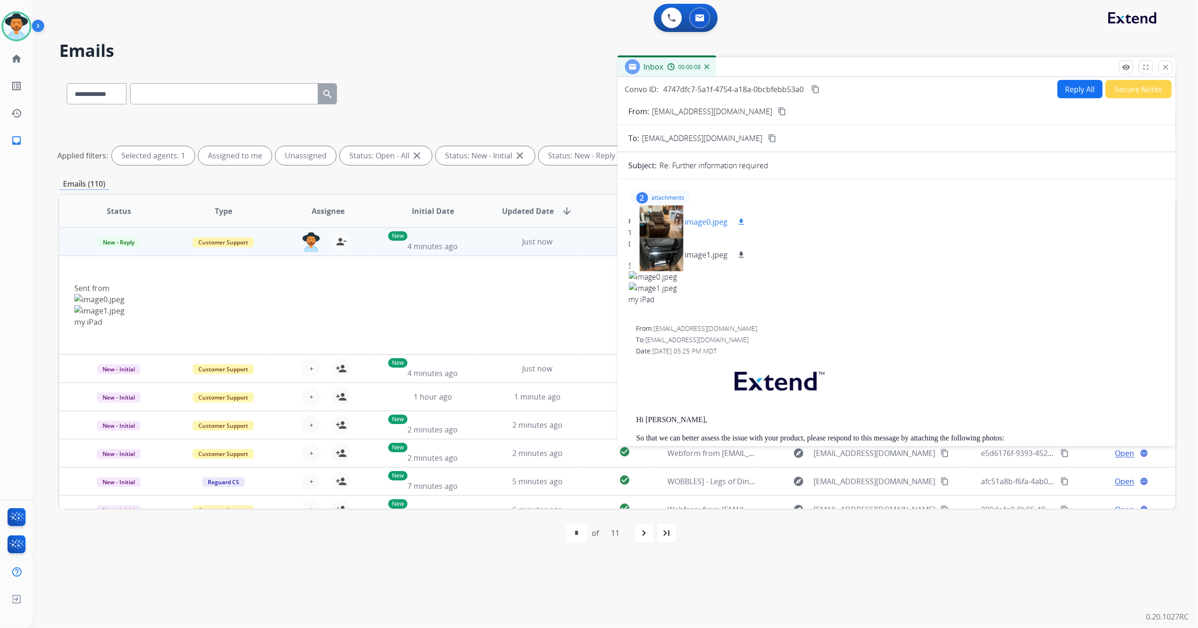
click at [663, 219] on div at bounding box center [661, 221] width 47 height 33
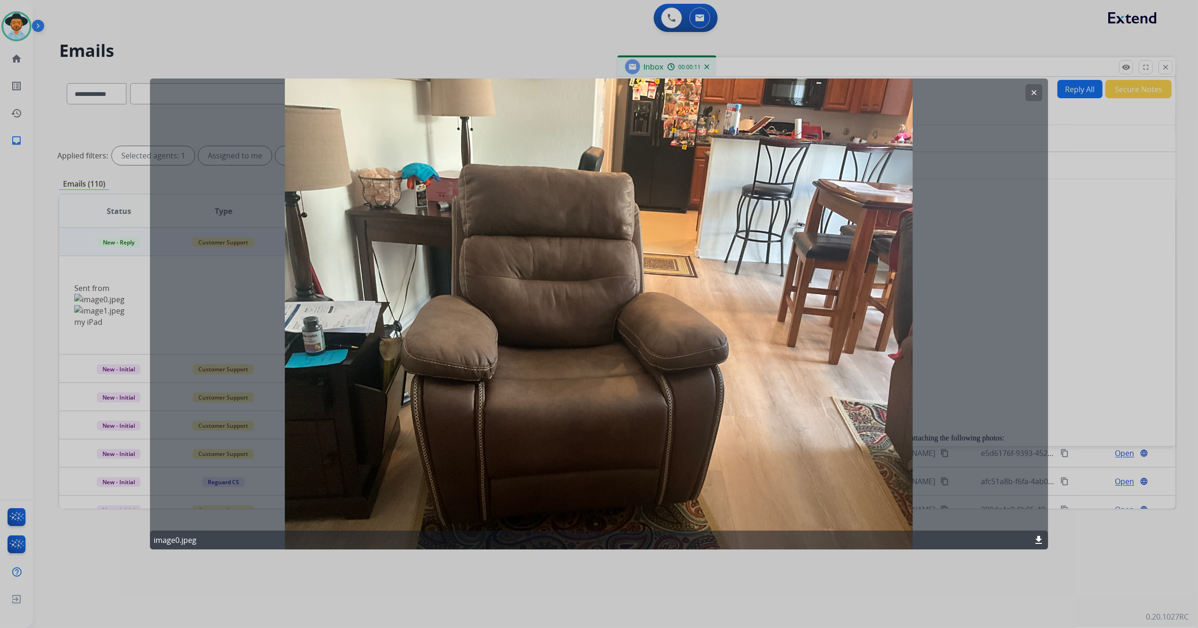
click at [1036, 91] on mat-icon "clear" at bounding box center [1034, 92] width 8 height 8
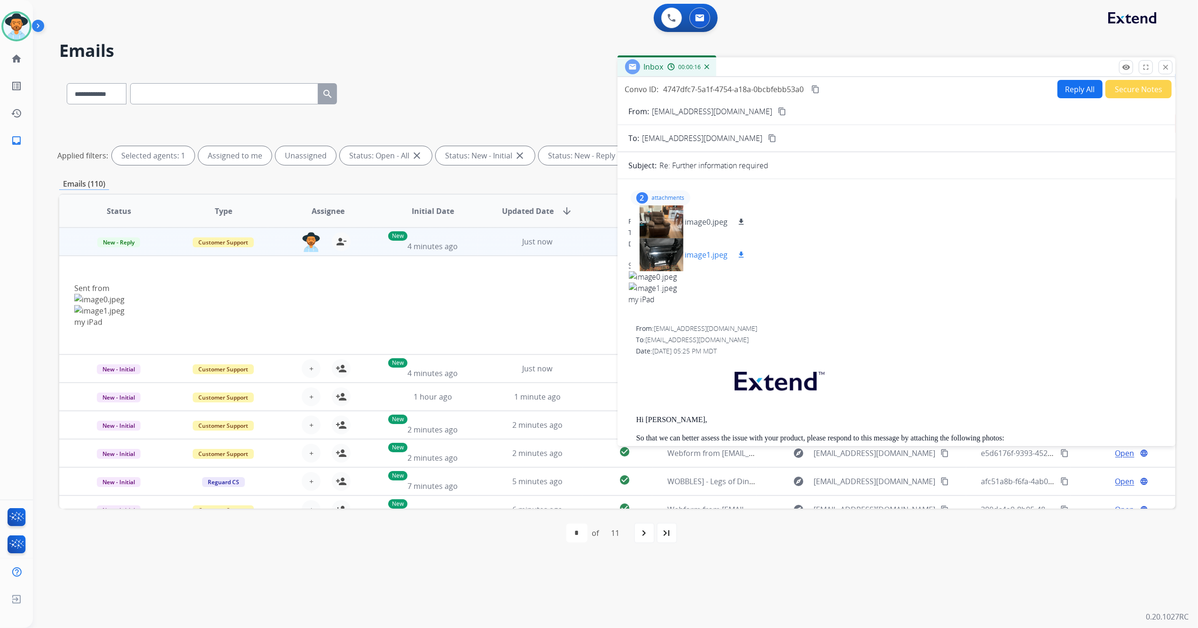
click at [657, 255] on div at bounding box center [661, 254] width 47 height 33
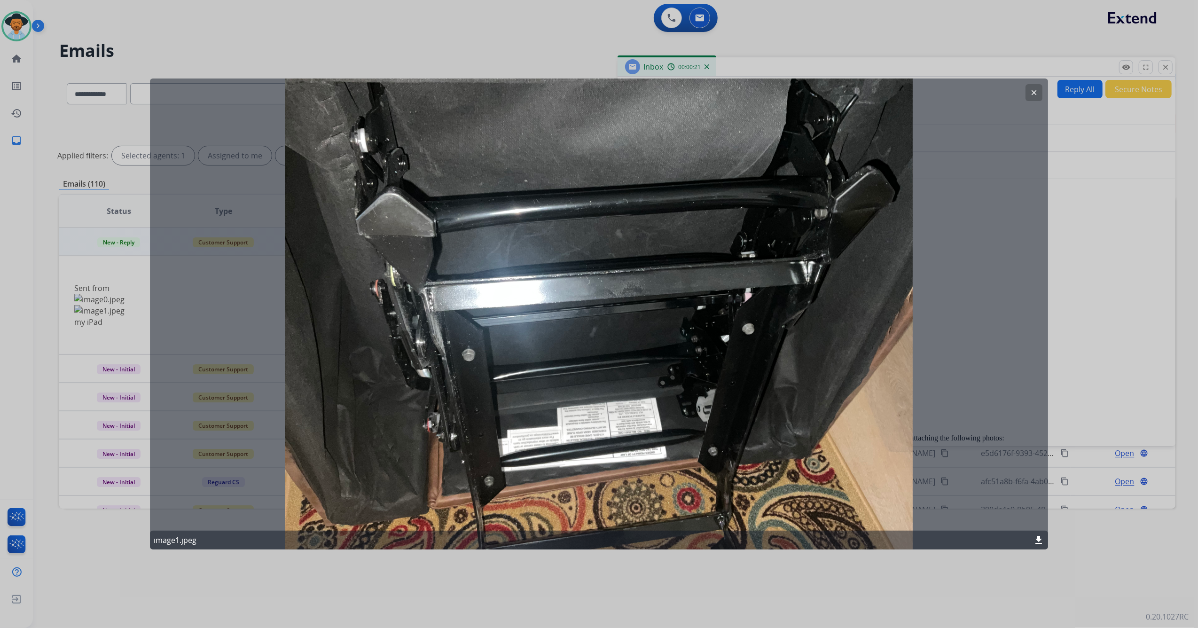
click at [1039, 91] on button "clear" at bounding box center [1034, 92] width 17 height 17
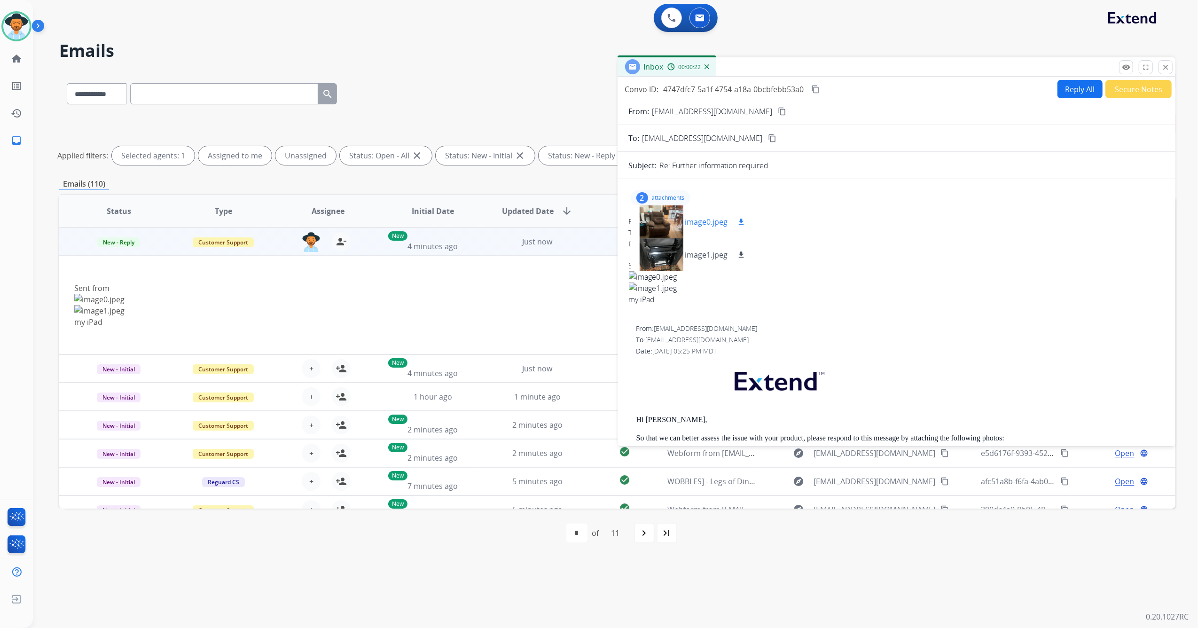
click at [666, 224] on div at bounding box center [661, 221] width 47 height 33
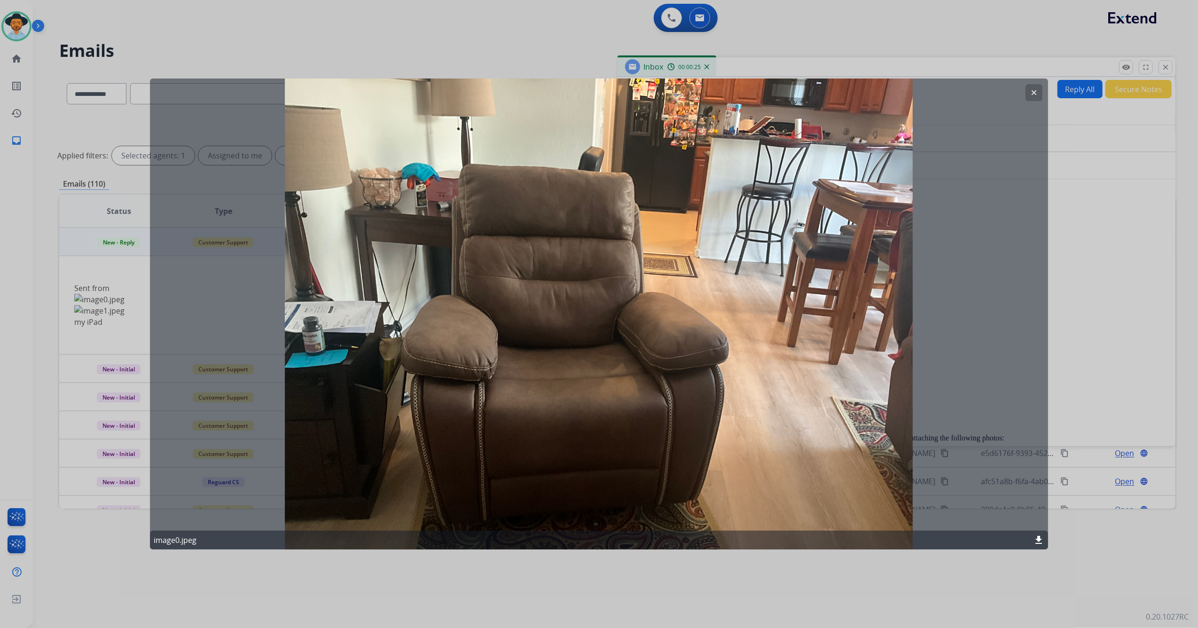
click at [1035, 89] on mat-icon "clear" at bounding box center [1034, 92] width 8 height 8
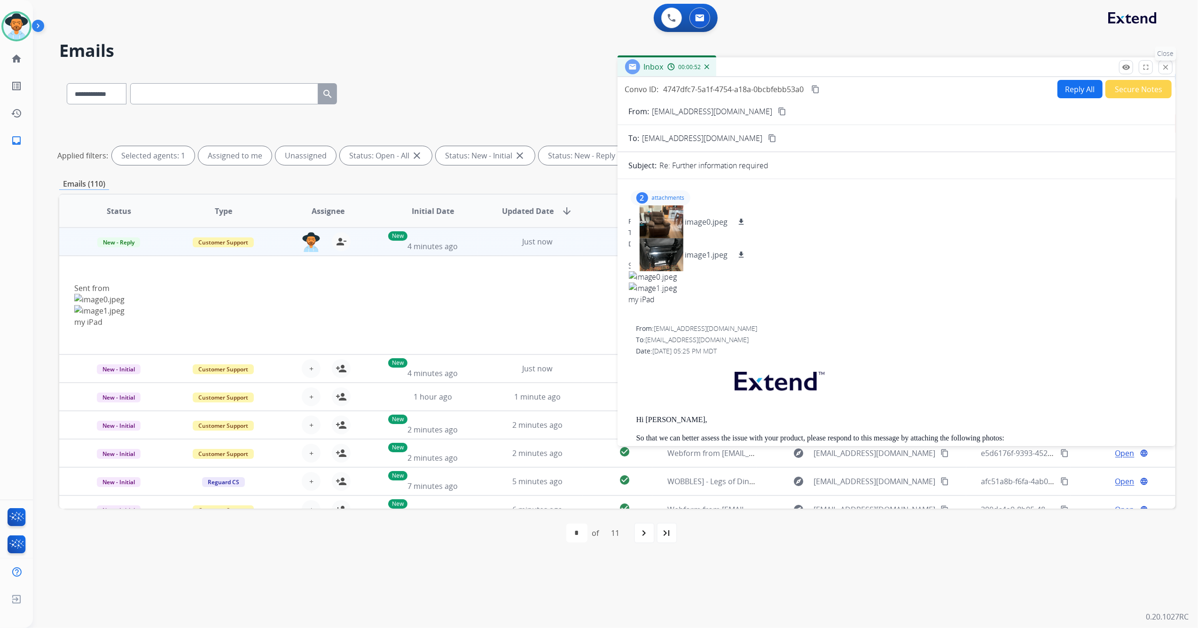
click at [1170, 68] on mat-icon "close" at bounding box center [1166, 67] width 8 height 8
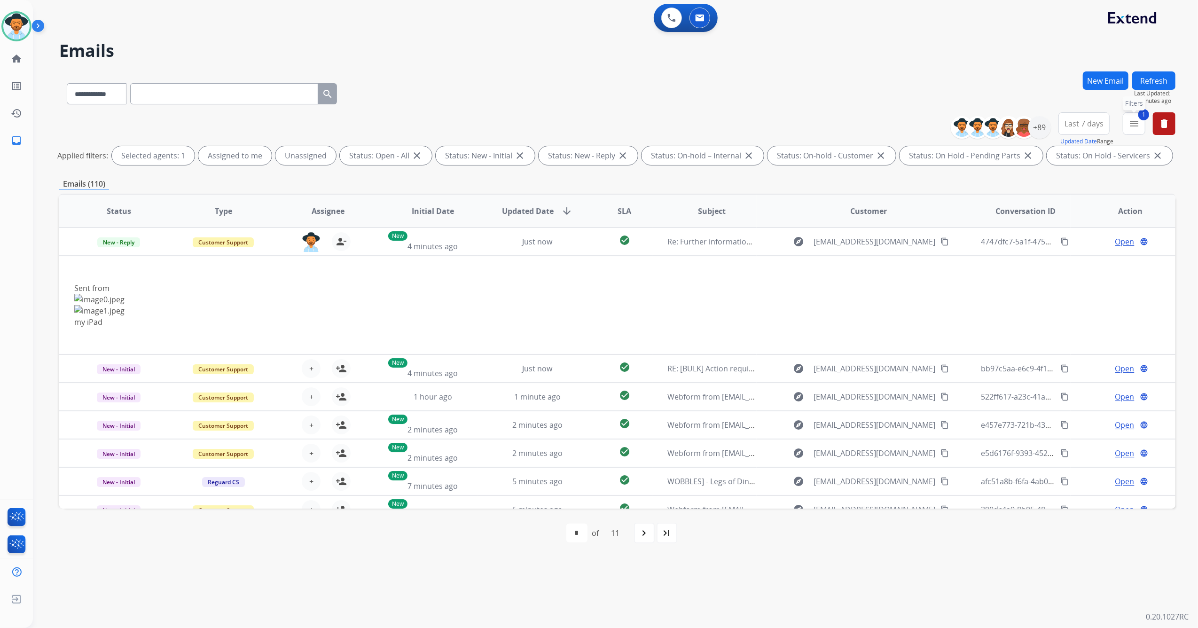
click at [1135, 119] on mat-icon "menu" at bounding box center [1134, 123] width 11 height 11
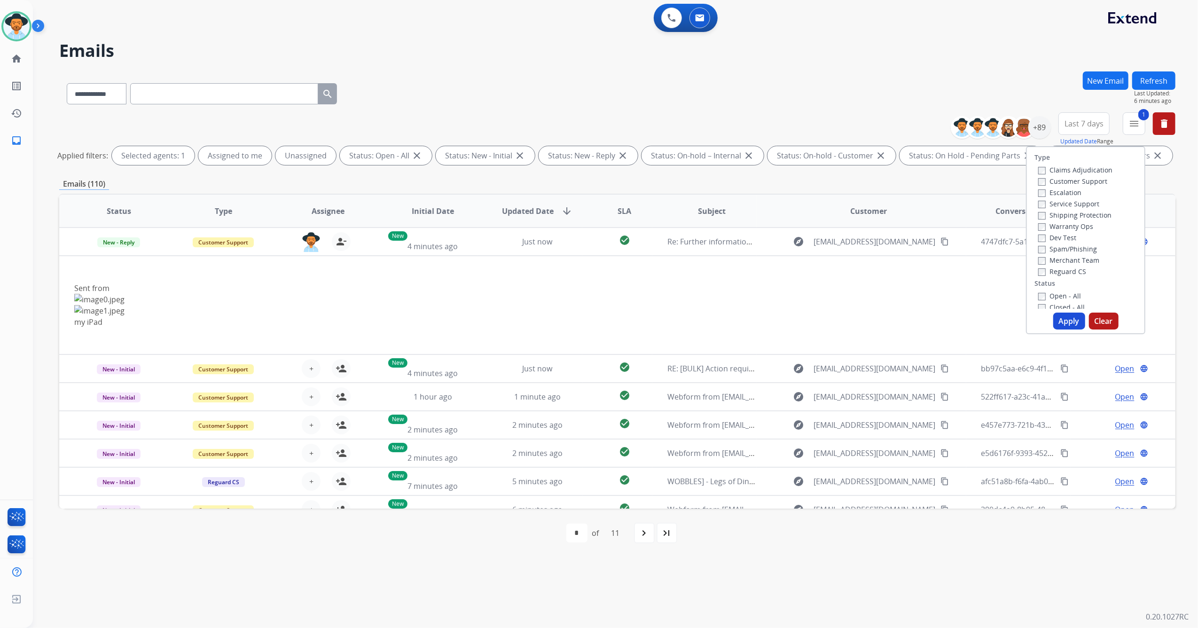
click at [943, 55] on h2 "Emails" at bounding box center [617, 50] width 1116 height 19
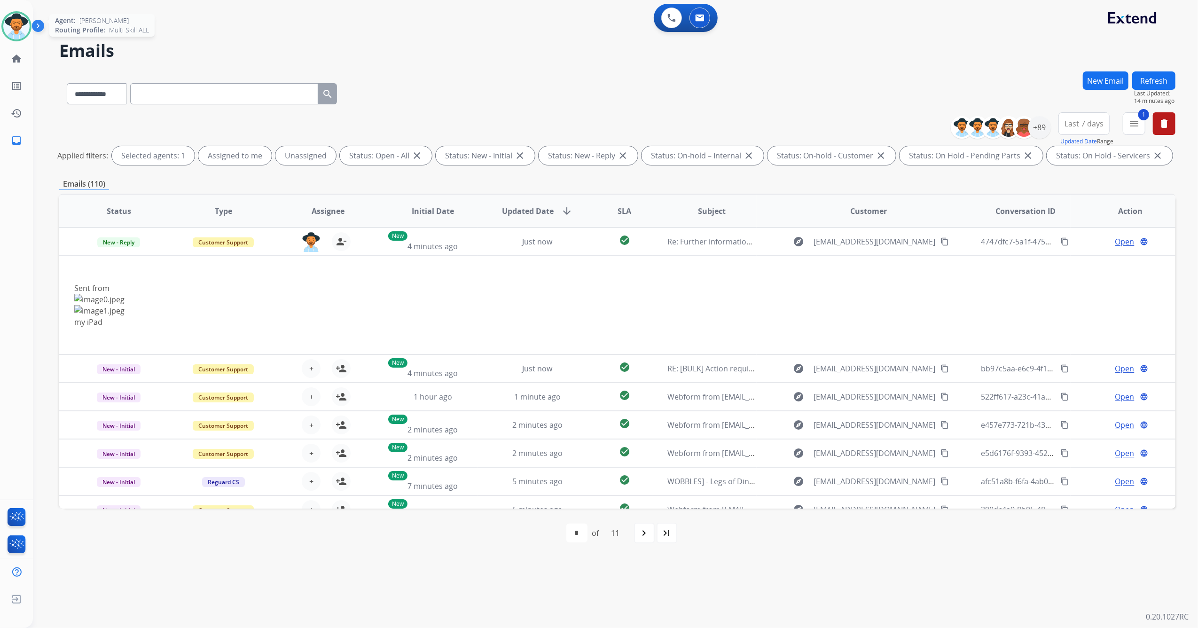
click at [15, 26] on img at bounding box center [16, 26] width 26 height 26
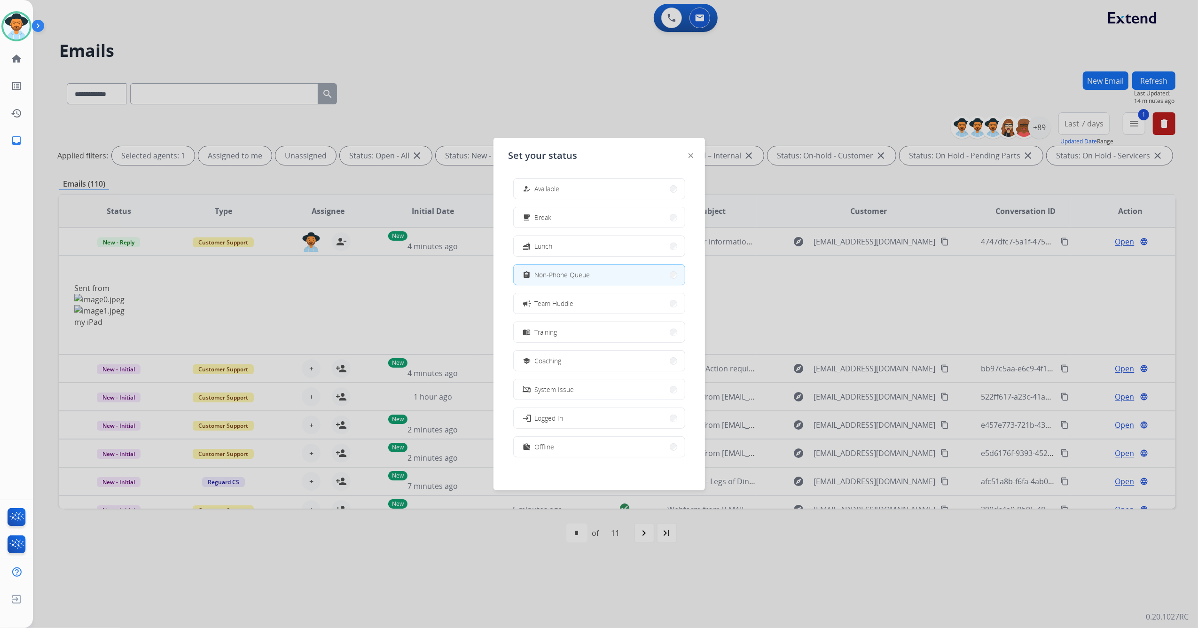
click at [671, 94] on div at bounding box center [599, 314] width 1198 height 628
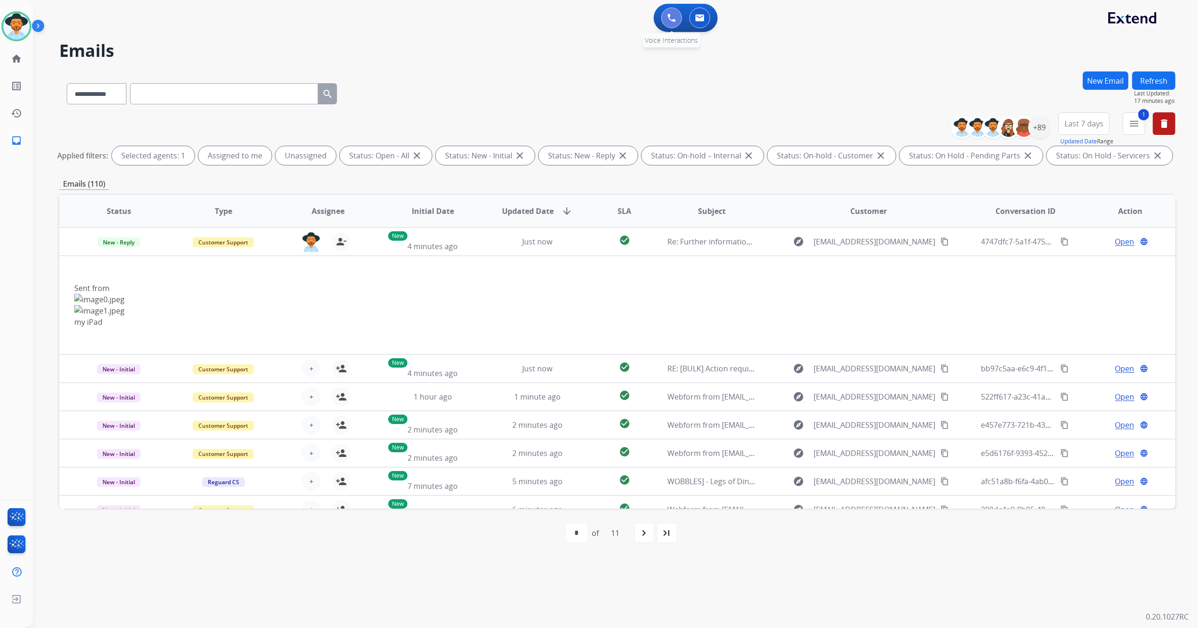
click at [673, 14] on img at bounding box center [672, 18] width 8 height 8
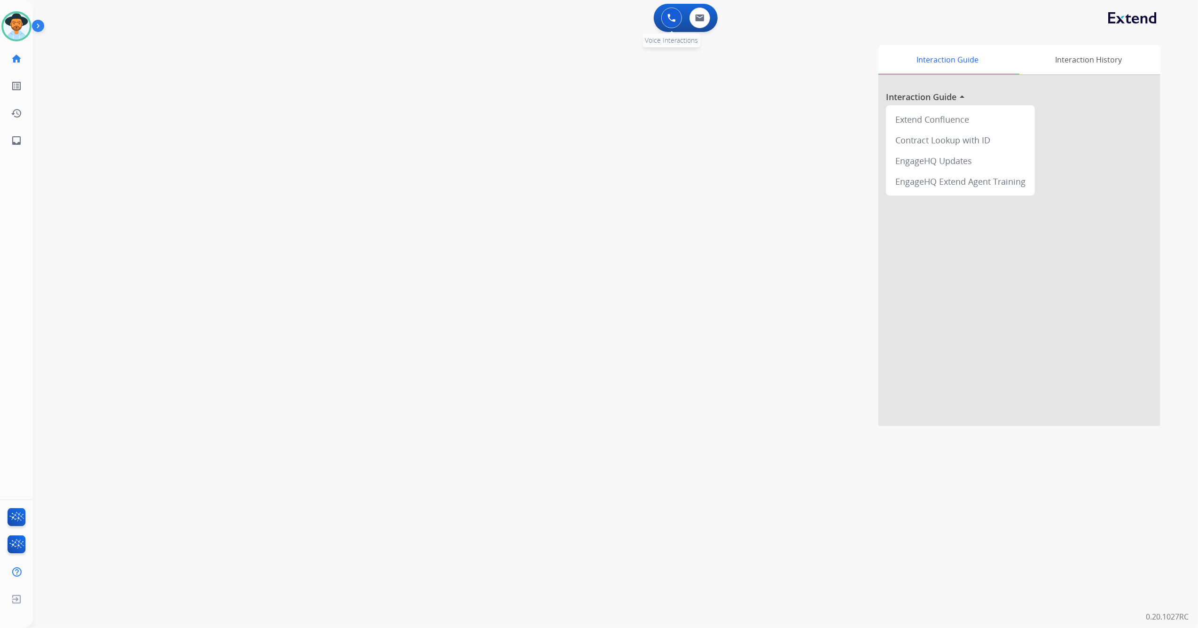
click at [670, 17] on img at bounding box center [672, 18] width 8 height 8
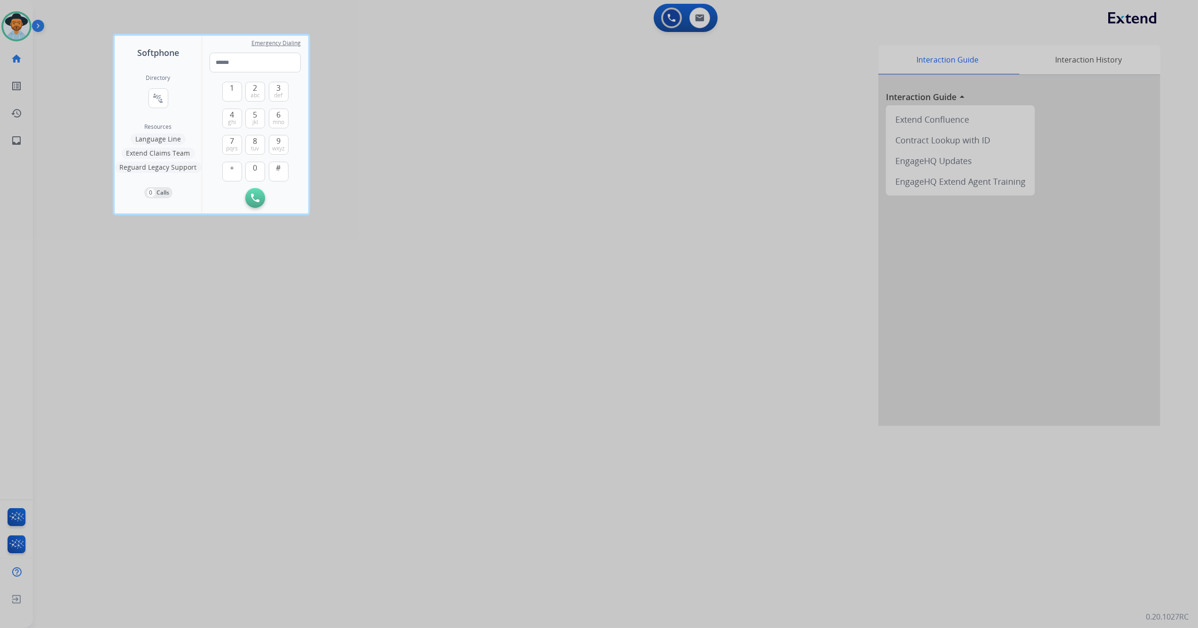
drag, startPoint x: 240, startPoint y: 58, endPoint x: 702, endPoint y: 314, distance: 528.8
click at [709, 318] on div at bounding box center [599, 314] width 1198 height 628
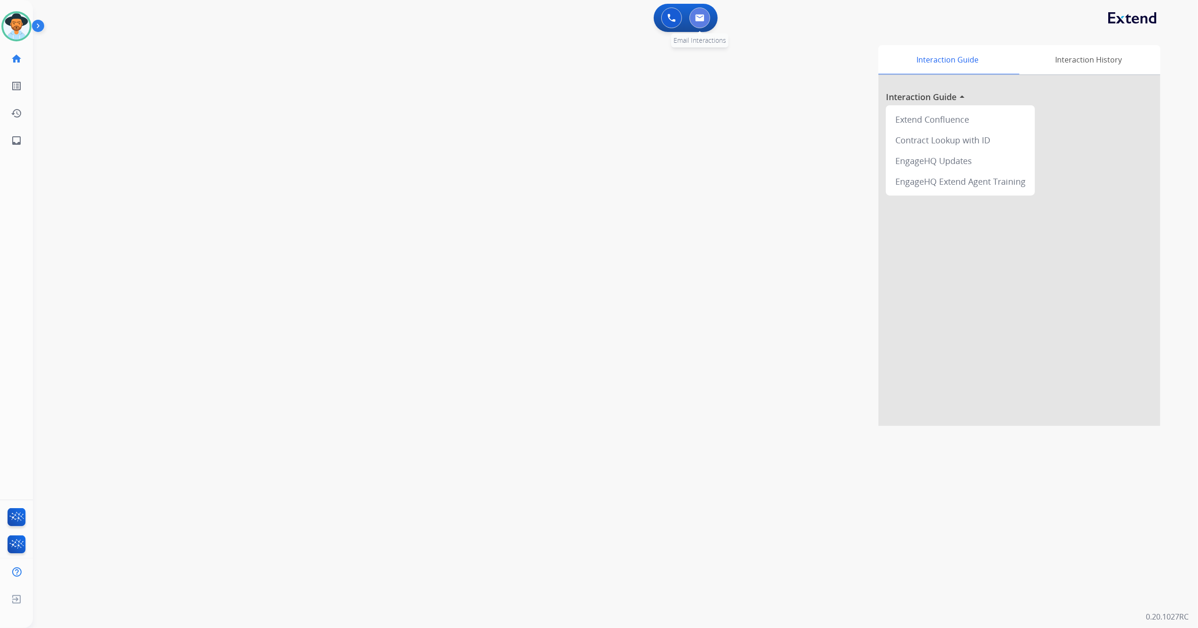
click at [700, 13] on button at bounding box center [700, 18] width 21 height 21
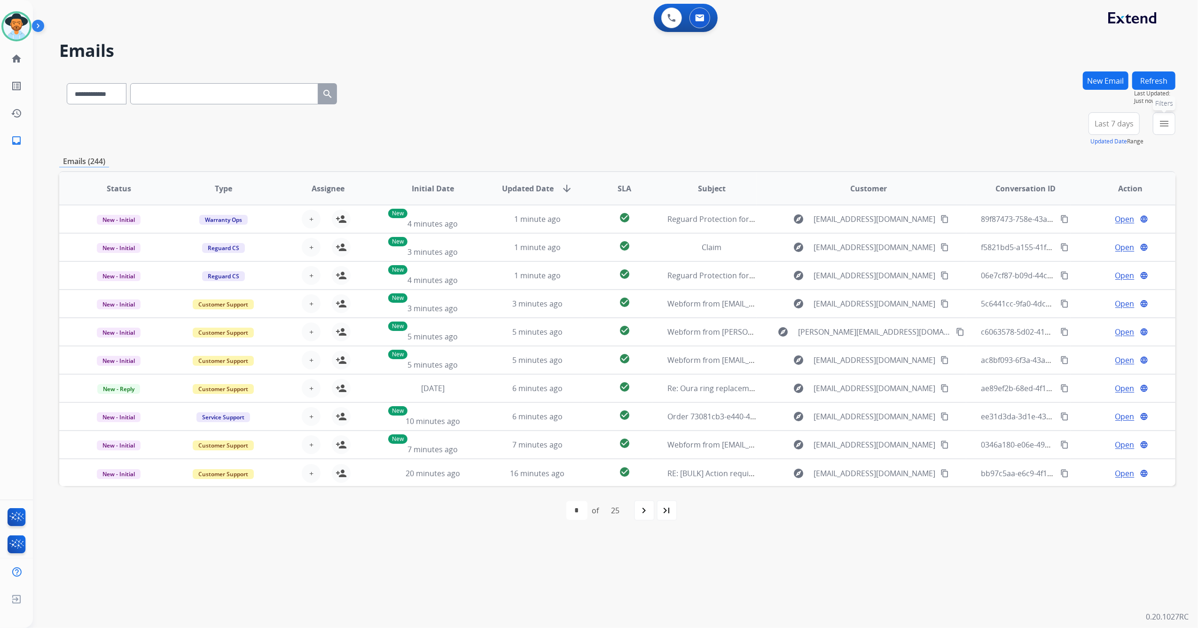
click at [1162, 119] on mat-icon "menu" at bounding box center [1164, 123] width 11 height 11
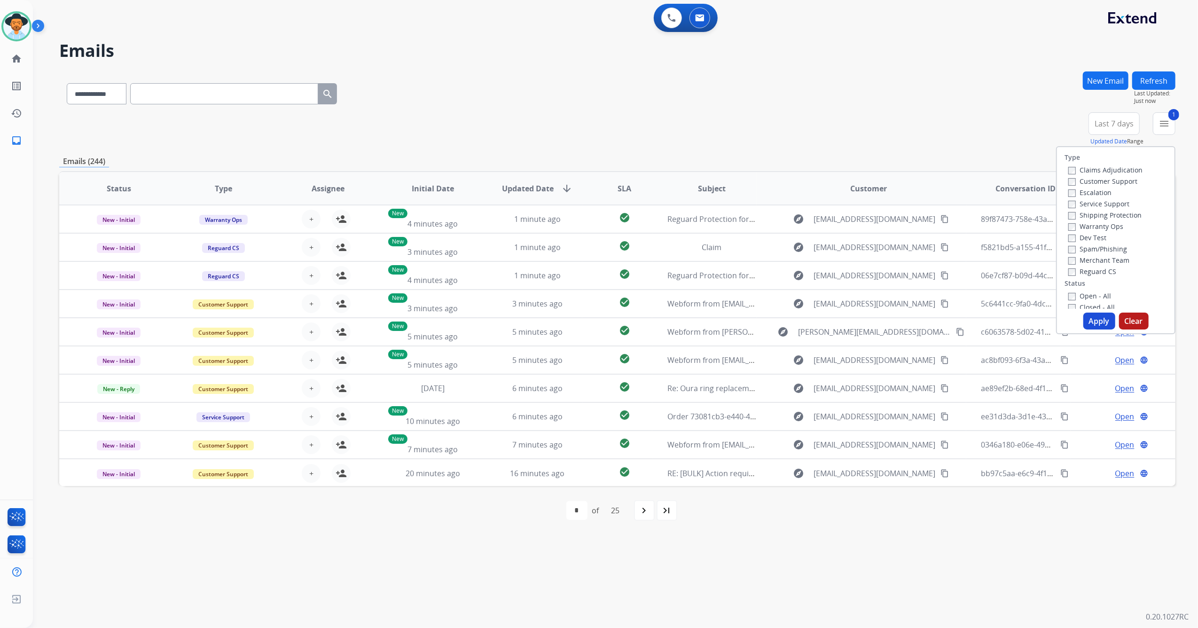
click at [1094, 325] on button "Apply" at bounding box center [1100, 321] width 32 height 17
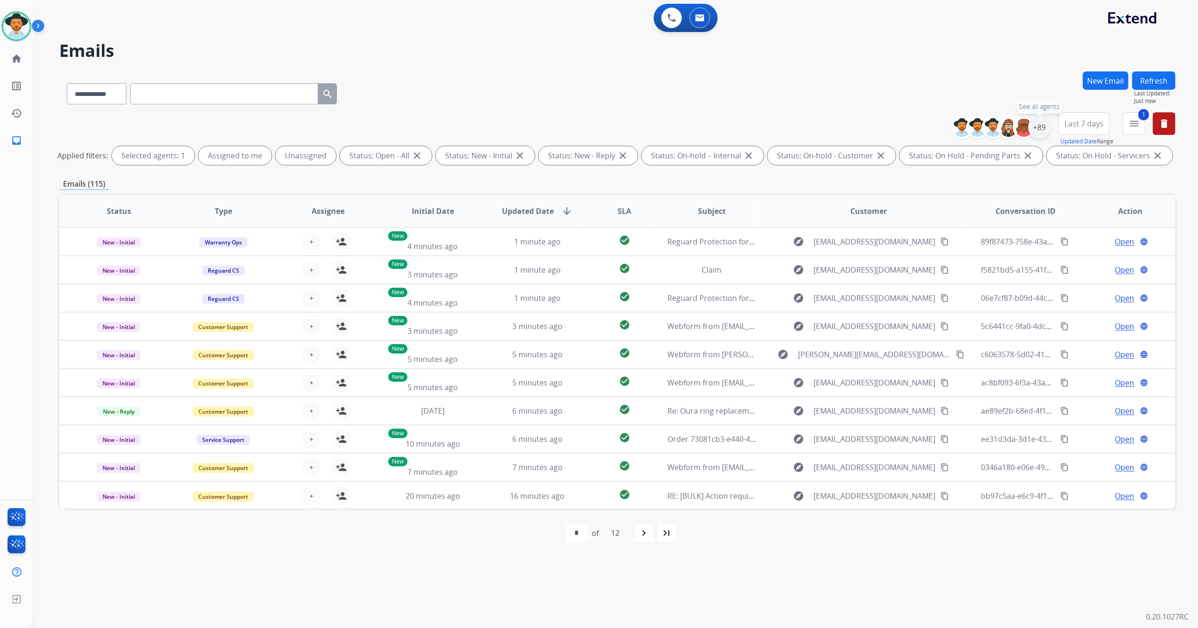
click at [1037, 123] on div "+89" at bounding box center [1040, 127] width 23 height 23
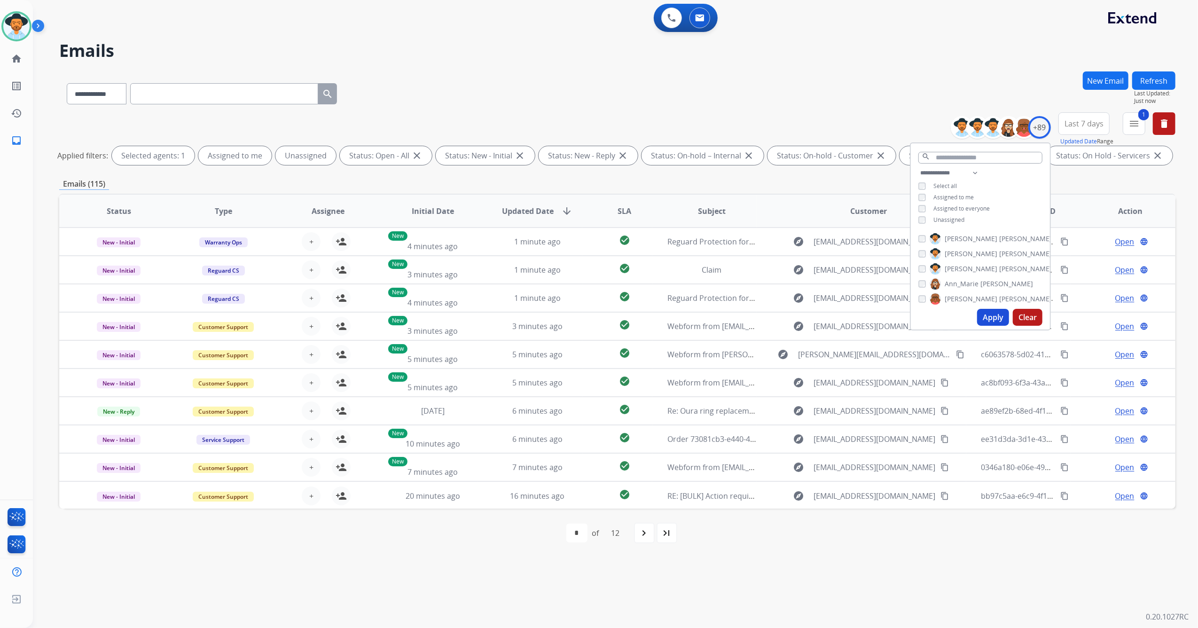
click at [914, 219] on div "**********" at bounding box center [980, 197] width 139 height 60
click at [916, 219] on div "**********" at bounding box center [980, 197] width 139 height 60
click at [992, 314] on button "Apply" at bounding box center [993, 317] width 32 height 17
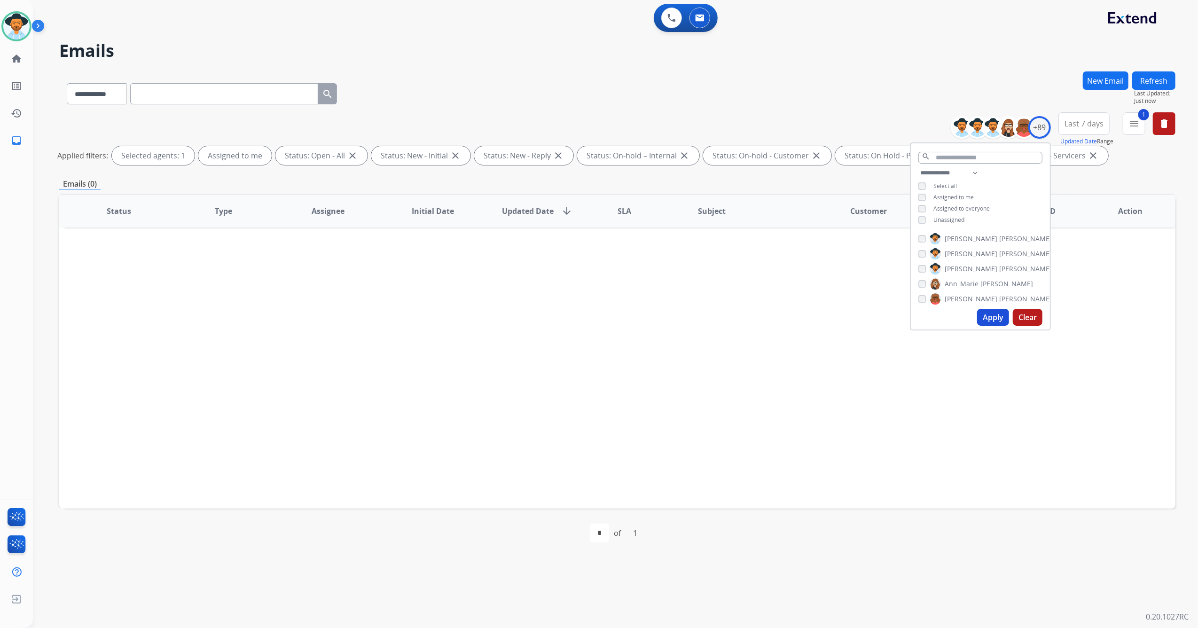
click at [781, 302] on div "Status Type Assignee Initial Date Updated Date arrow_downward SLA Subject Custo…" at bounding box center [617, 351] width 1116 height 315
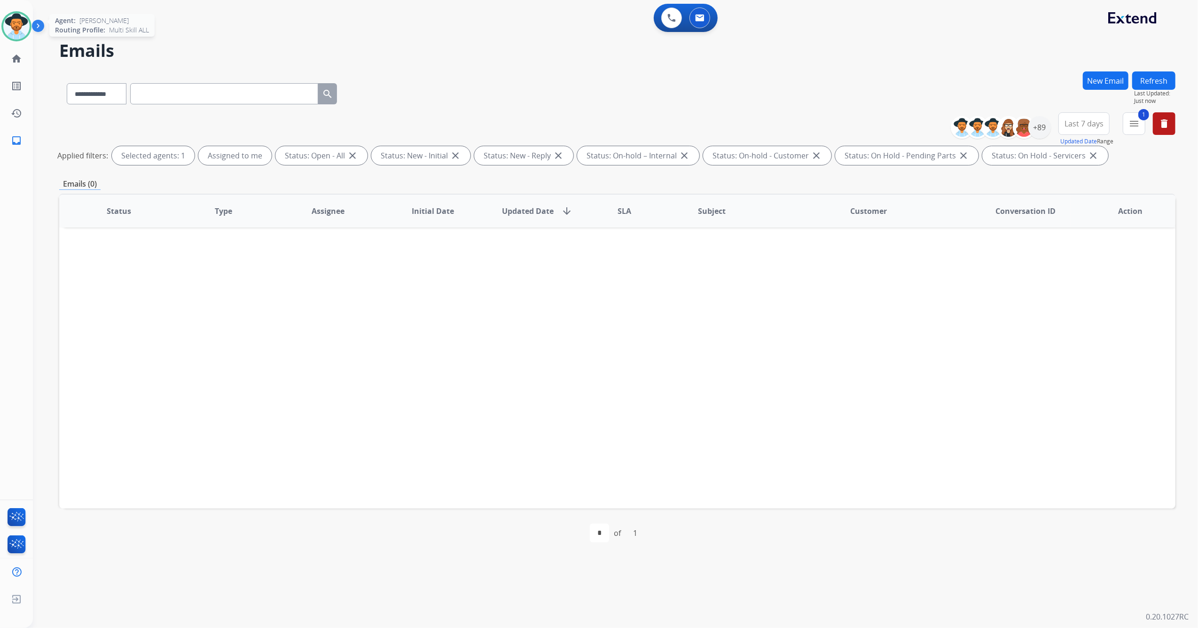
click at [13, 26] on img at bounding box center [16, 26] width 26 height 26
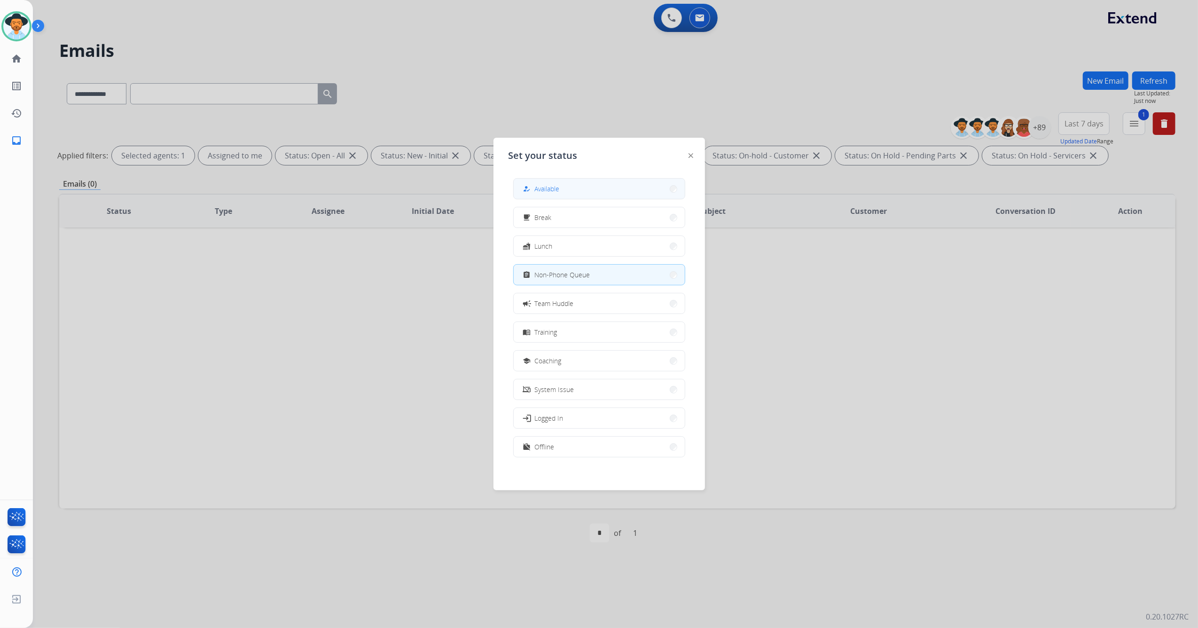
click at [586, 189] on button "how_to_reg Available" at bounding box center [599, 189] width 171 height 20
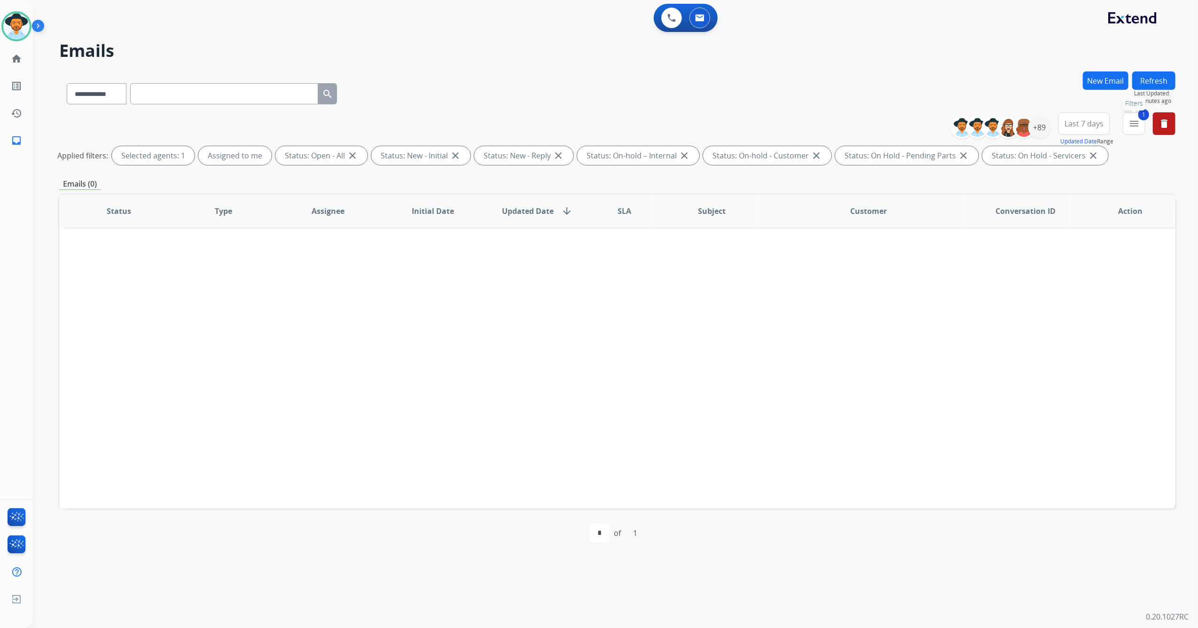
click at [1129, 125] on mat-icon "menu" at bounding box center [1134, 123] width 11 height 11
click at [1133, 125] on mat-icon "menu" at bounding box center [1134, 123] width 11 height 11
click at [1039, 126] on div "+89" at bounding box center [1040, 127] width 23 height 23
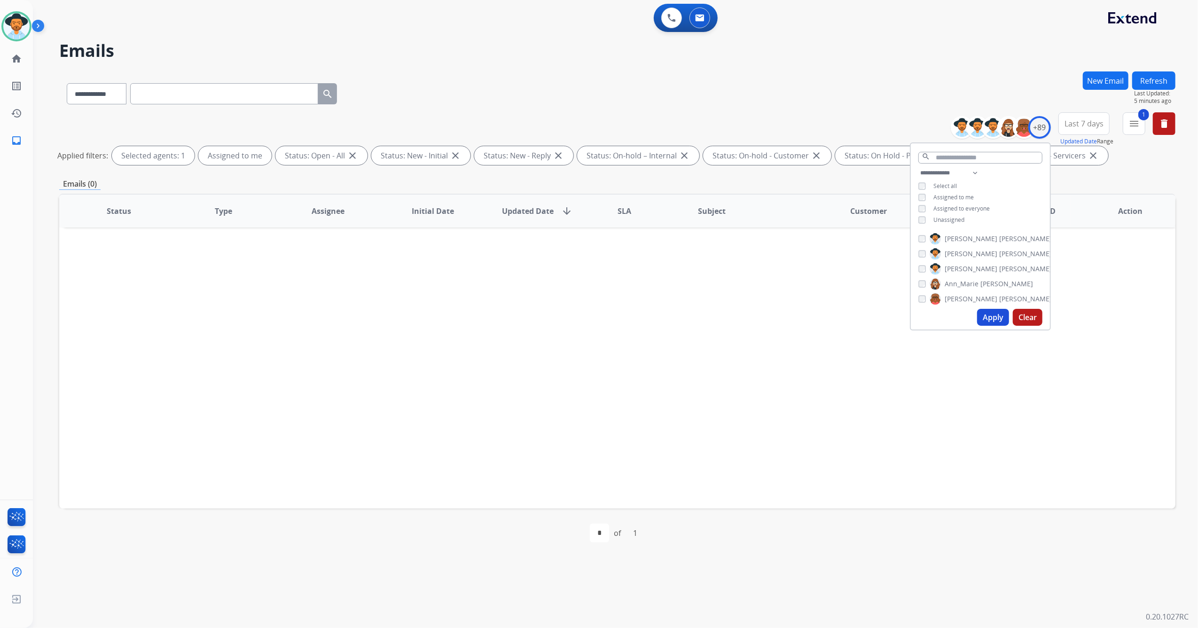
click at [1154, 173] on div "**********" at bounding box center [617, 314] width 1116 height 486
click at [1154, 170] on div "**********" at bounding box center [617, 314] width 1116 height 486
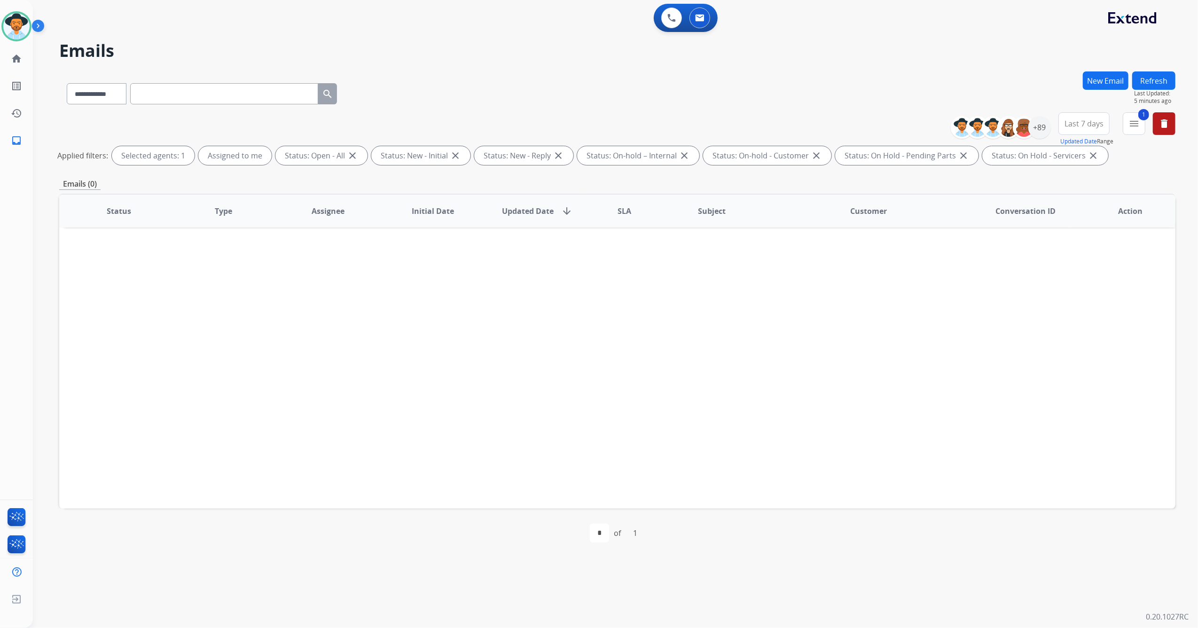
click at [1160, 87] on button "Refresh" at bounding box center [1153, 80] width 43 height 18
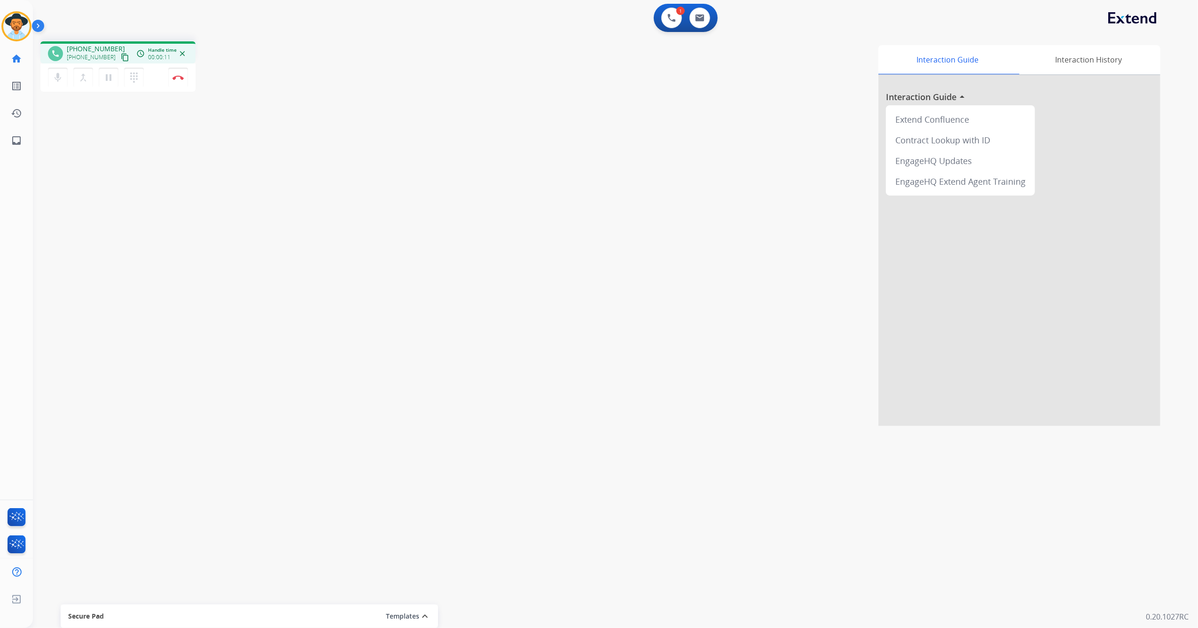
click at [121, 55] on mat-icon "content_copy" at bounding box center [125, 57] width 8 height 8
click at [181, 79] on img at bounding box center [178, 77] width 11 height 5
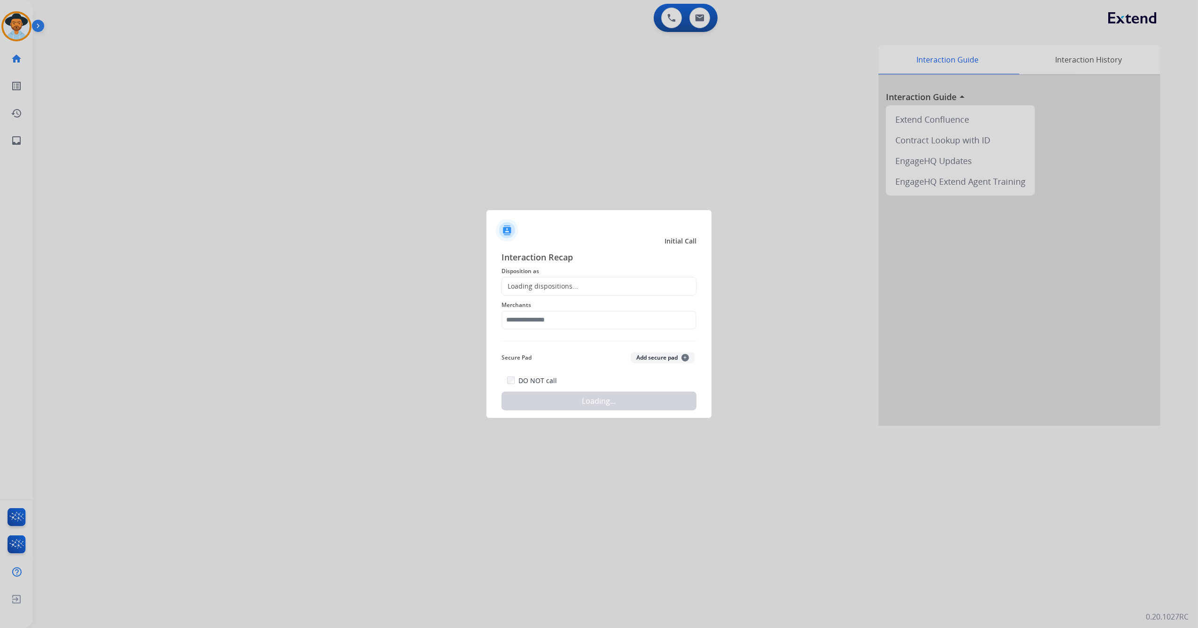
click at [575, 277] on div "Loading dispositions..." at bounding box center [599, 286] width 195 height 19
drag, startPoint x: 575, startPoint y: 277, endPoint x: 576, endPoint y: 285, distance: 7.5
click at [575, 277] on div "Loading dispositions..." at bounding box center [599, 286] width 195 height 19
click at [576, 286] on input "text" at bounding box center [599, 286] width 195 height 19
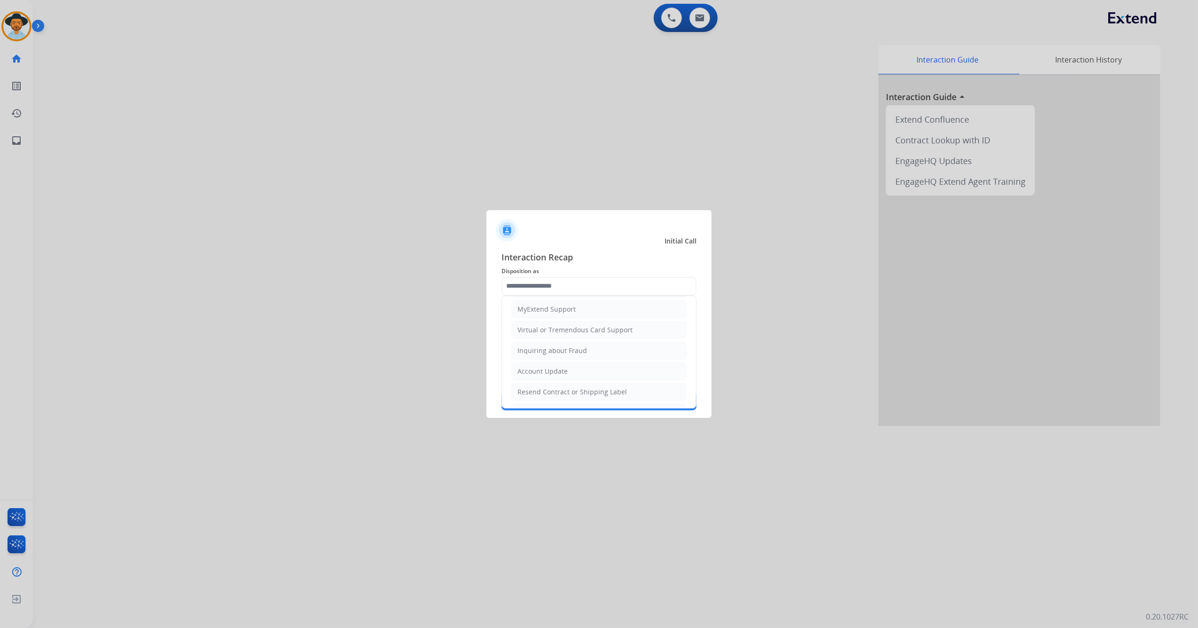
scroll to position [151, 0]
click at [544, 363] on li "Other" at bounding box center [598, 372] width 175 height 18
click at [544, 363] on div "Secure Pad Add secure pad +" at bounding box center [599, 357] width 195 height 19
type input "*****"
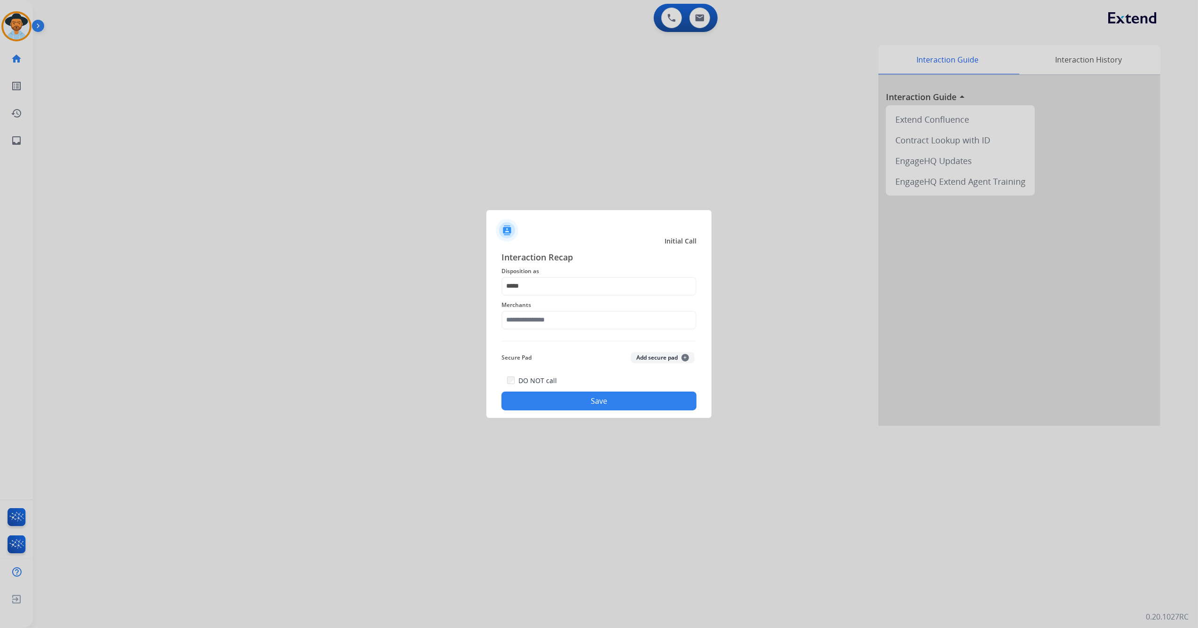
drag, startPoint x: 544, startPoint y: 308, endPoint x: 544, endPoint y: 320, distance: 11.3
click at [544, 311] on div "Merchants" at bounding box center [599, 315] width 195 height 38
click at [544, 320] on input "text" at bounding box center [599, 320] width 195 height 19
click at [582, 371] on li "Ashley furniture" at bounding box center [601, 368] width 179 height 18
type input "**********"
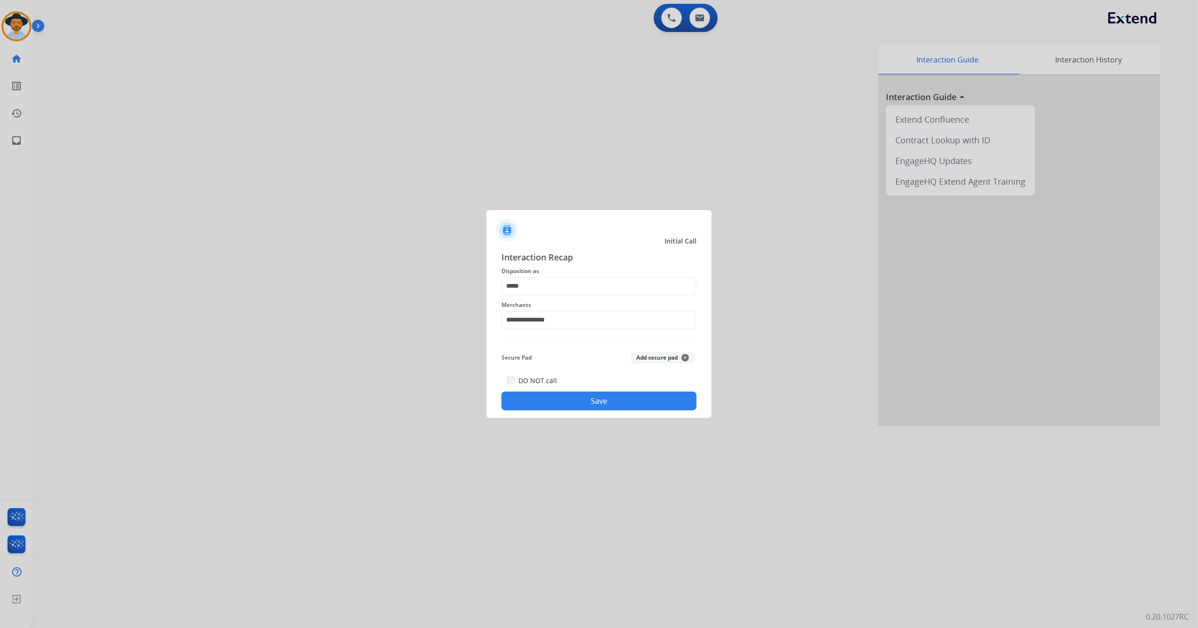
click at [597, 393] on button "Save" at bounding box center [599, 401] width 195 height 19
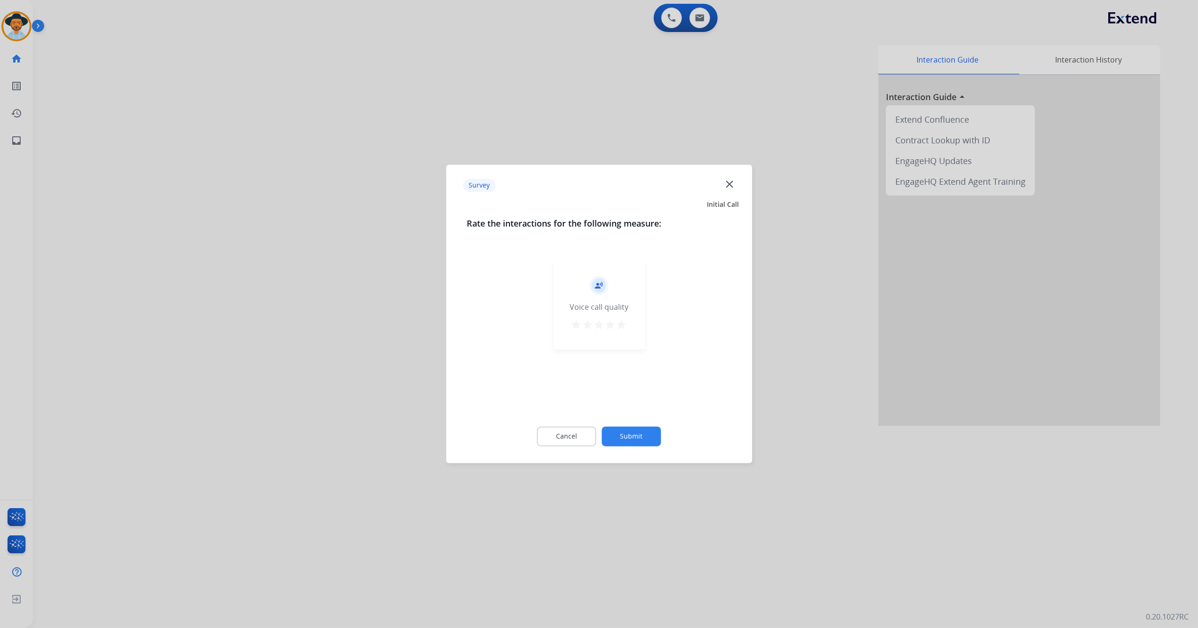
click at [621, 321] on mat-icon "star" at bounding box center [621, 325] width 11 height 11
click at [637, 433] on button "Submit" at bounding box center [631, 437] width 59 height 20
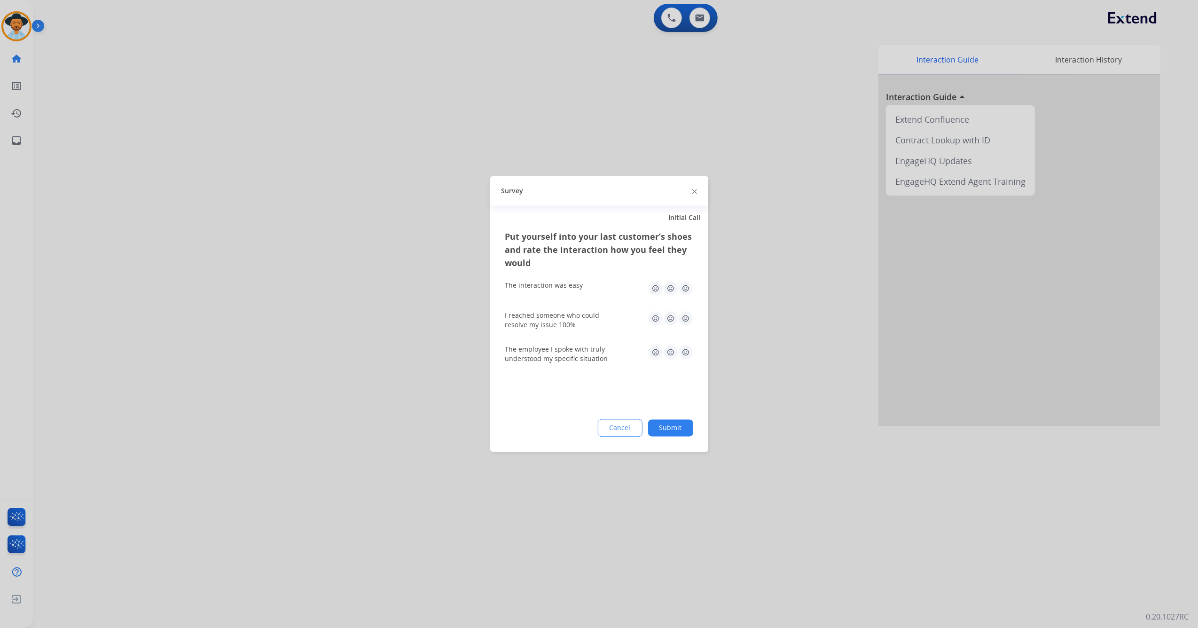
click at [637, 432] on button "Cancel" at bounding box center [620, 428] width 45 height 18
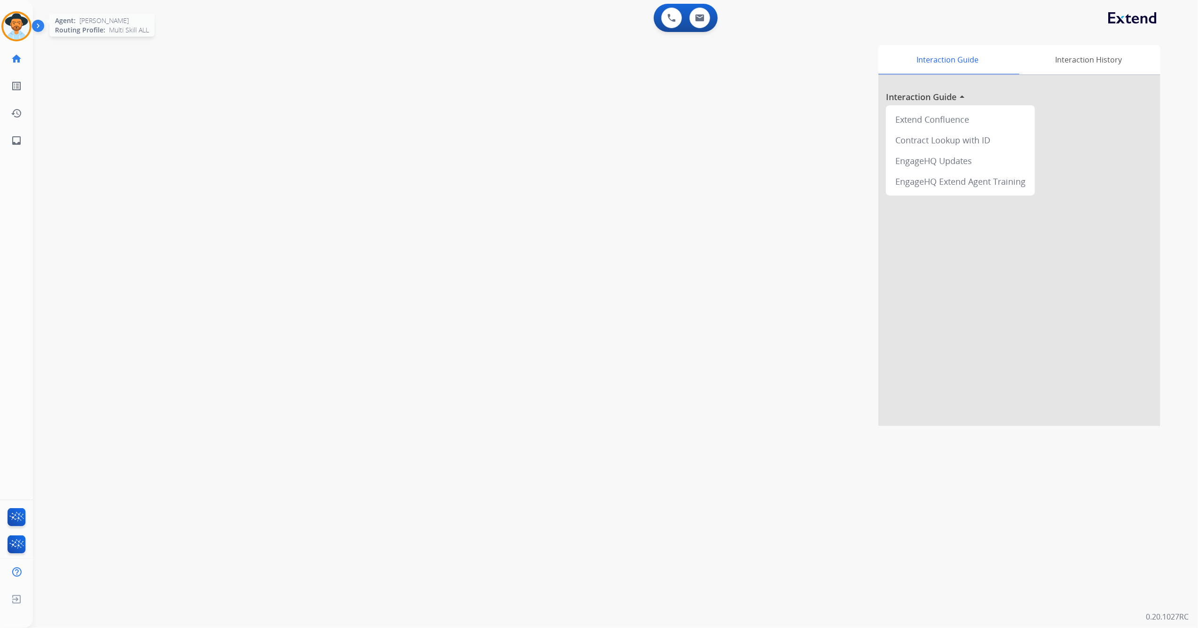
click at [15, 26] on img at bounding box center [16, 26] width 26 height 26
click at [14, 27] on img at bounding box center [16, 26] width 26 height 26
click at [9, 34] on img at bounding box center [16, 26] width 26 height 26
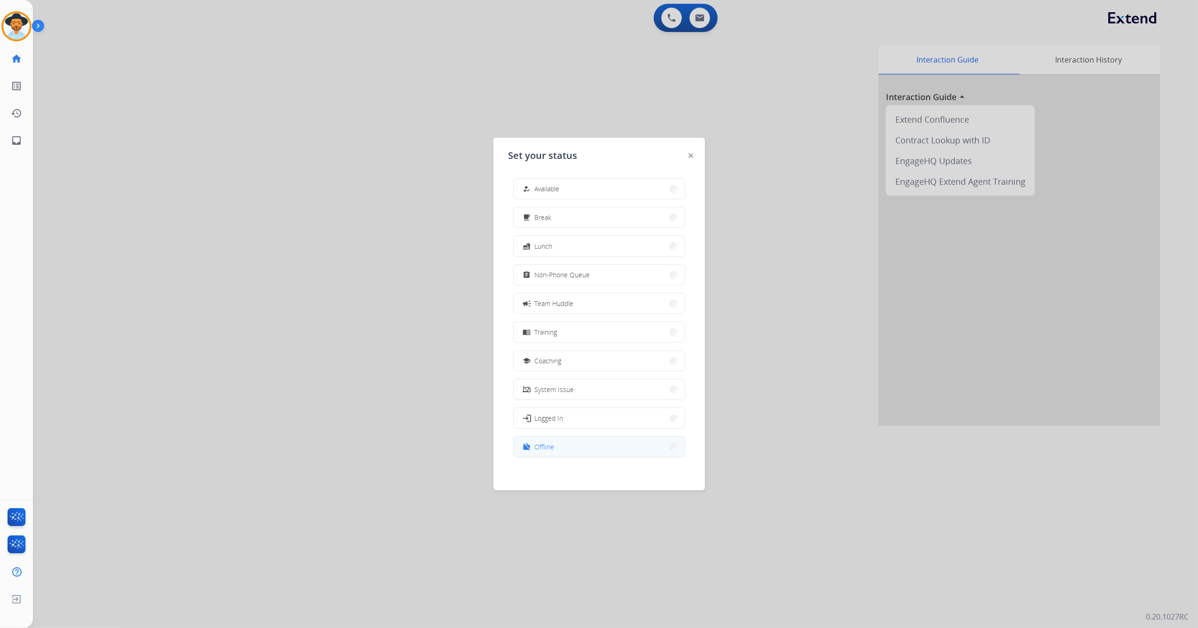
scroll to position [2, 0]
click at [576, 446] on button "work_off Offline" at bounding box center [599, 444] width 171 height 20
